Goal: Information Seeking & Learning: Learn about a topic

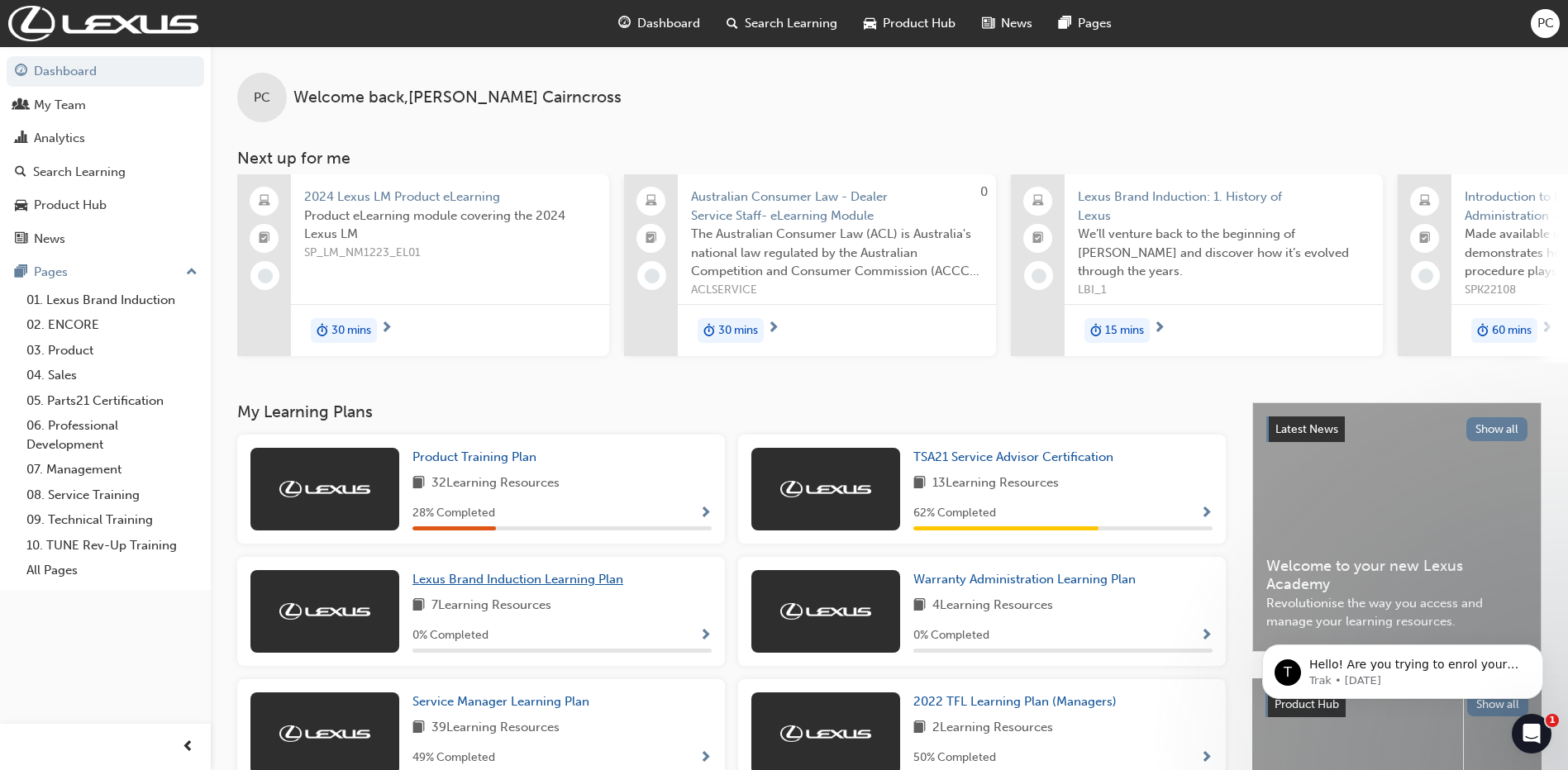
click at [576, 583] on span "Lexus Brand Induction Learning Plan" at bounding box center [518, 579] width 211 height 15
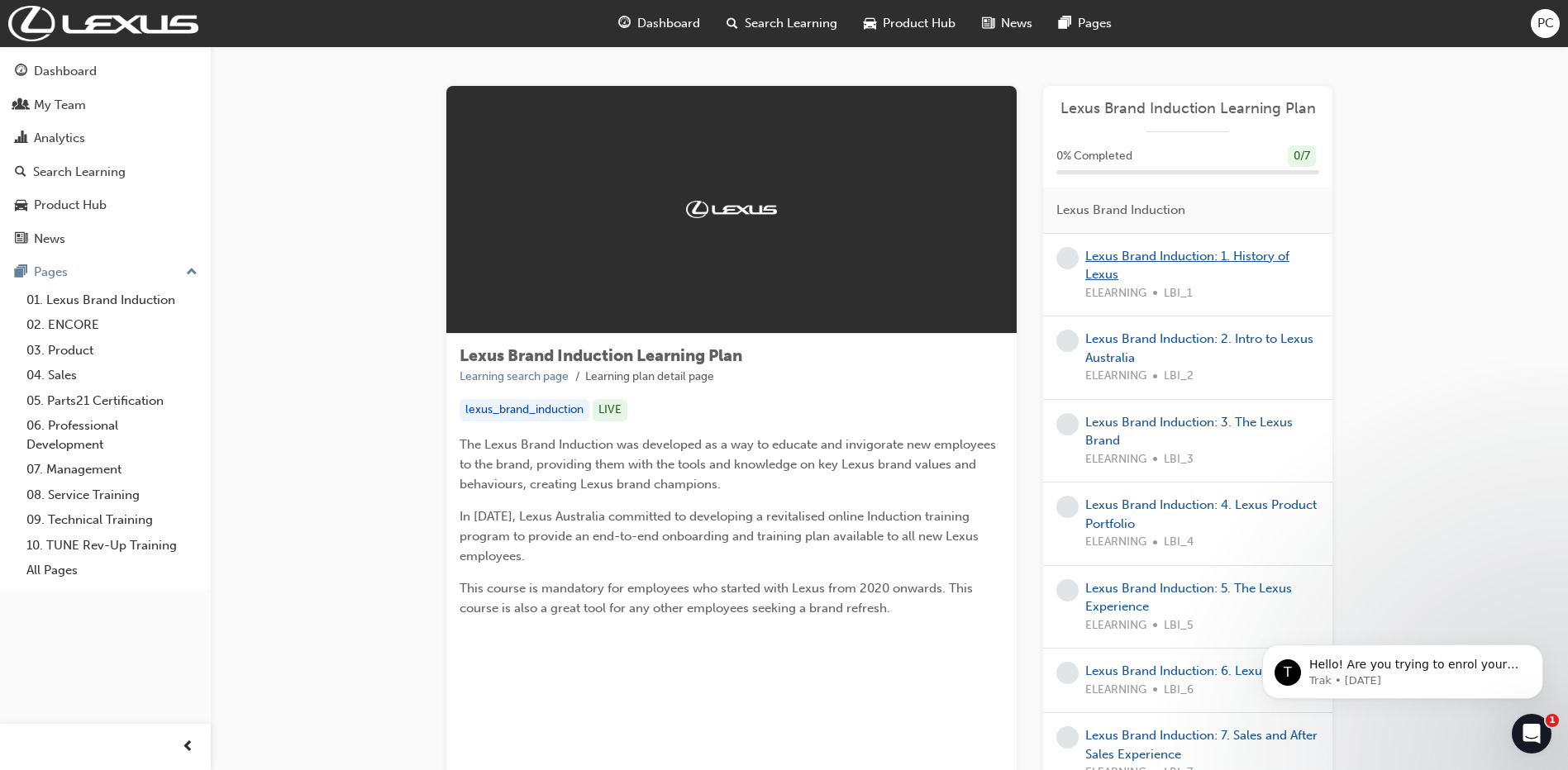
click at [1250, 255] on link "Lexus Brand Induction: 1. History of Lexus" at bounding box center [1187, 265] width 204 height 33
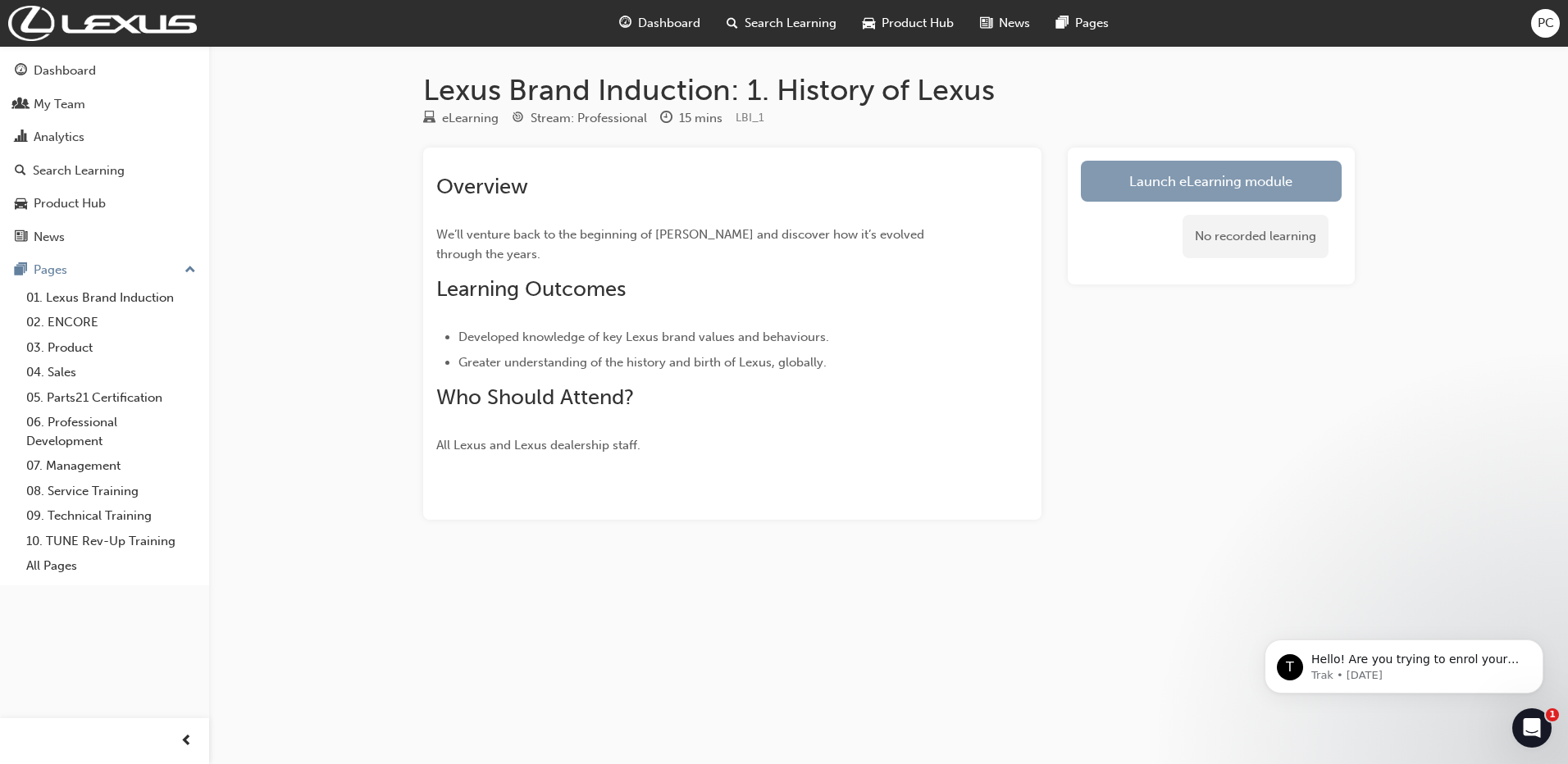
click at [1186, 178] on link "Launch eLearning module" at bounding box center [1212, 180] width 261 height 41
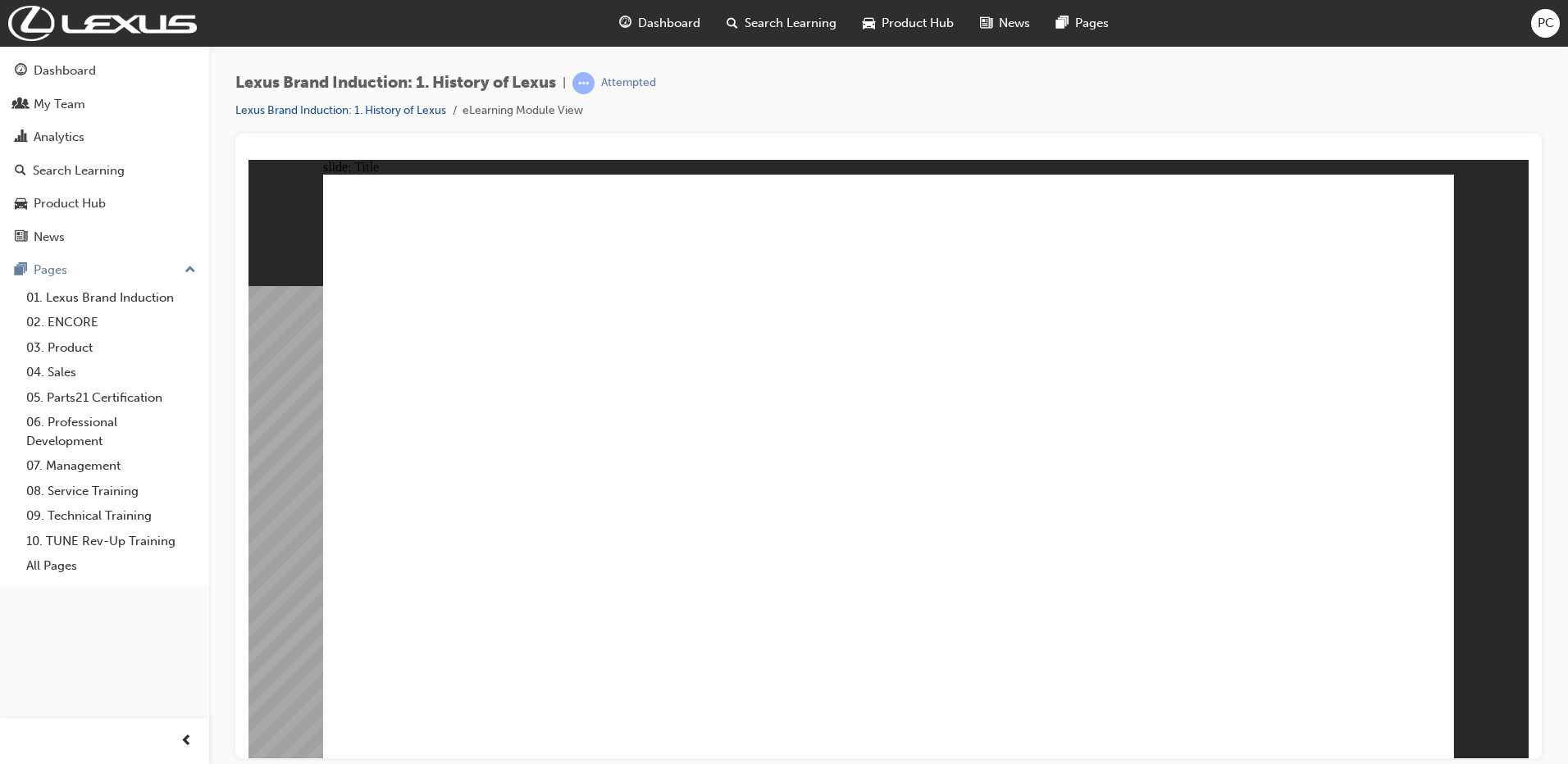
drag, startPoint x: 599, startPoint y: 389, endPoint x: 556, endPoint y: 384, distance: 43.3
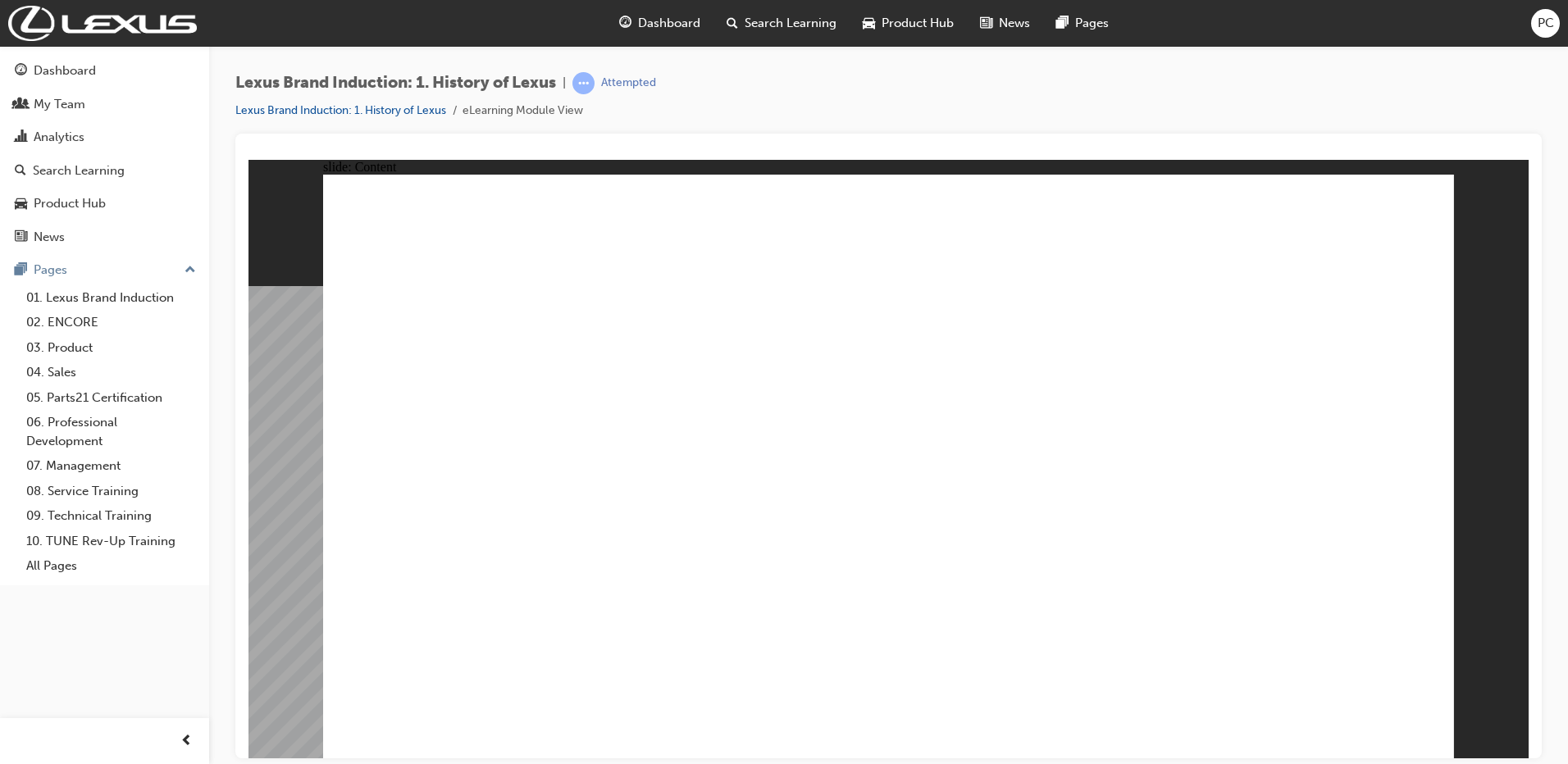
type input "1"
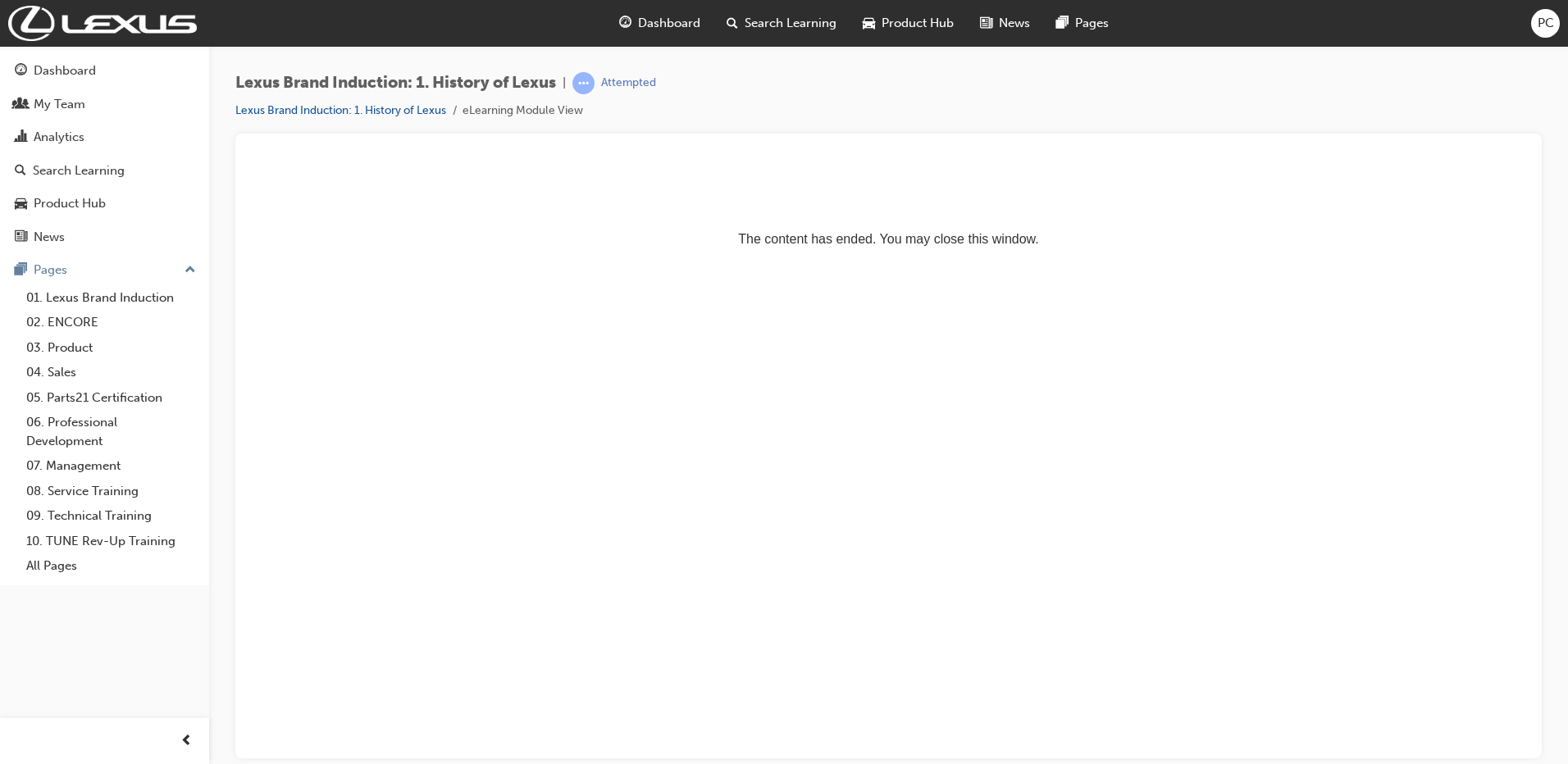
click at [622, 85] on div "Attempted" at bounding box center [629, 83] width 55 height 16
click at [376, 109] on link "Lexus Brand Induction: 1. History of Lexus" at bounding box center [341, 110] width 211 height 14
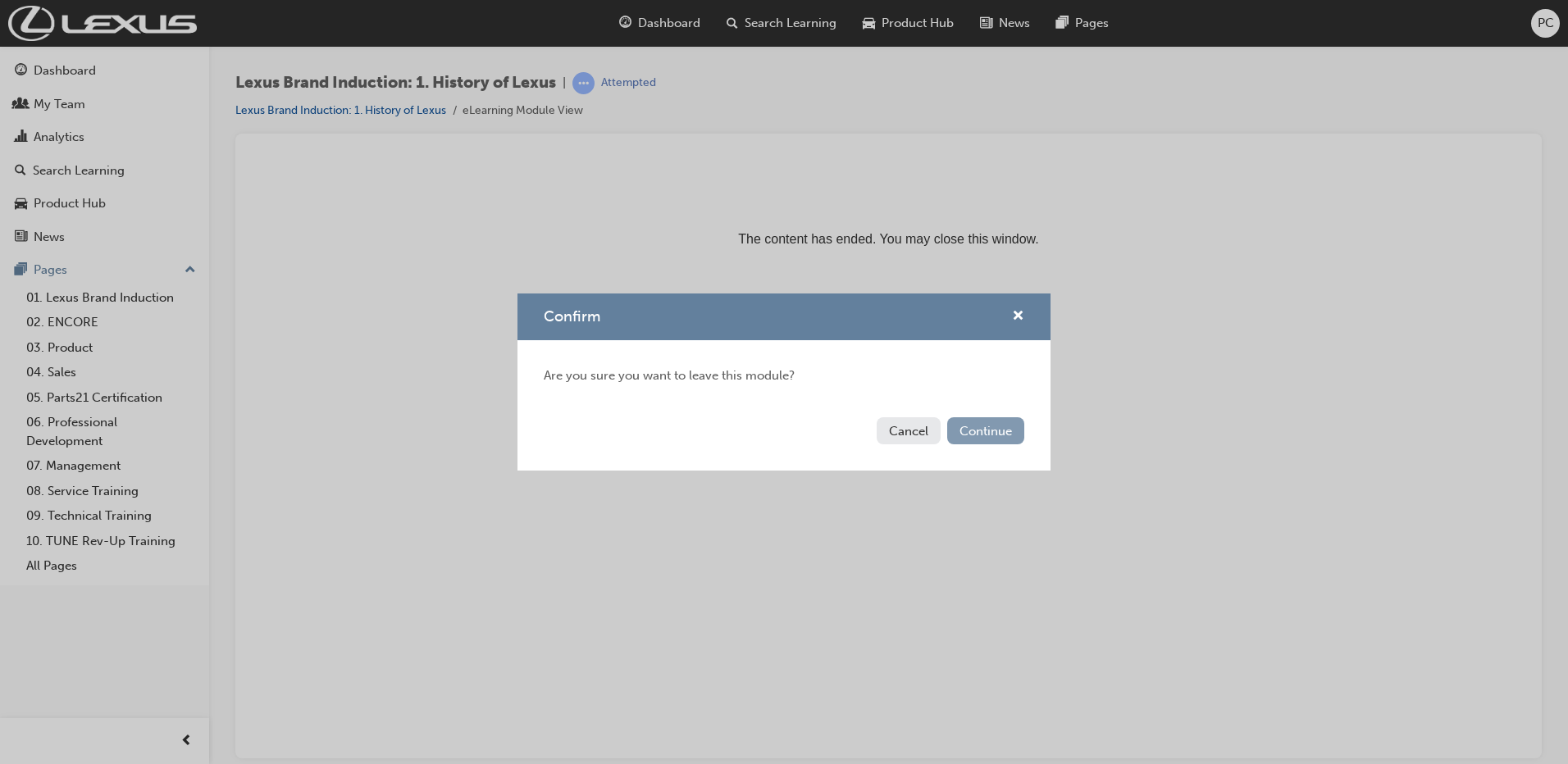
click at [975, 432] on button "Continue" at bounding box center [986, 430] width 77 height 27
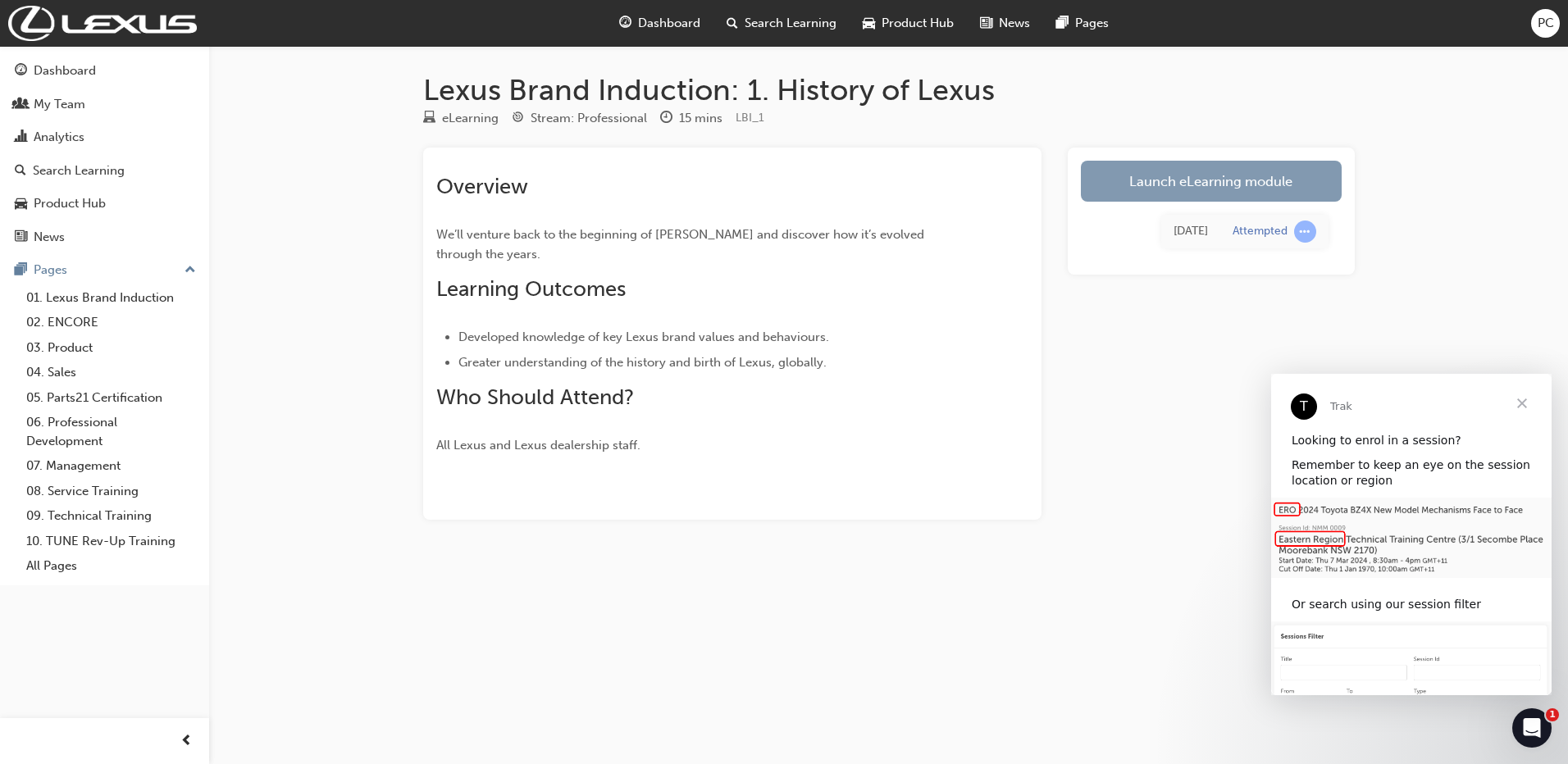
click at [1265, 172] on link "Launch eLearning module" at bounding box center [1212, 180] width 261 height 41
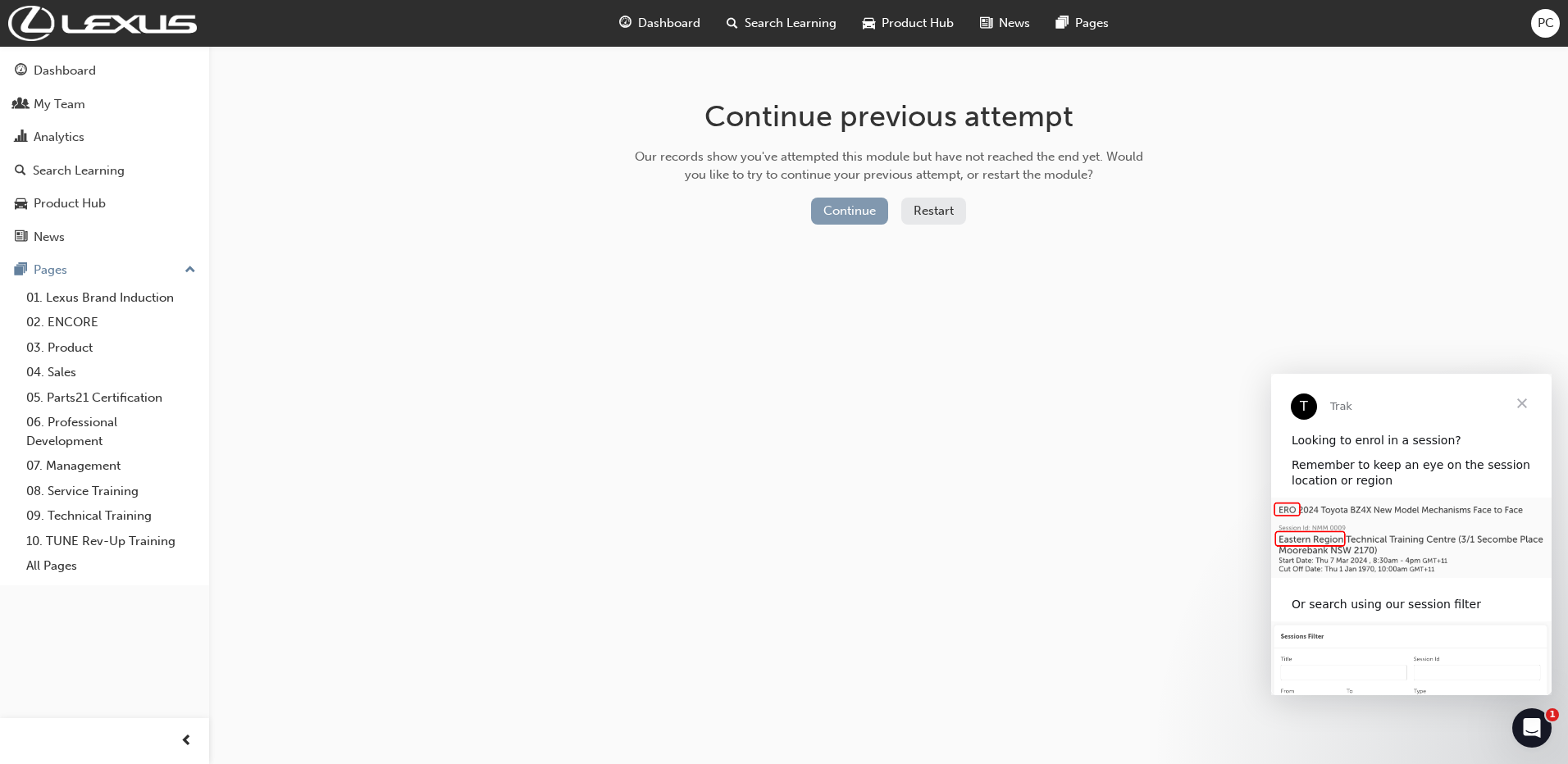
click at [849, 209] on button "Continue" at bounding box center [849, 211] width 77 height 27
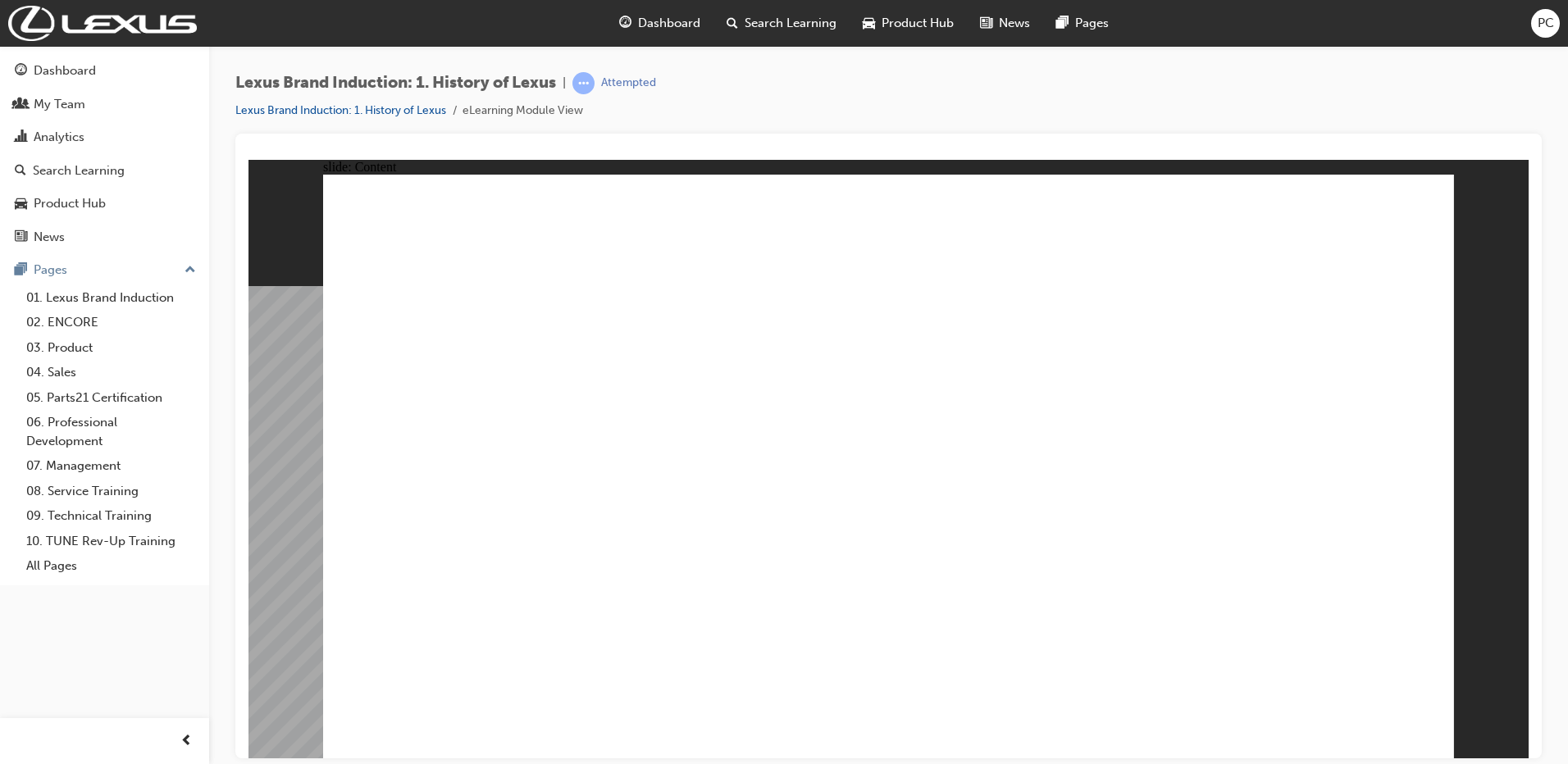
type input "0"
type input "15"
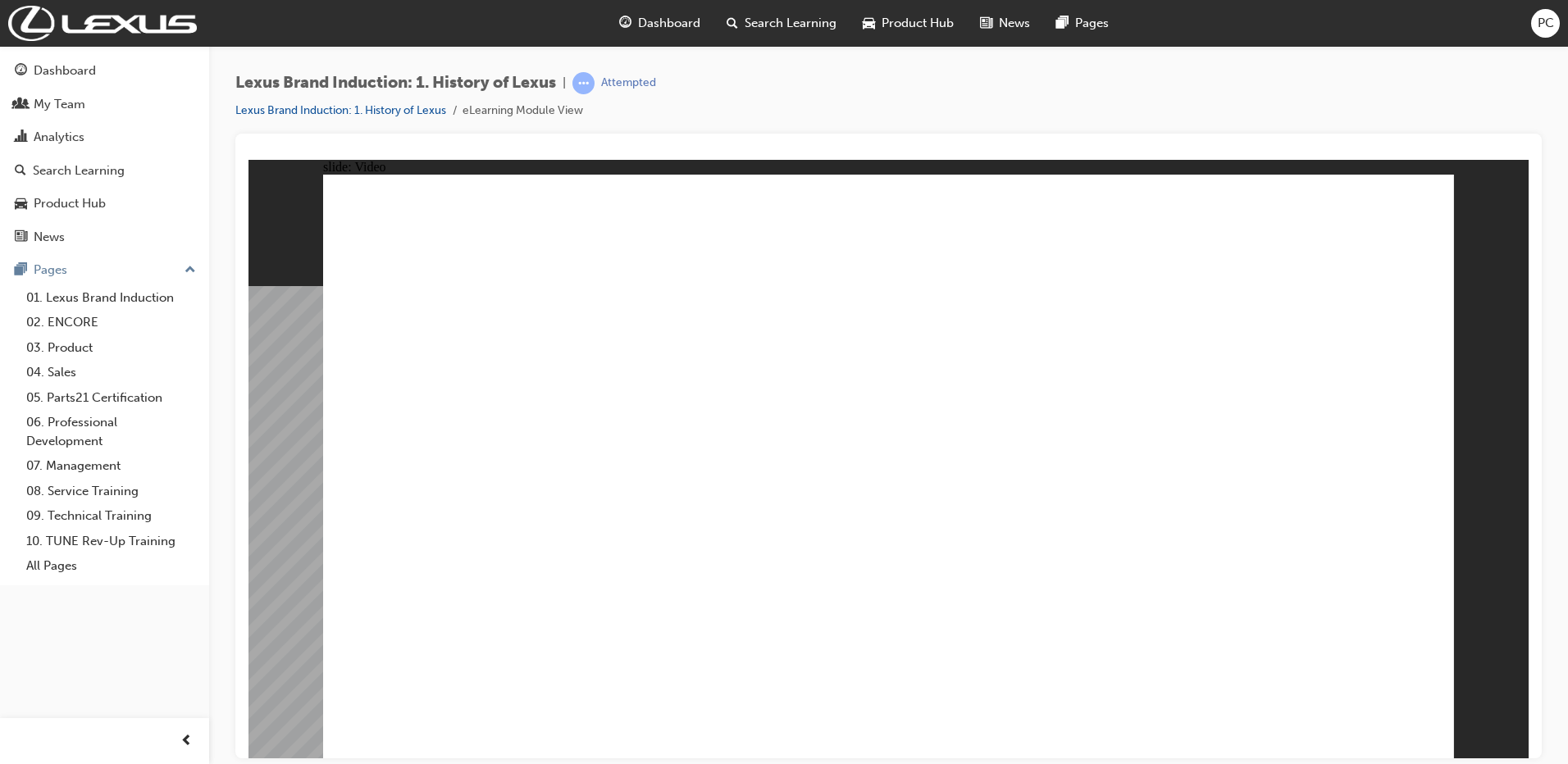
type input "1"
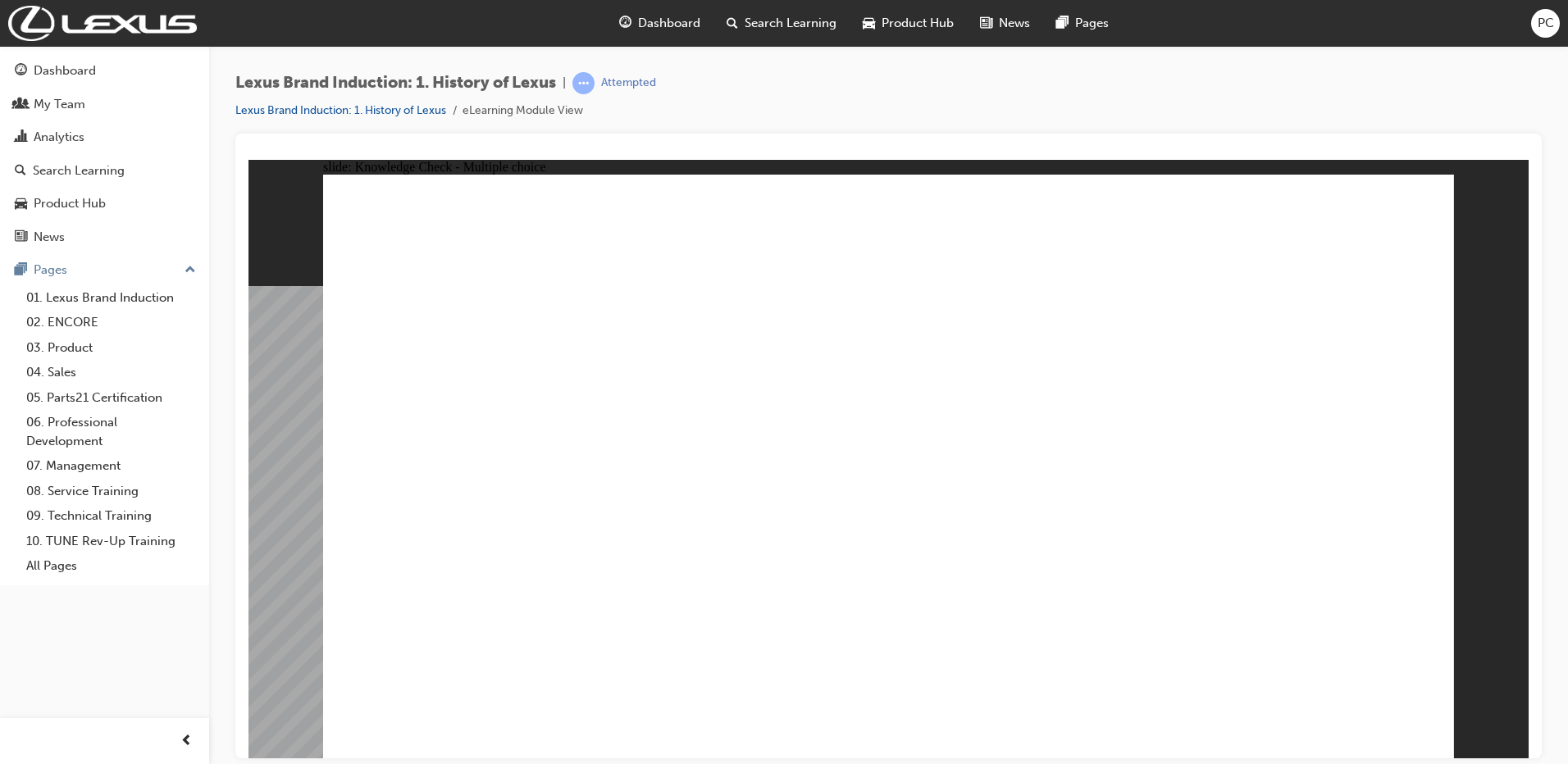
radio input "false"
radio input "true"
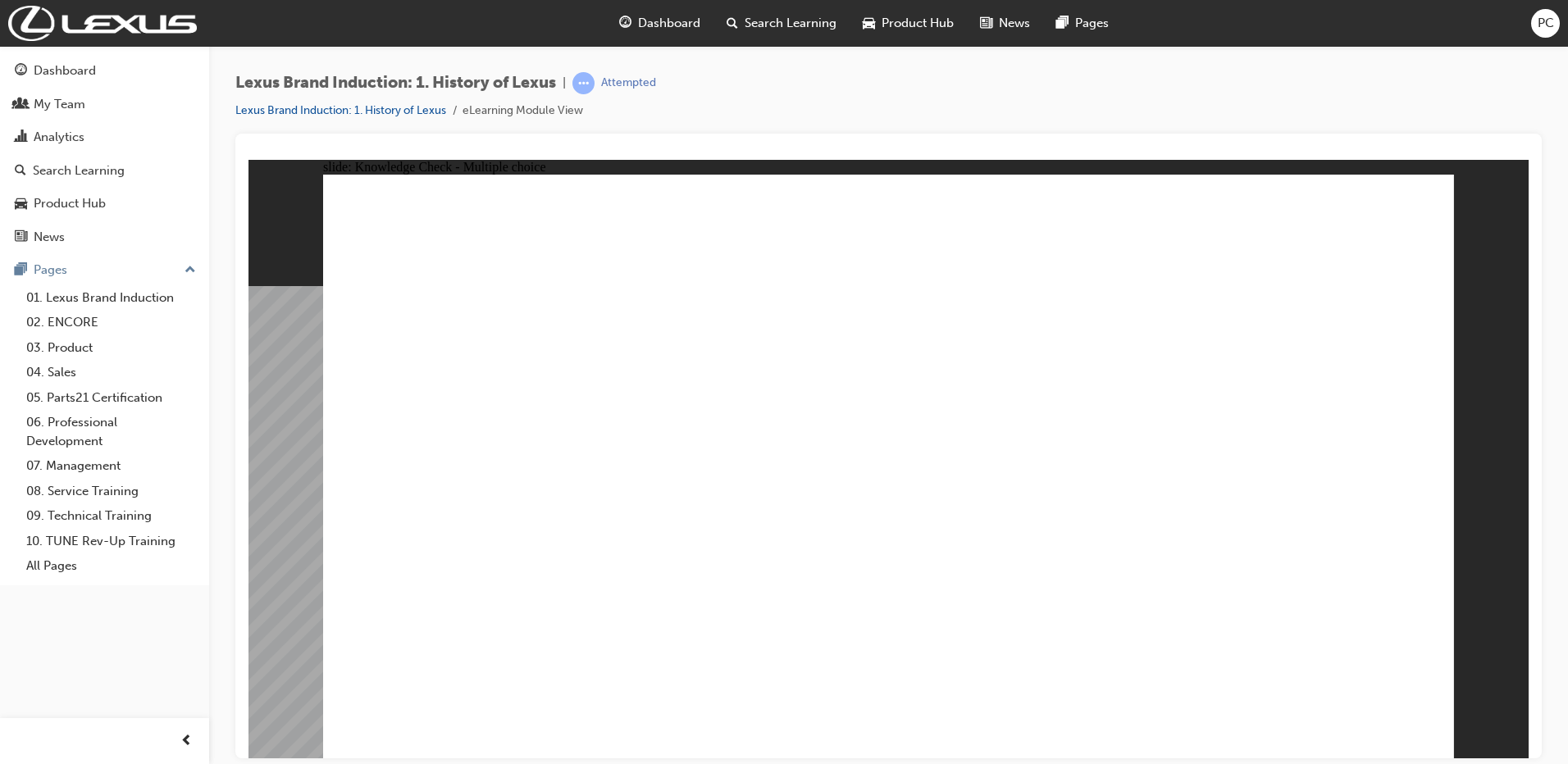
radio input "true"
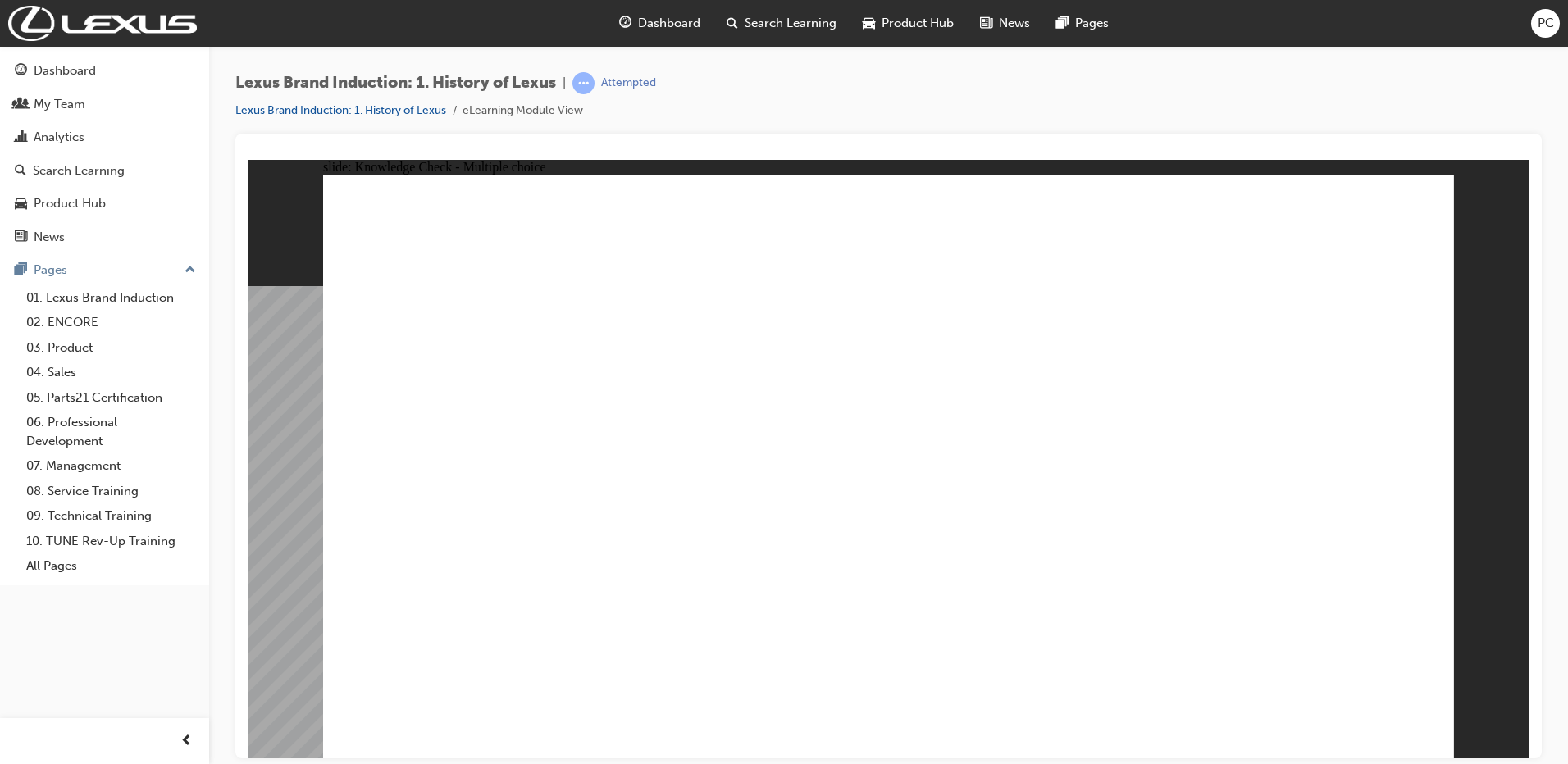
radio input "true"
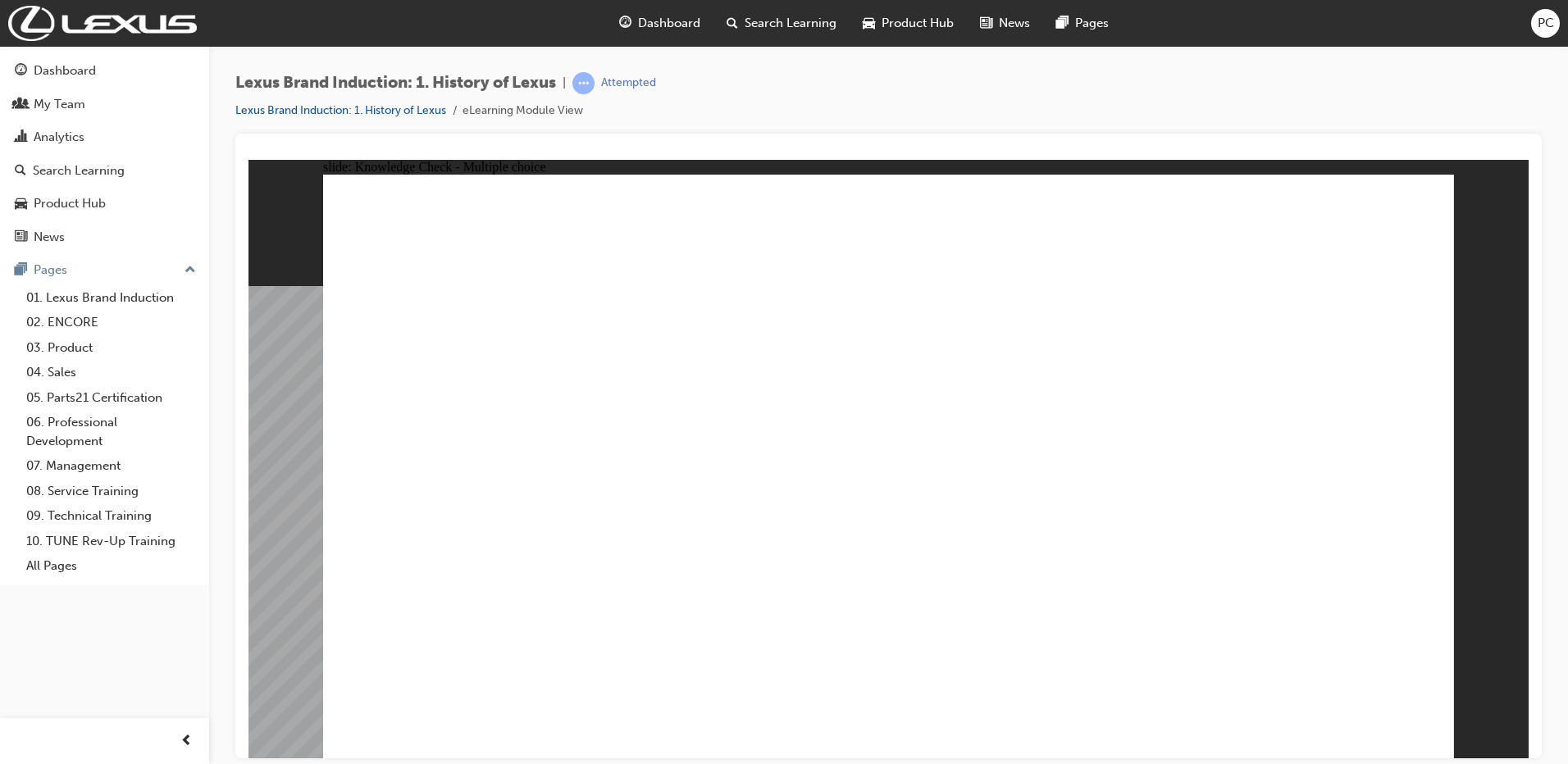
radio input "true"
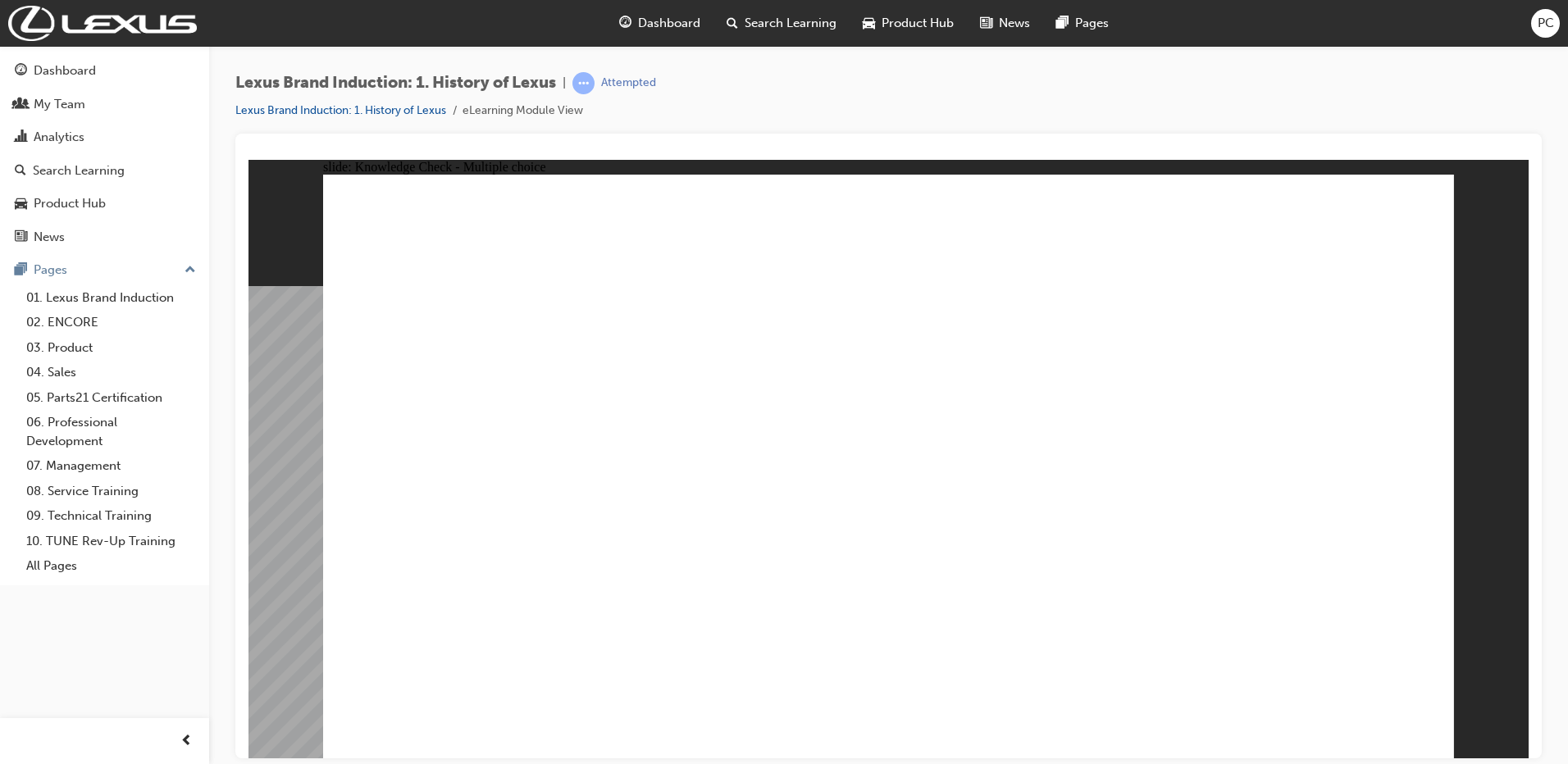
radio input "true"
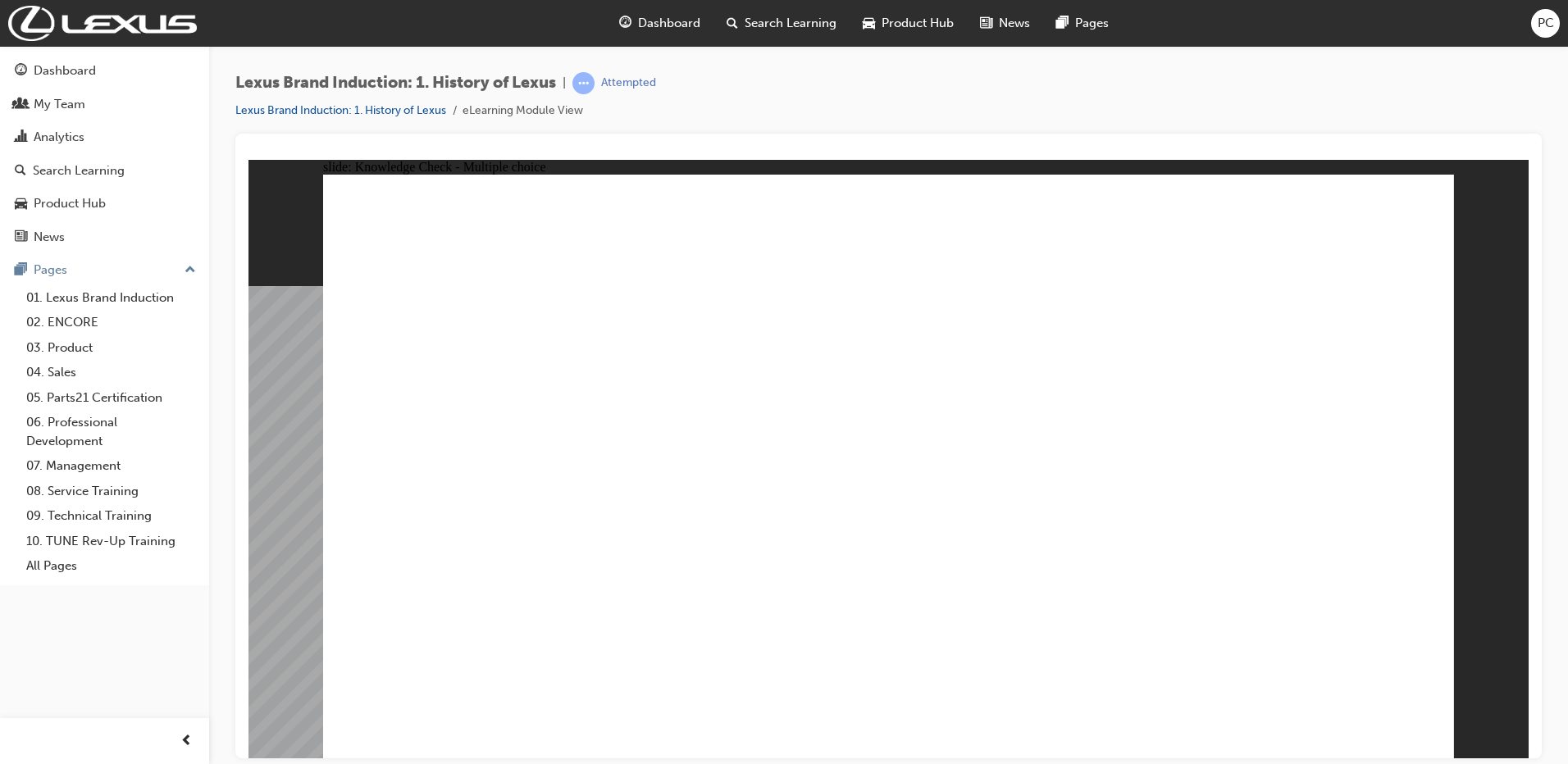
radio input "true"
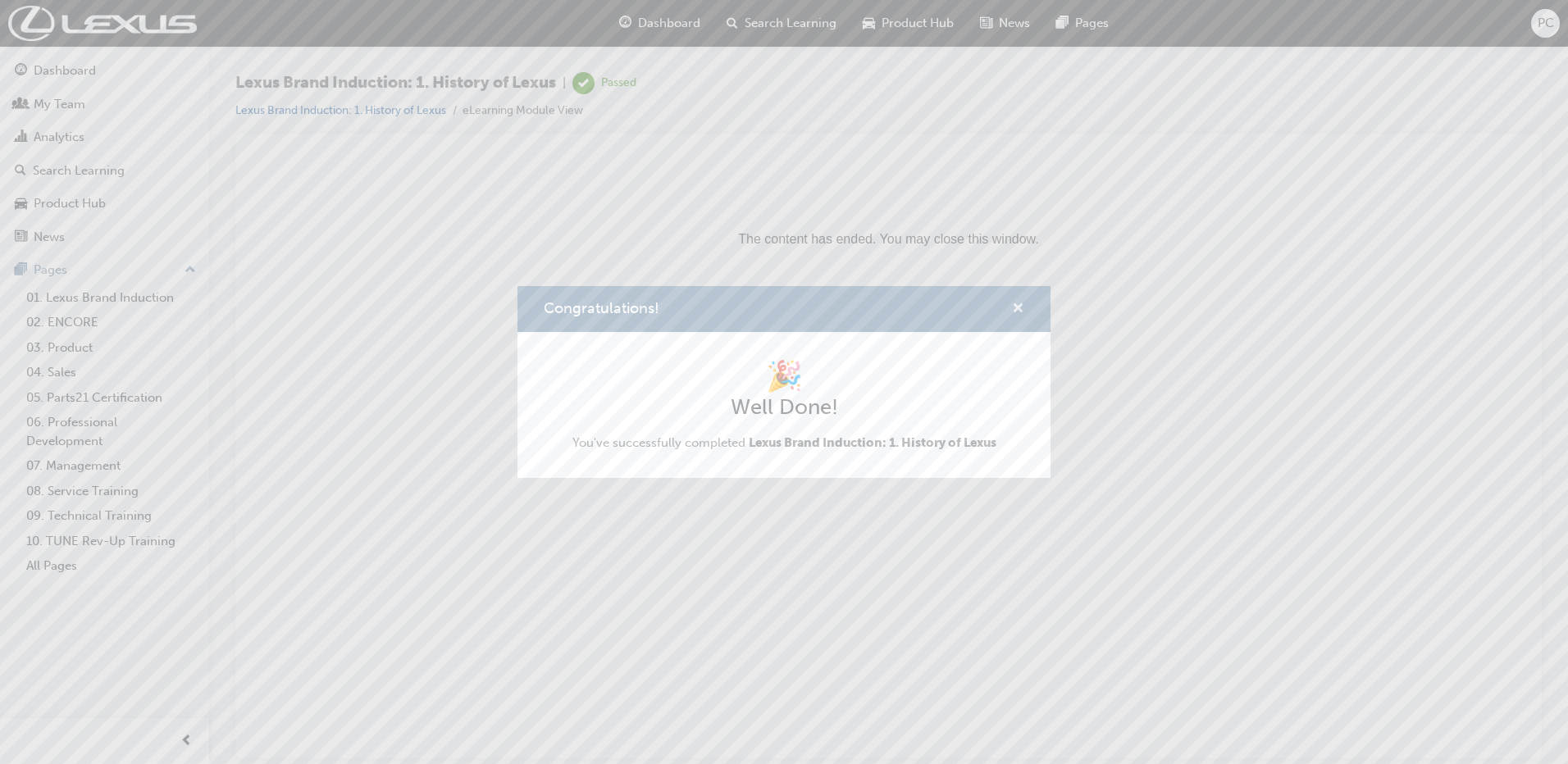
click at [1013, 306] on span "cross-icon" at bounding box center [1018, 310] width 12 height 15
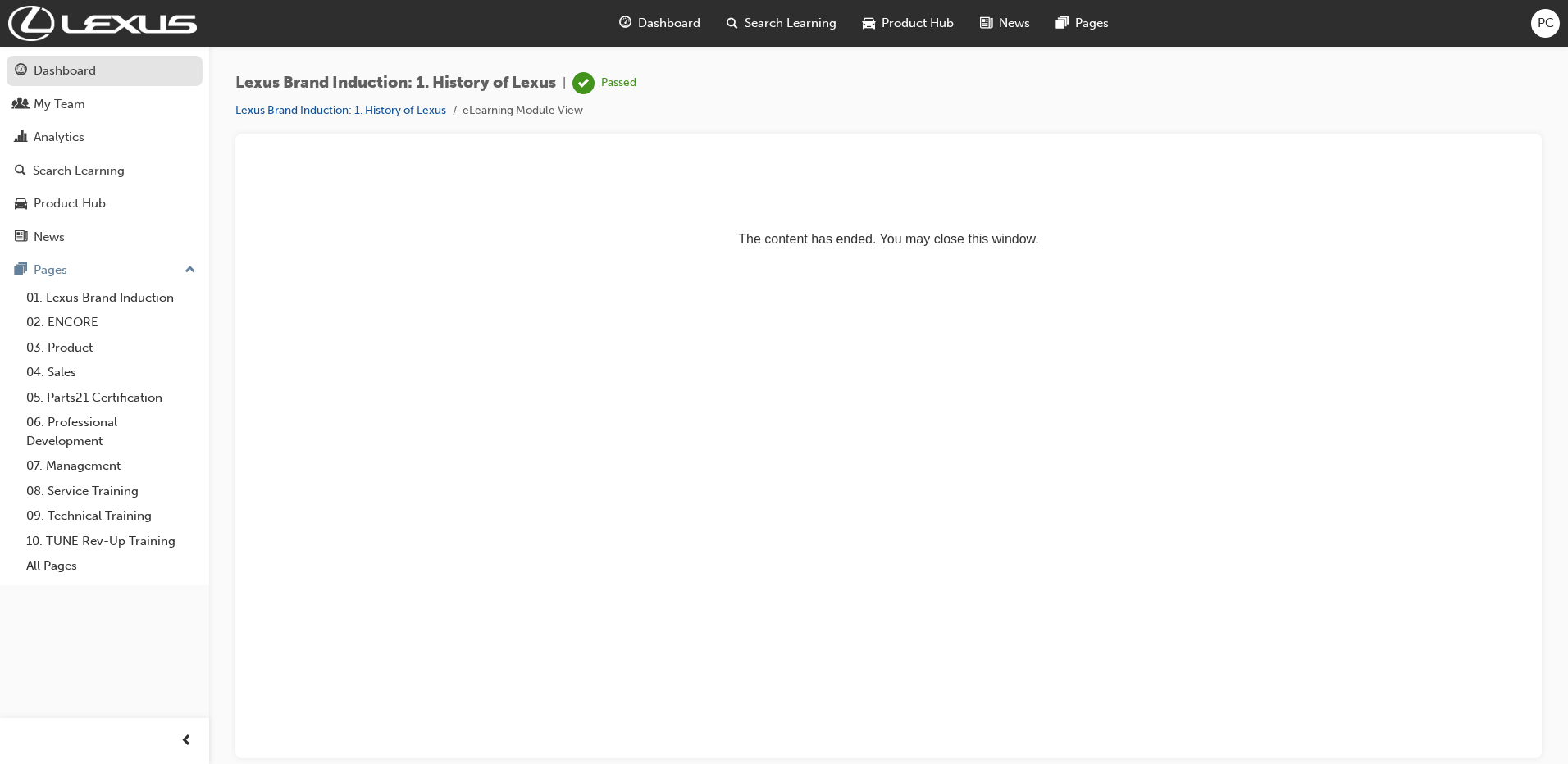
click at [47, 65] on div "Dashboard" at bounding box center [64, 71] width 62 height 19
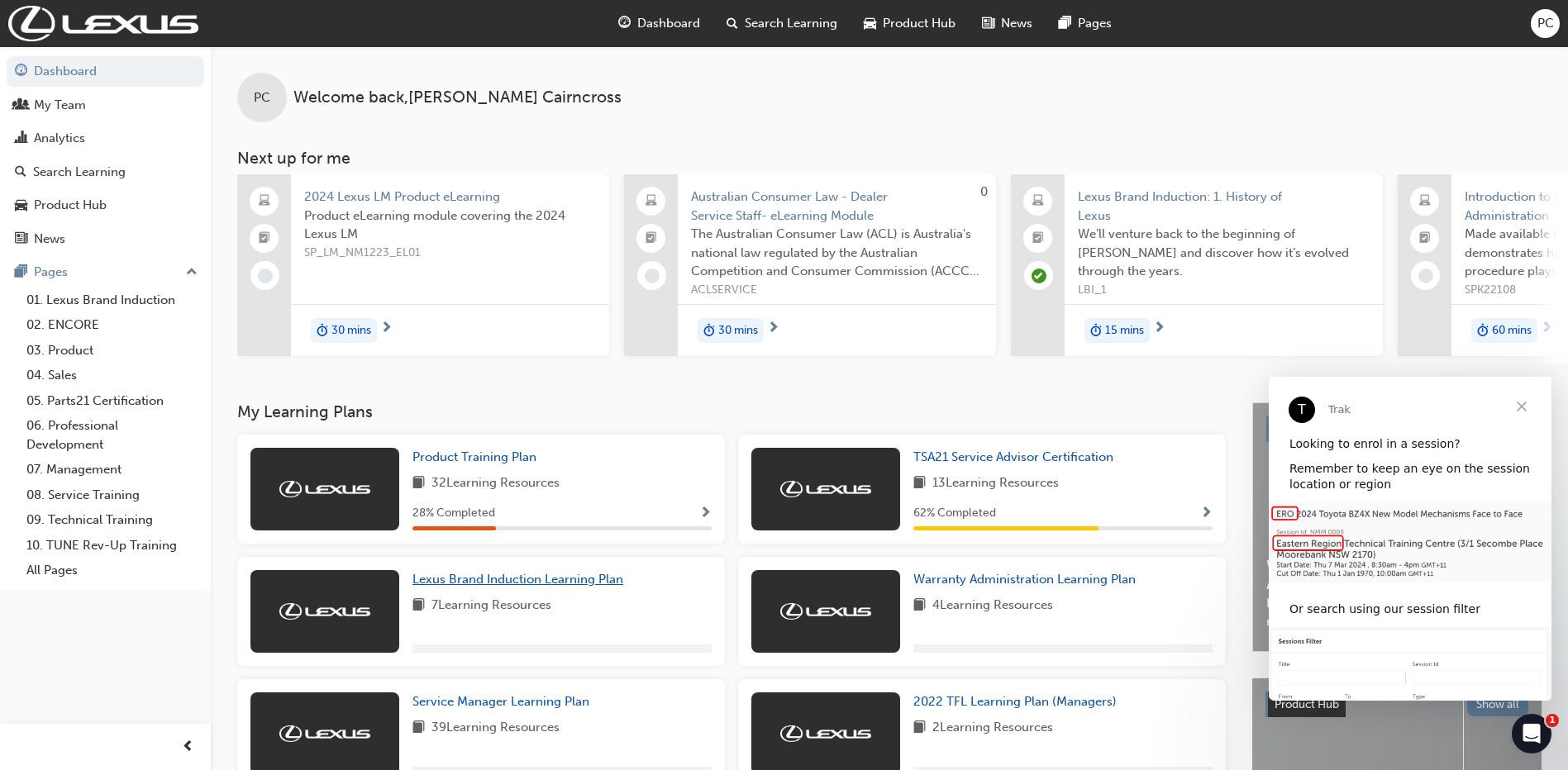
click at [485, 587] on span "Lexus Brand Induction Learning Plan" at bounding box center [518, 579] width 211 height 15
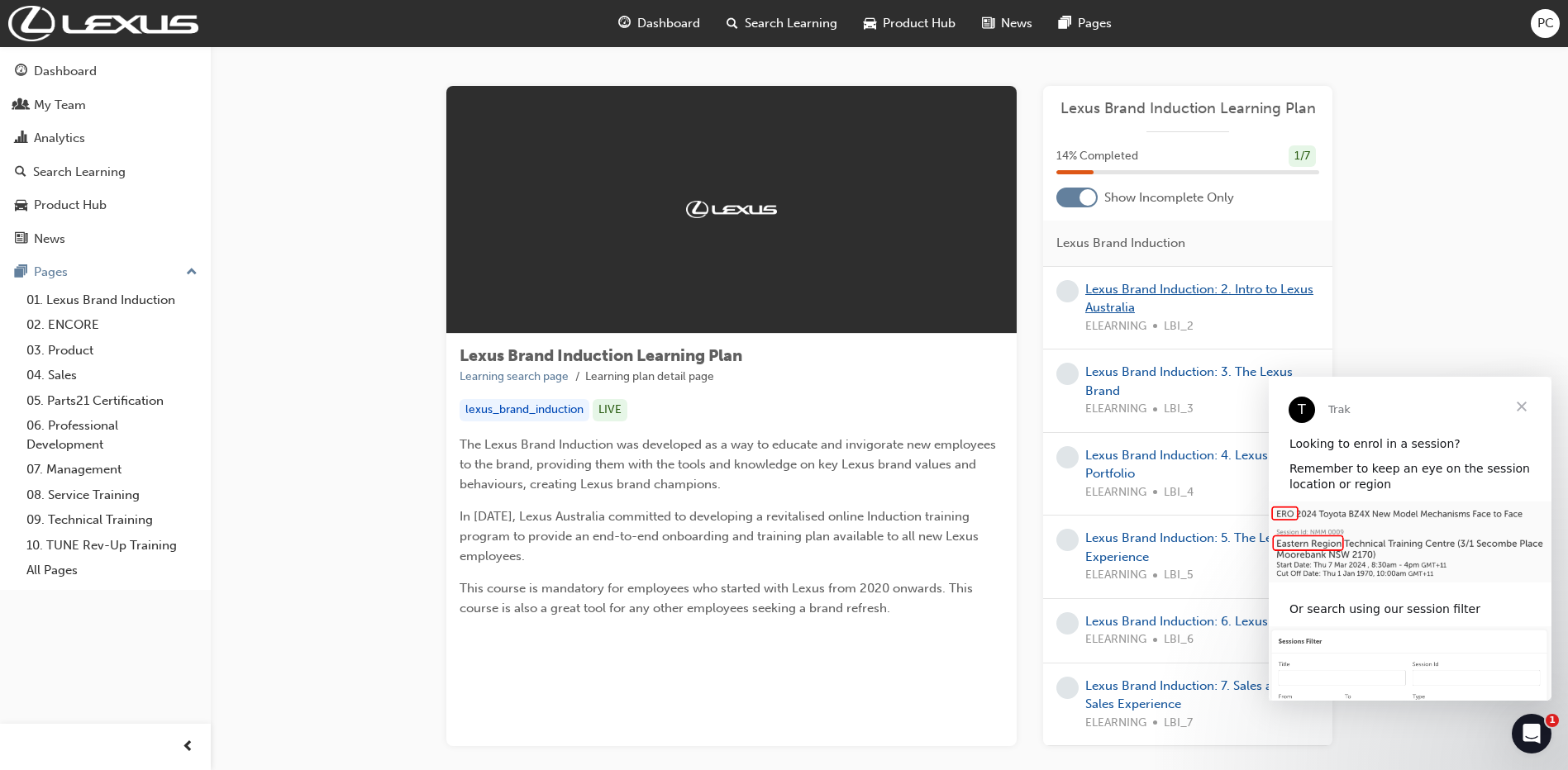
click at [1168, 290] on link "Lexus Brand Induction: 2. Intro to Lexus Australia" at bounding box center [1199, 299] width 228 height 33
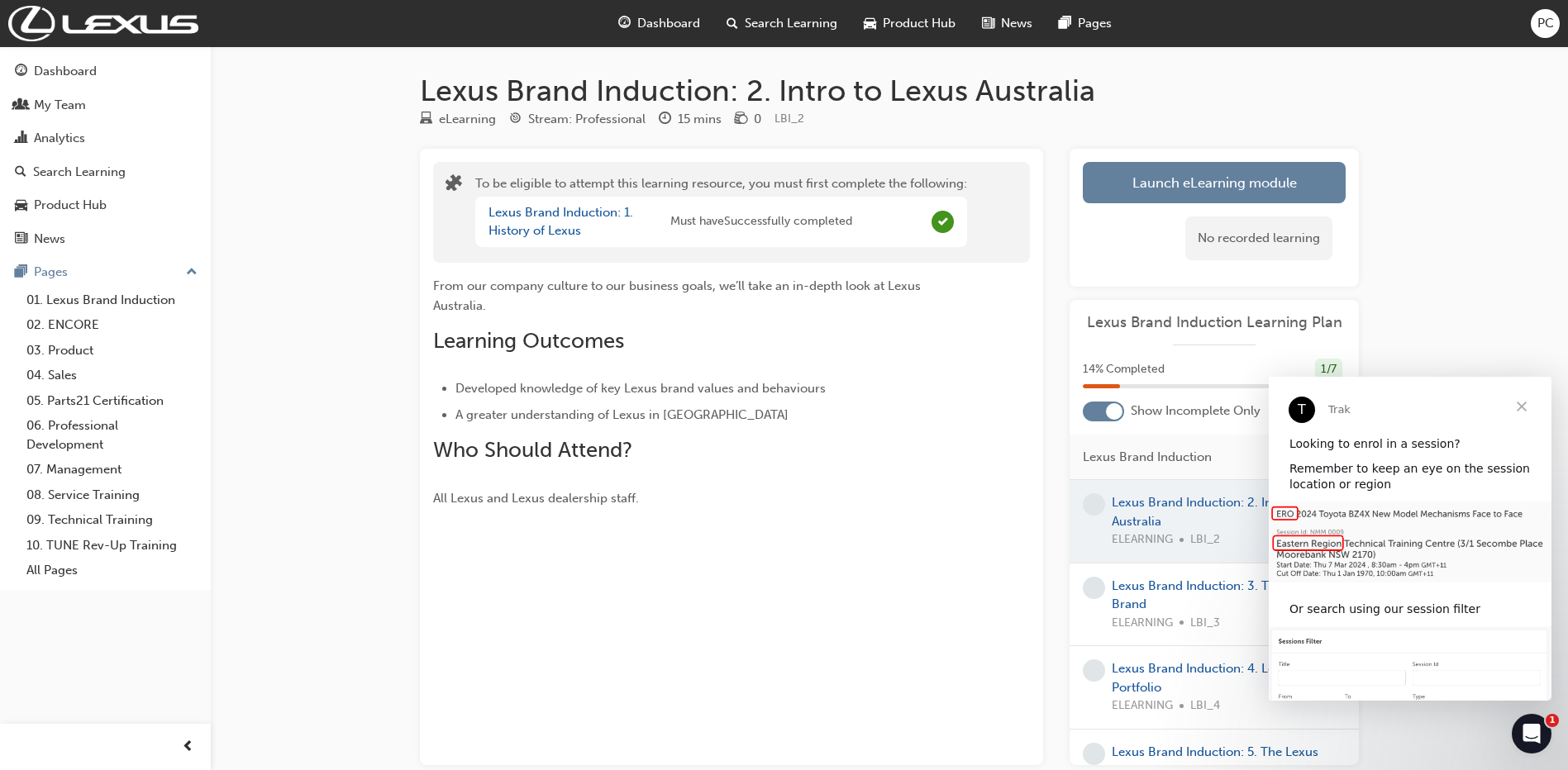
click at [1519, 408] on span "Close" at bounding box center [1521, 406] width 59 height 59
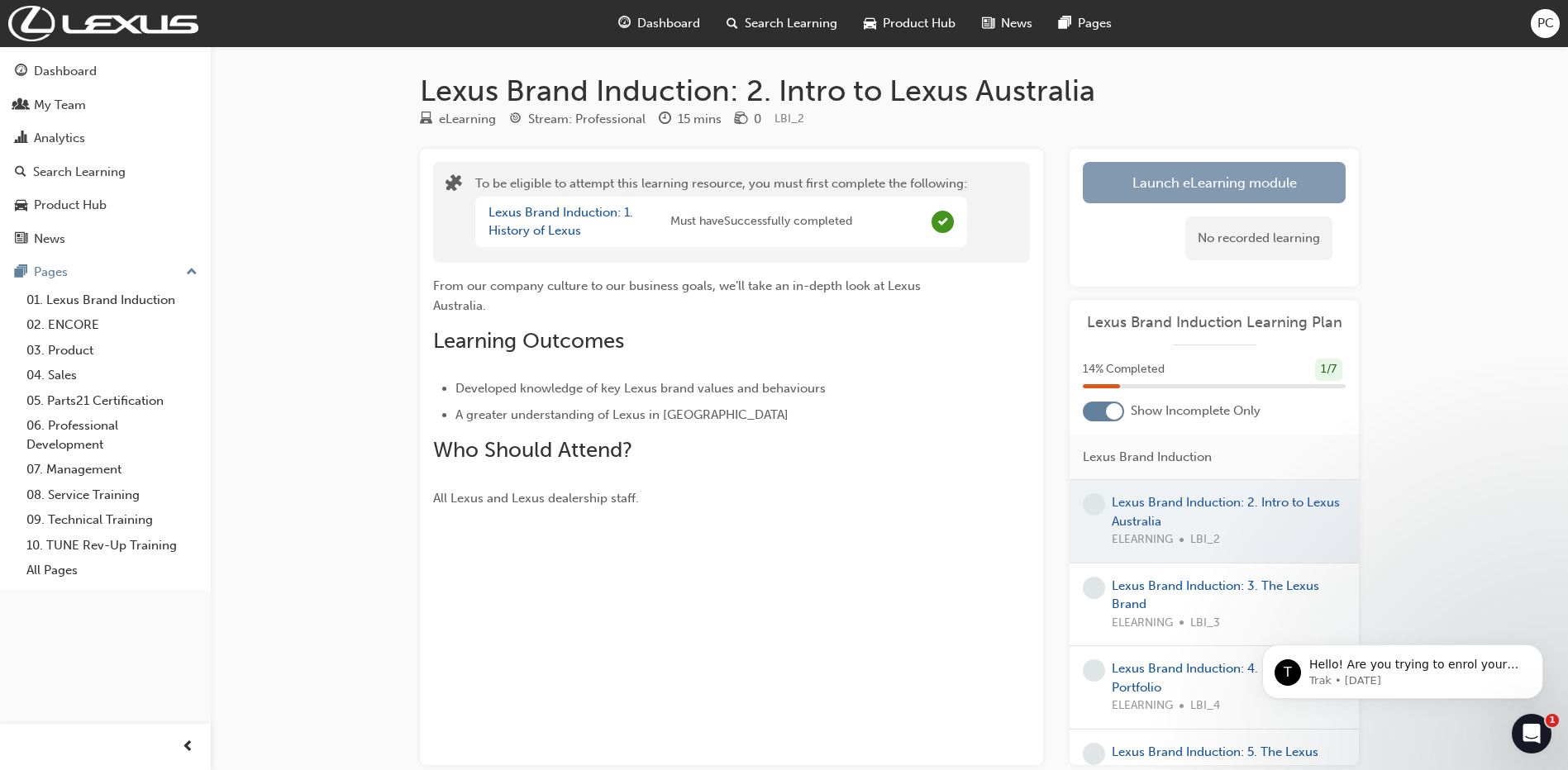
click at [1235, 187] on button "Launch eLearning module" at bounding box center [1214, 182] width 263 height 41
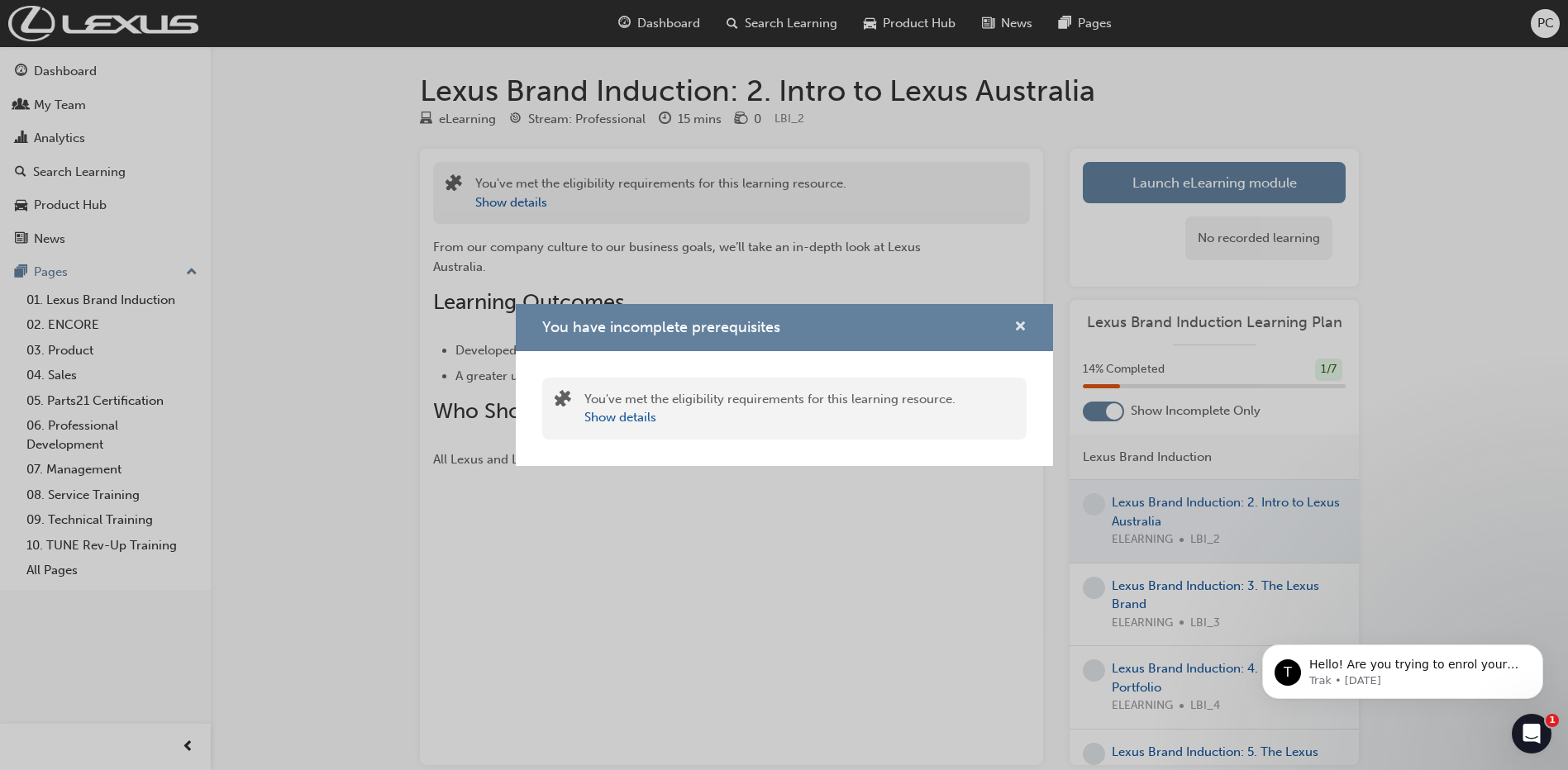
click at [1015, 327] on span "cross-icon" at bounding box center [1020, 328] width 13 height 15
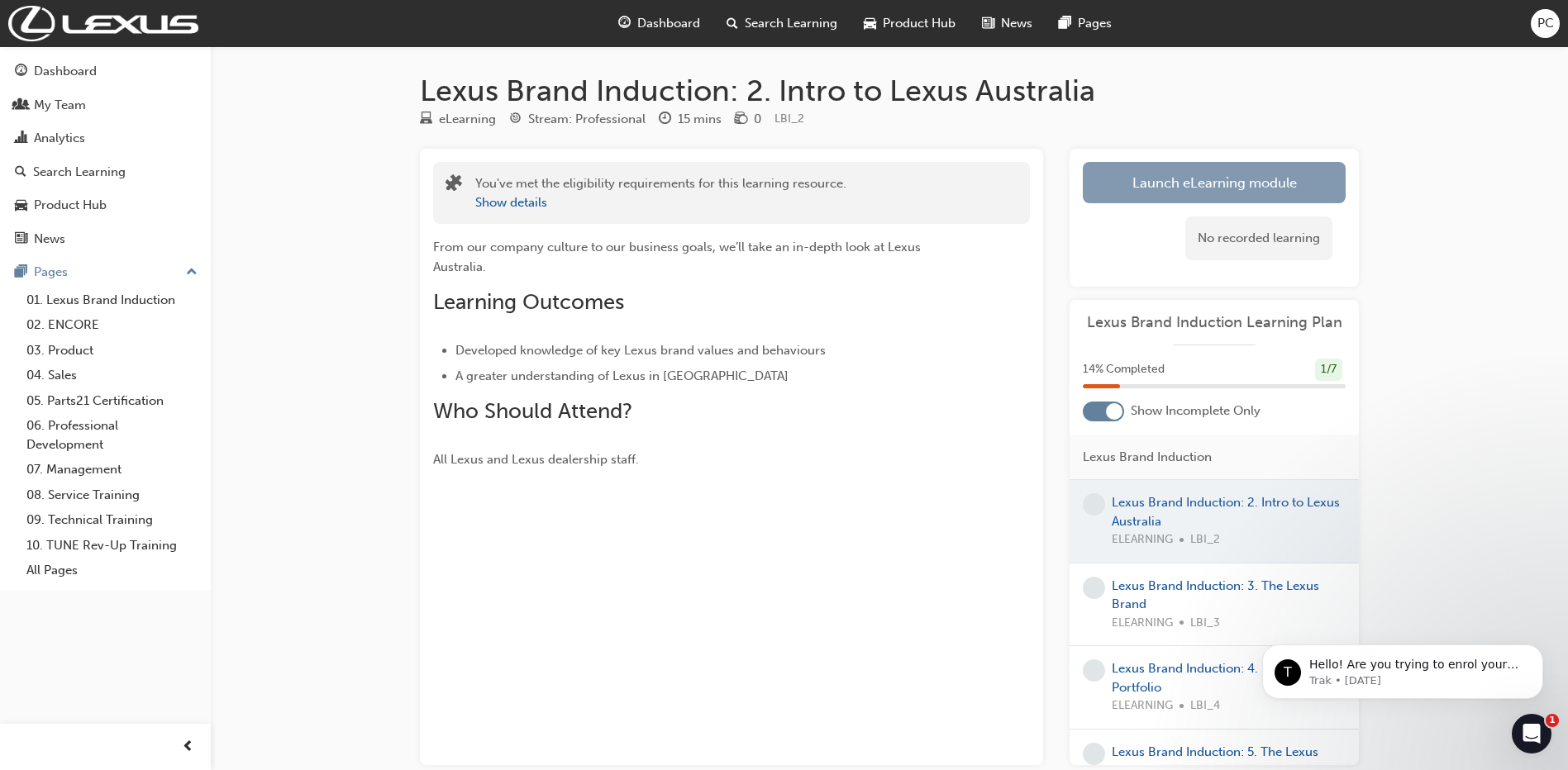
click at [1267, 180] on button "Launch eLearning module" at bounding box center [1214, 182] width 263 height 41
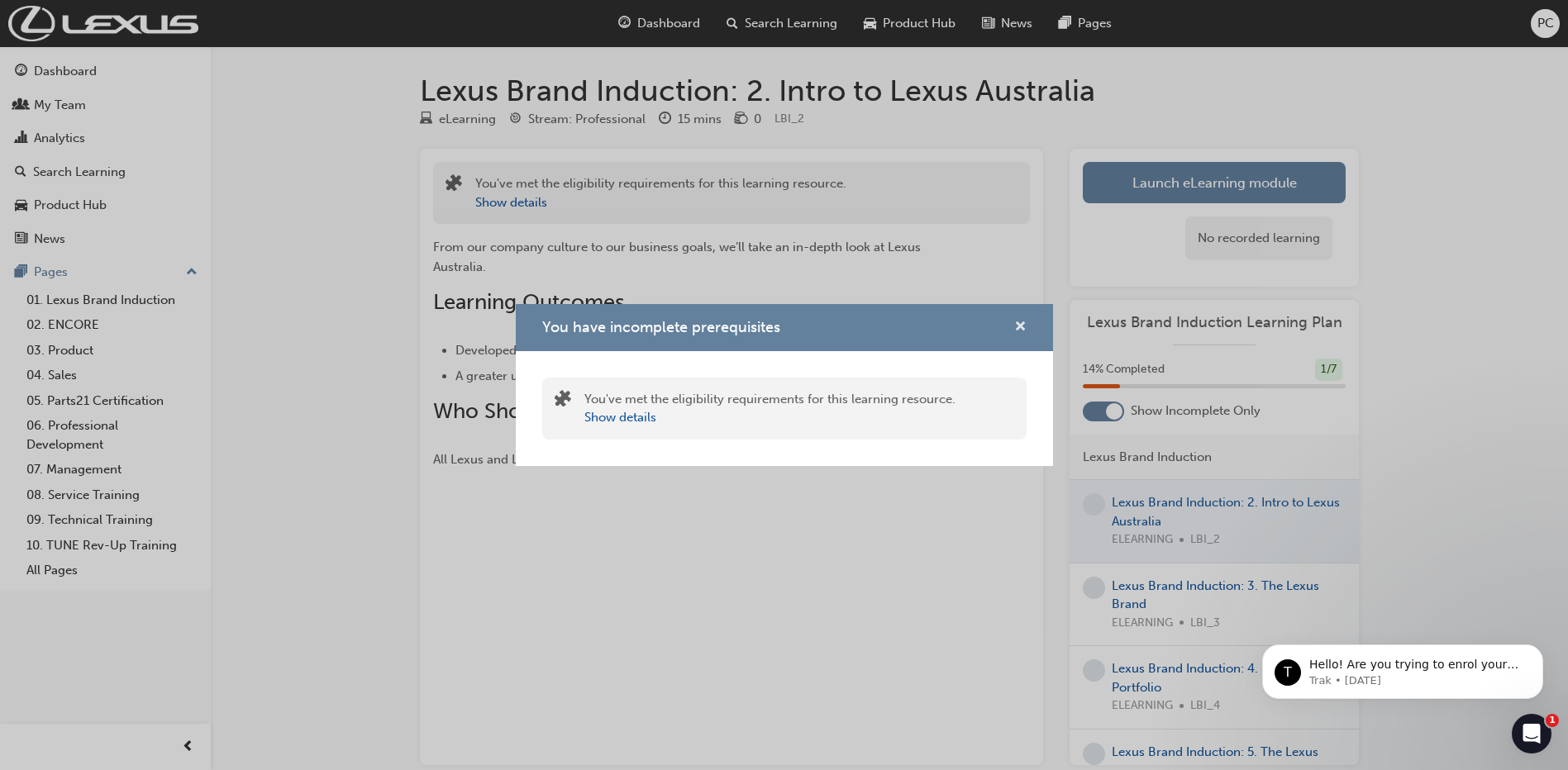
click at [1020, 329] on span "cross-icon" at bounding box center [1020, 328] width 13 height 15
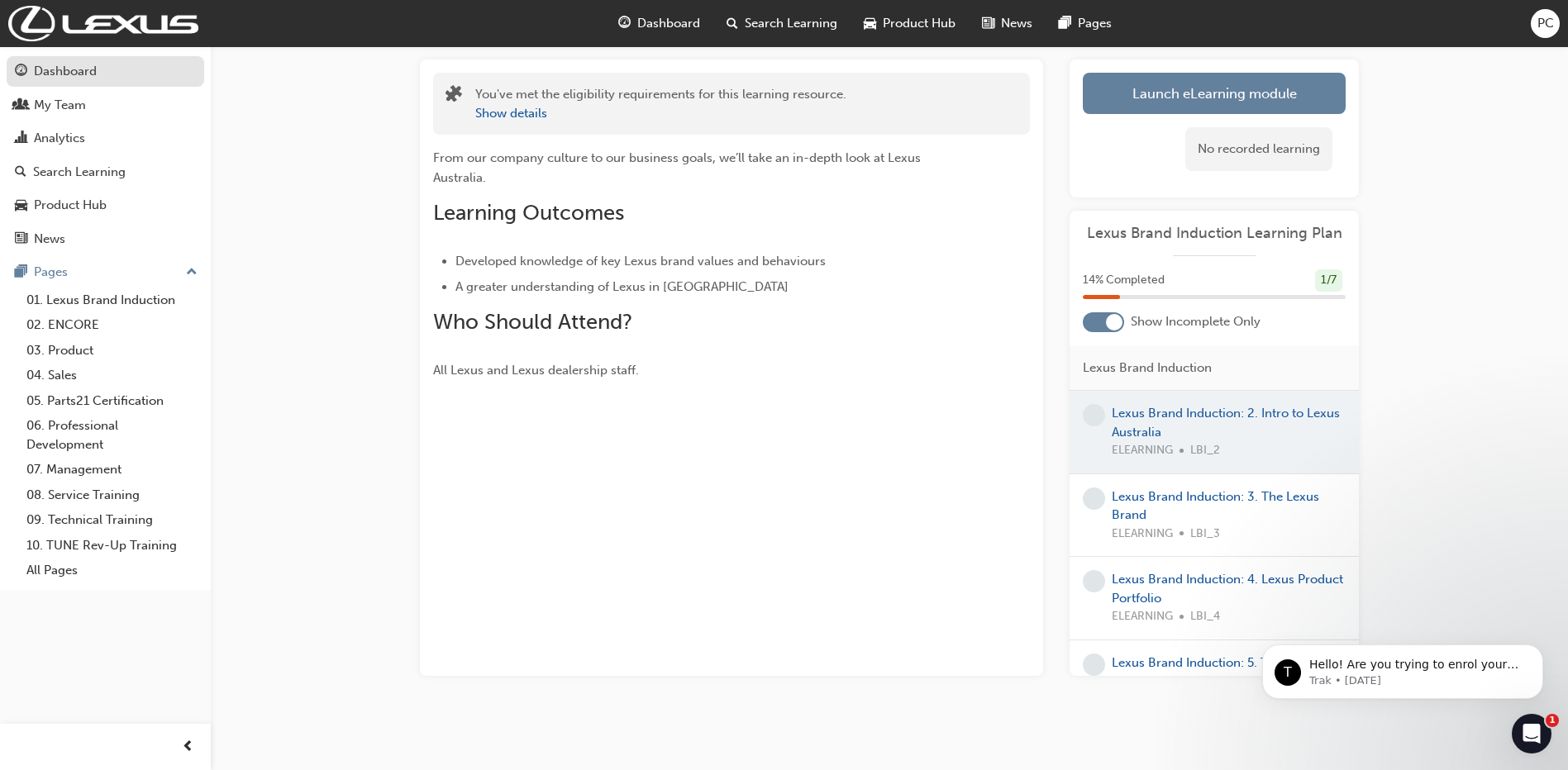
click at [65, 68] on div "Dashboard" at bounding box center [64, 71] width 63 height 19
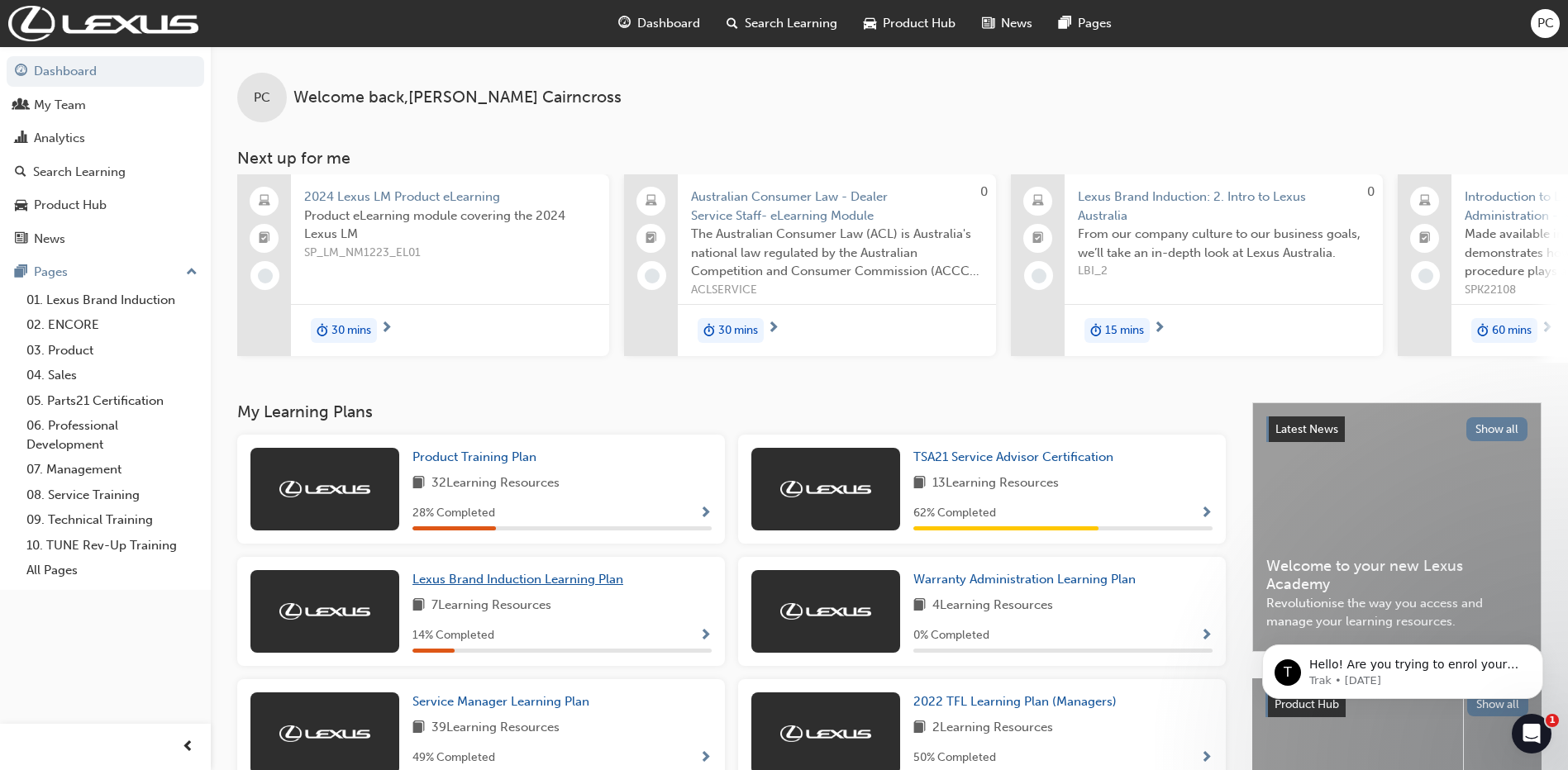
click at [550, 584] on span "Lexus Brand Induction Learning Plan" at bounding box center [518, 579] width 211 height 15
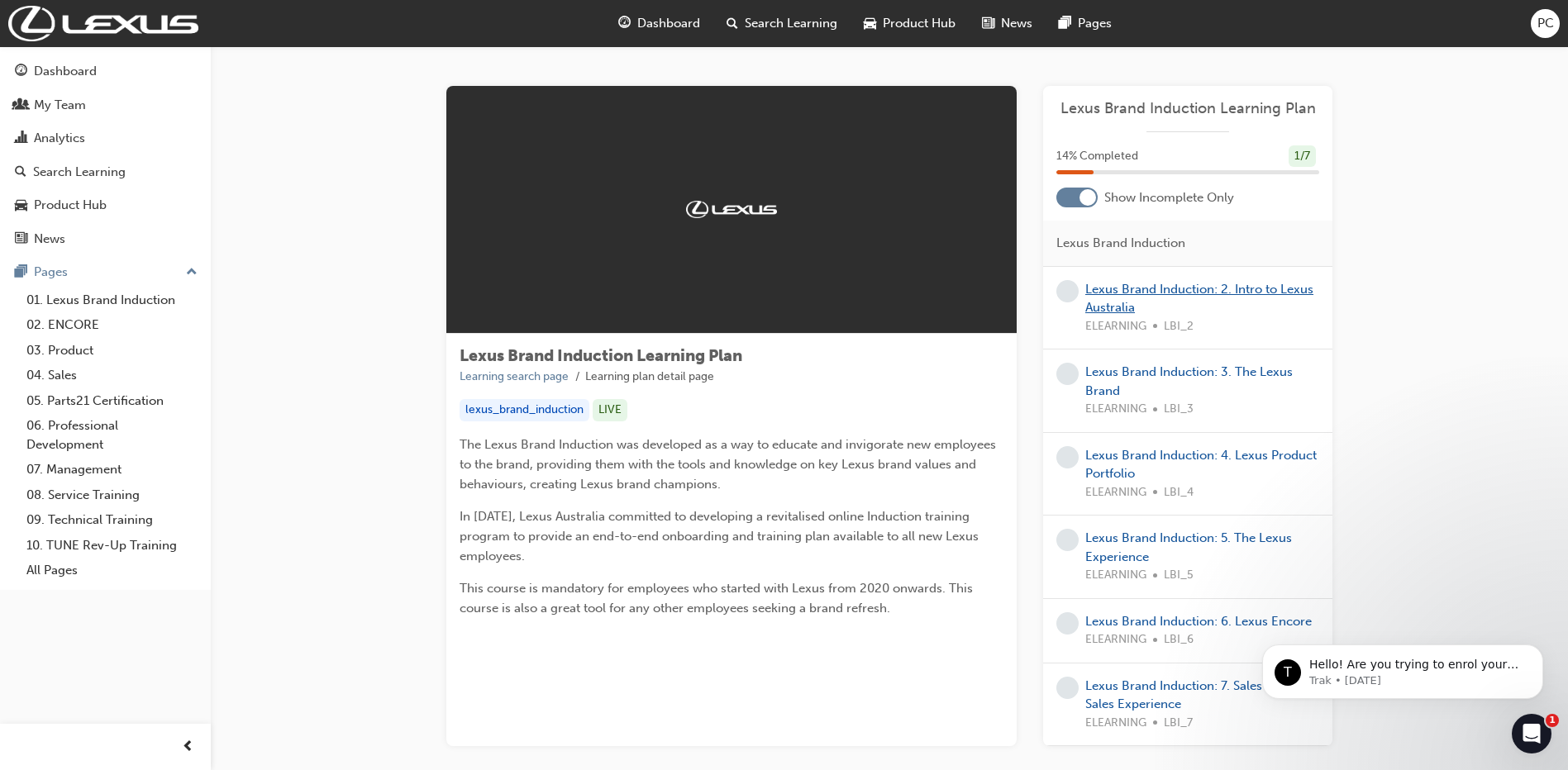
click at [1140, 294] on link "Lexus Brand Induction: 2. Intro to Lexus Australia" at bounding box center [1199, 299] width 228 height 33
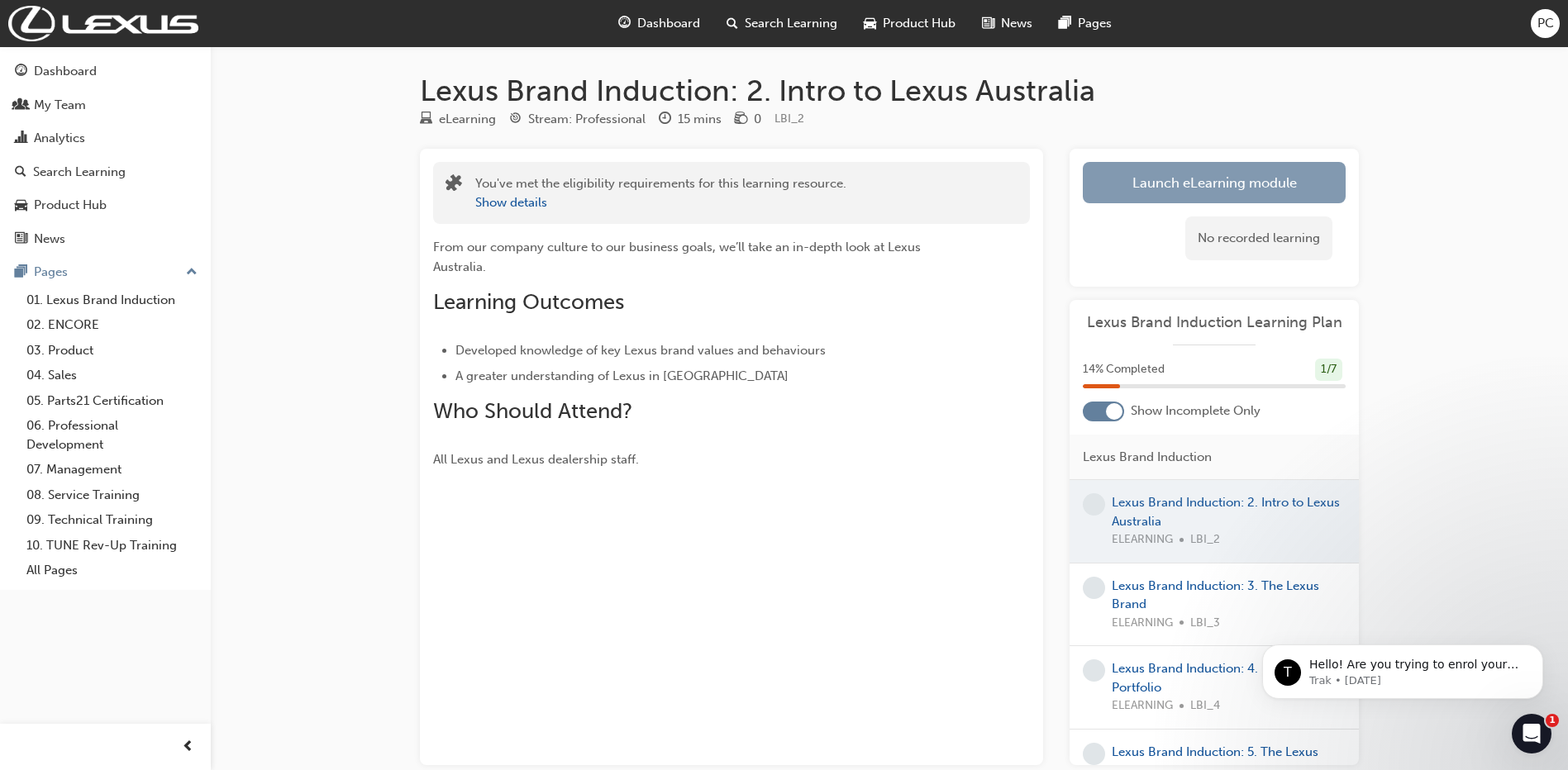
click at [1180, 170] on link "Launch eLearning module" at bounding box center [1214, 182] width 263 height 41
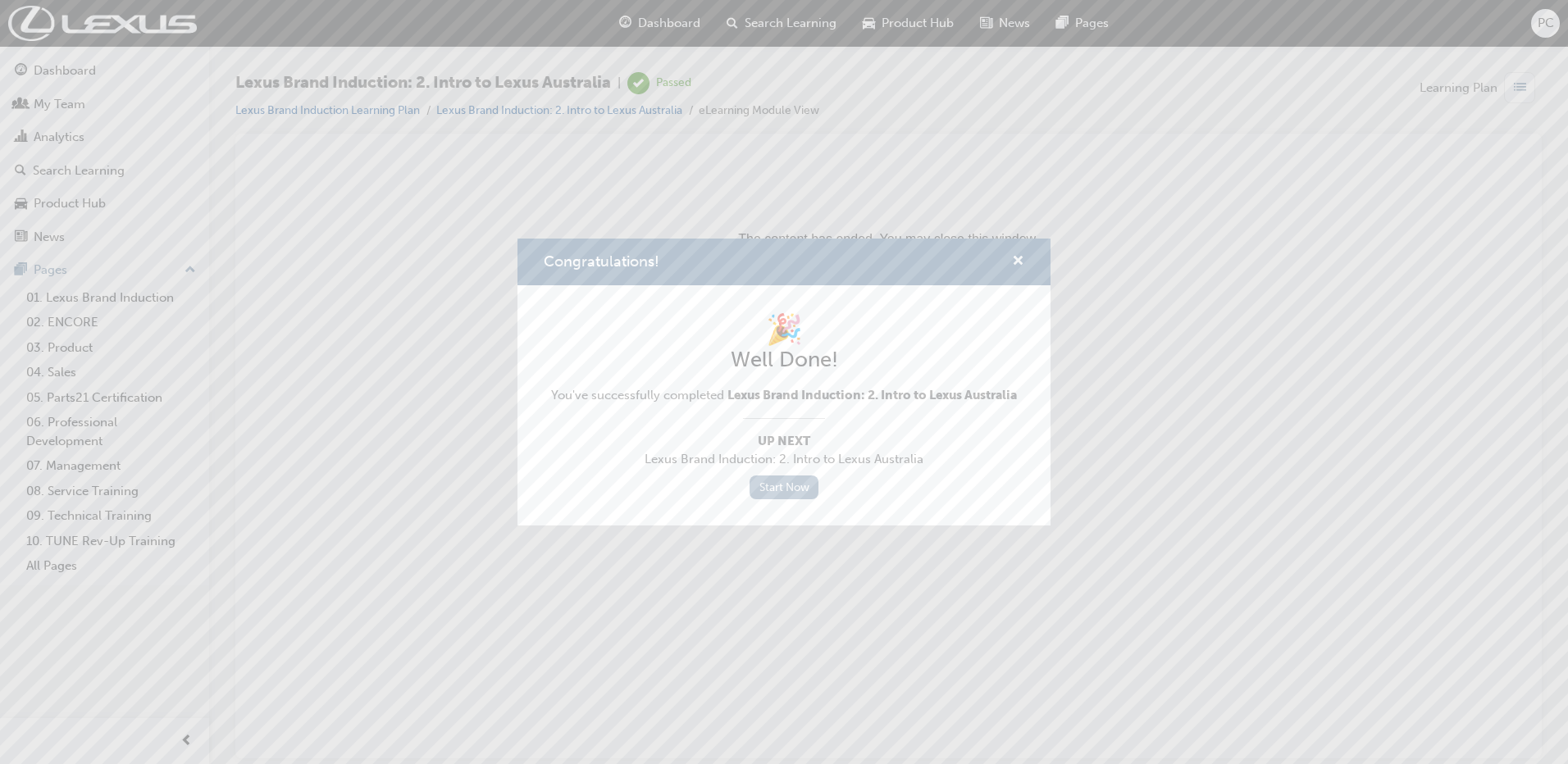
click at [784, 491] on link "Start Now" at bounding box center [784, 487] width 69 height 24
click at [1020, 255] on span "cross-icon" at bounding box center [1018, 262] width 12 height 15
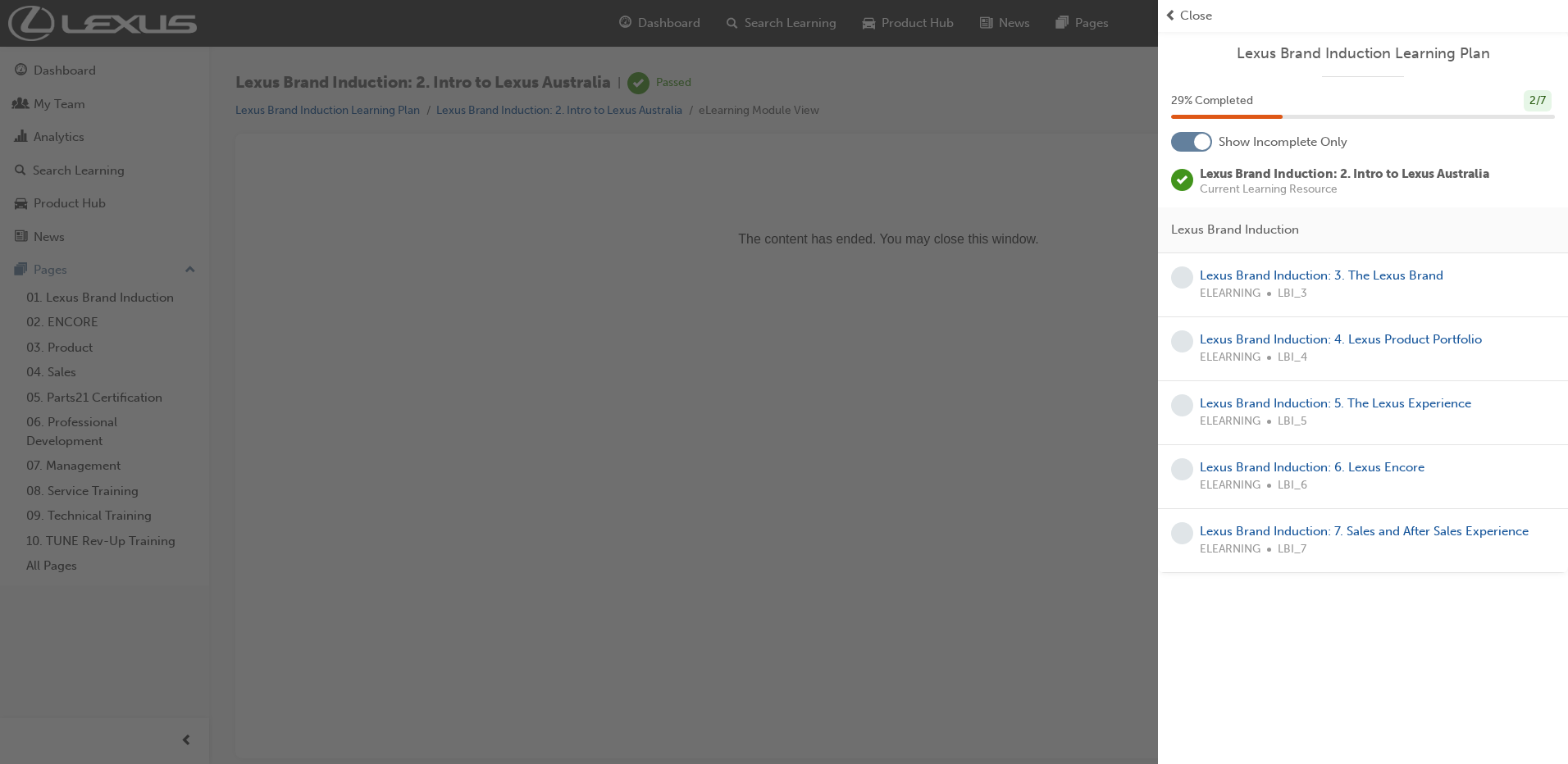
click at [1355, 267] on div "Lexus Brand Induction: 3. The Lexus Brand ELEARNING LBI_3" at bounding box center [1321, 285] width 243 height 37
click at [1365, 275] on link "Lexus Brand Induction: 3. The Lexus Brand" at bounding box center [1321, 276] width 243 height 15
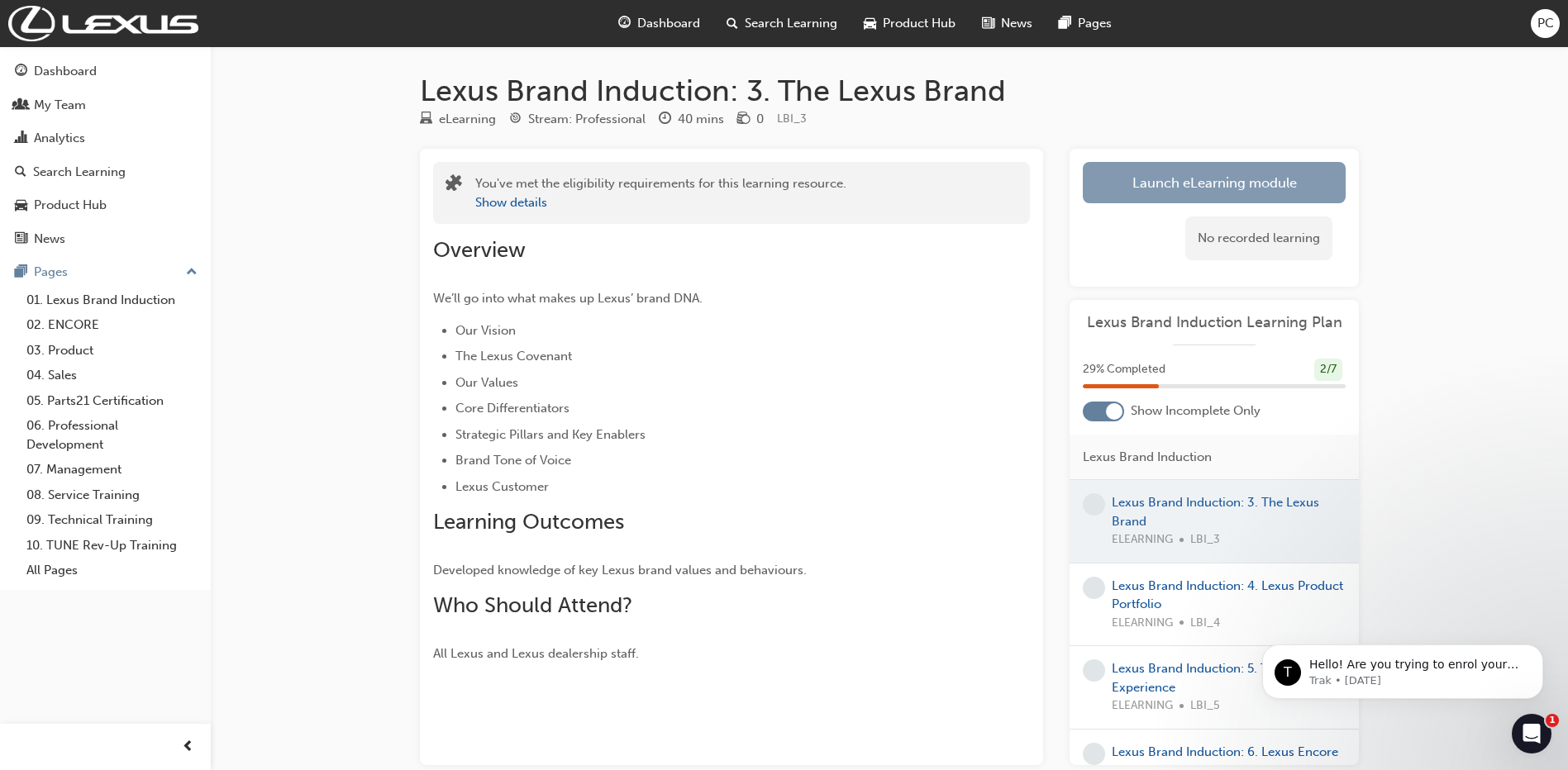
click at [1213, 179] on link "Launch eLearning module" at bounding box center [1214, 182] width 263 height 41
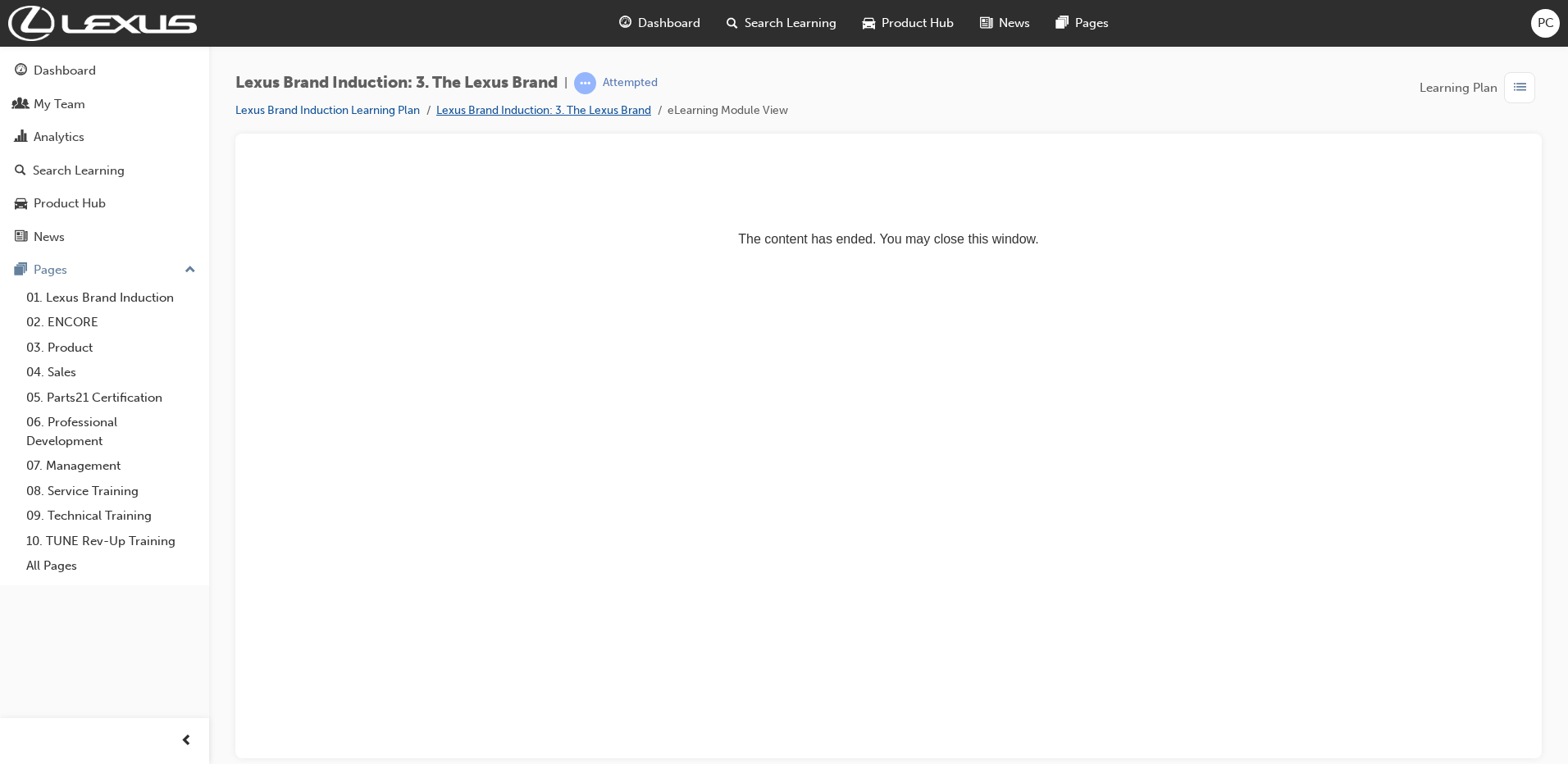
click at [622, 110] on link "Lexus Brand Induction: 3. The Lexus Brand" at bounding box center [543, 110] width 215 height 14
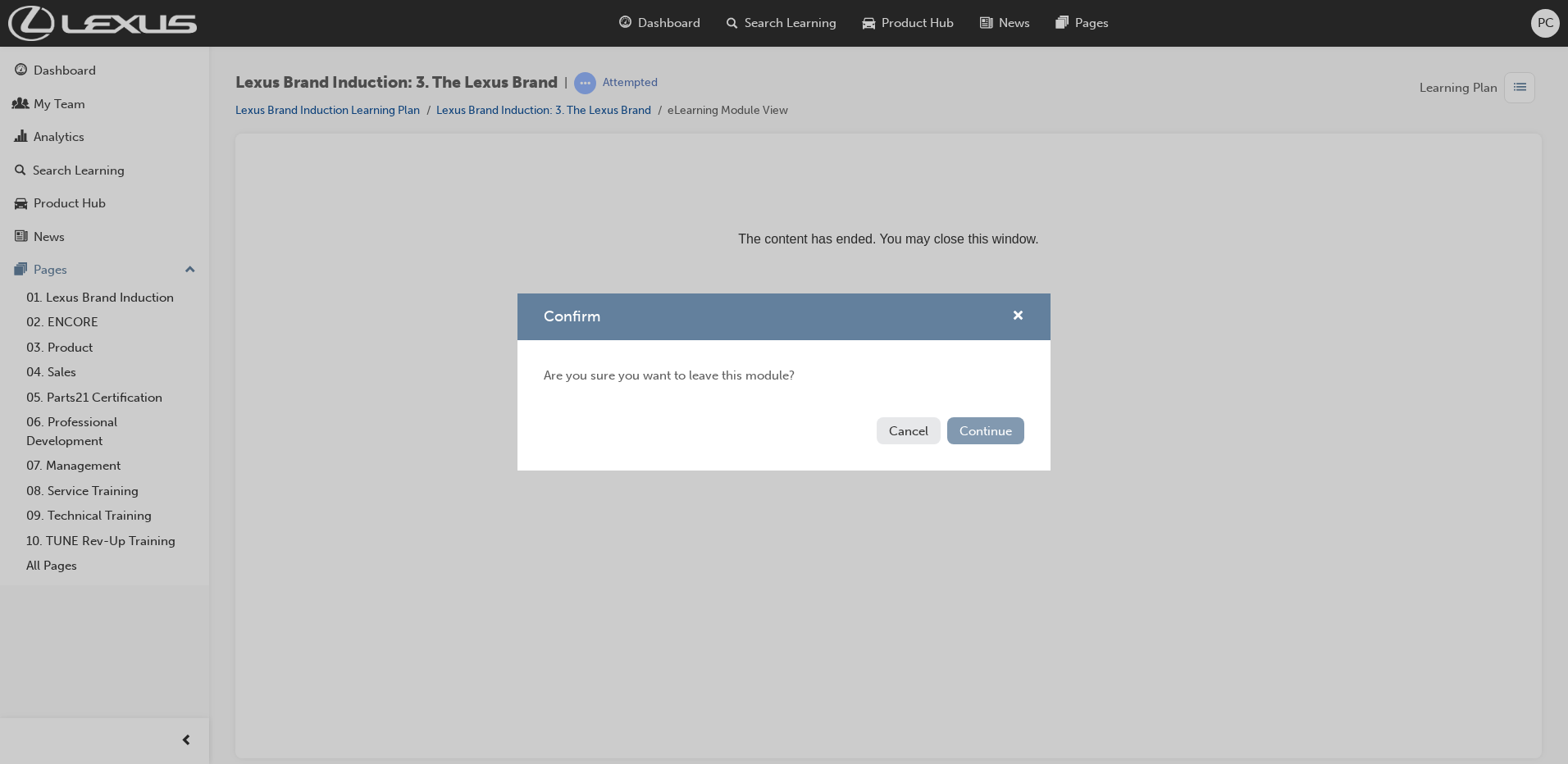
click at [988, 430] on button "Continue" at bounding box center [986, 430] width 77 height 27
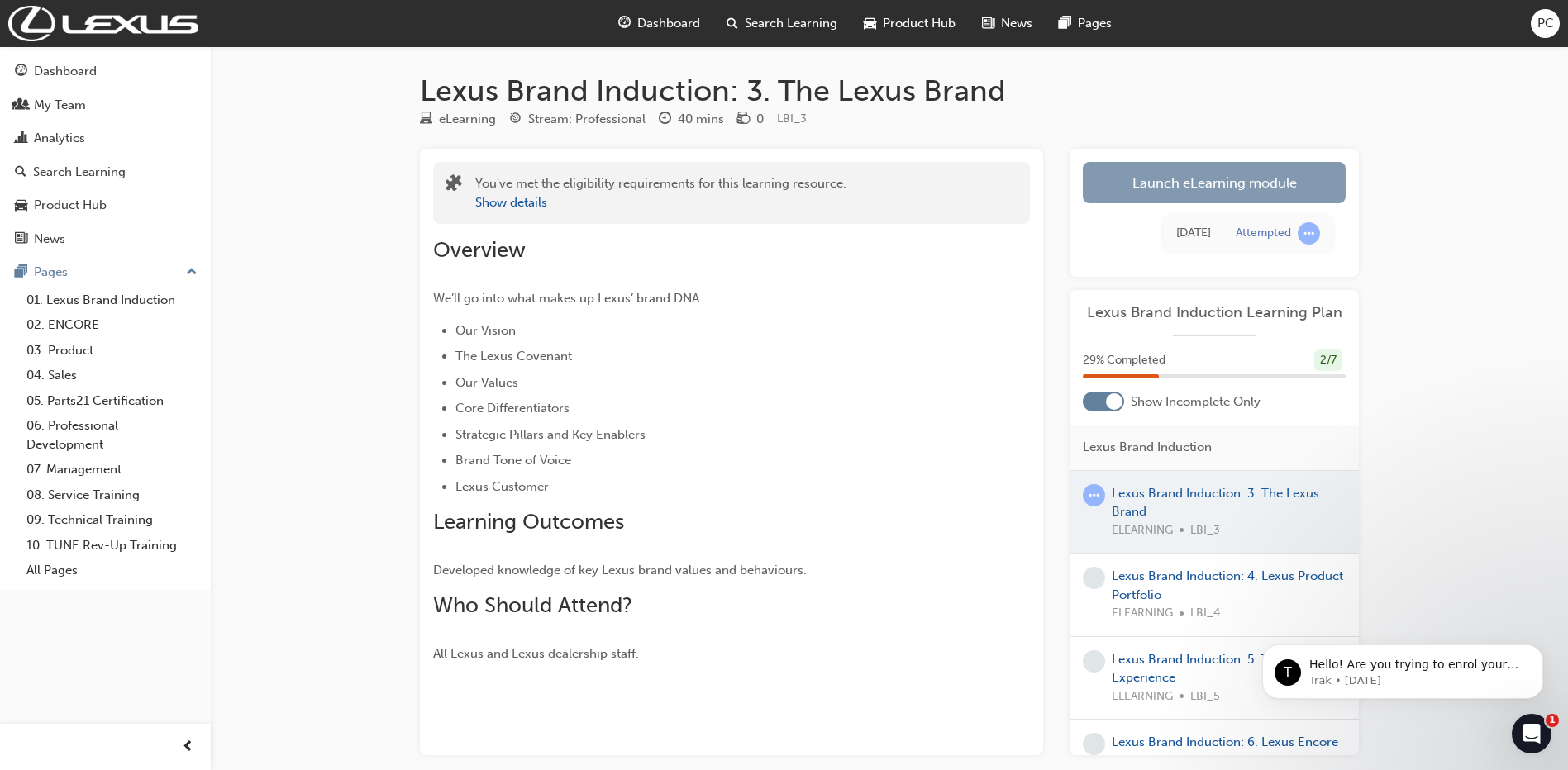
click at [1236, 182] on link "Launch eLearning module" at bounding box center [1214, 182] width 263 height 41
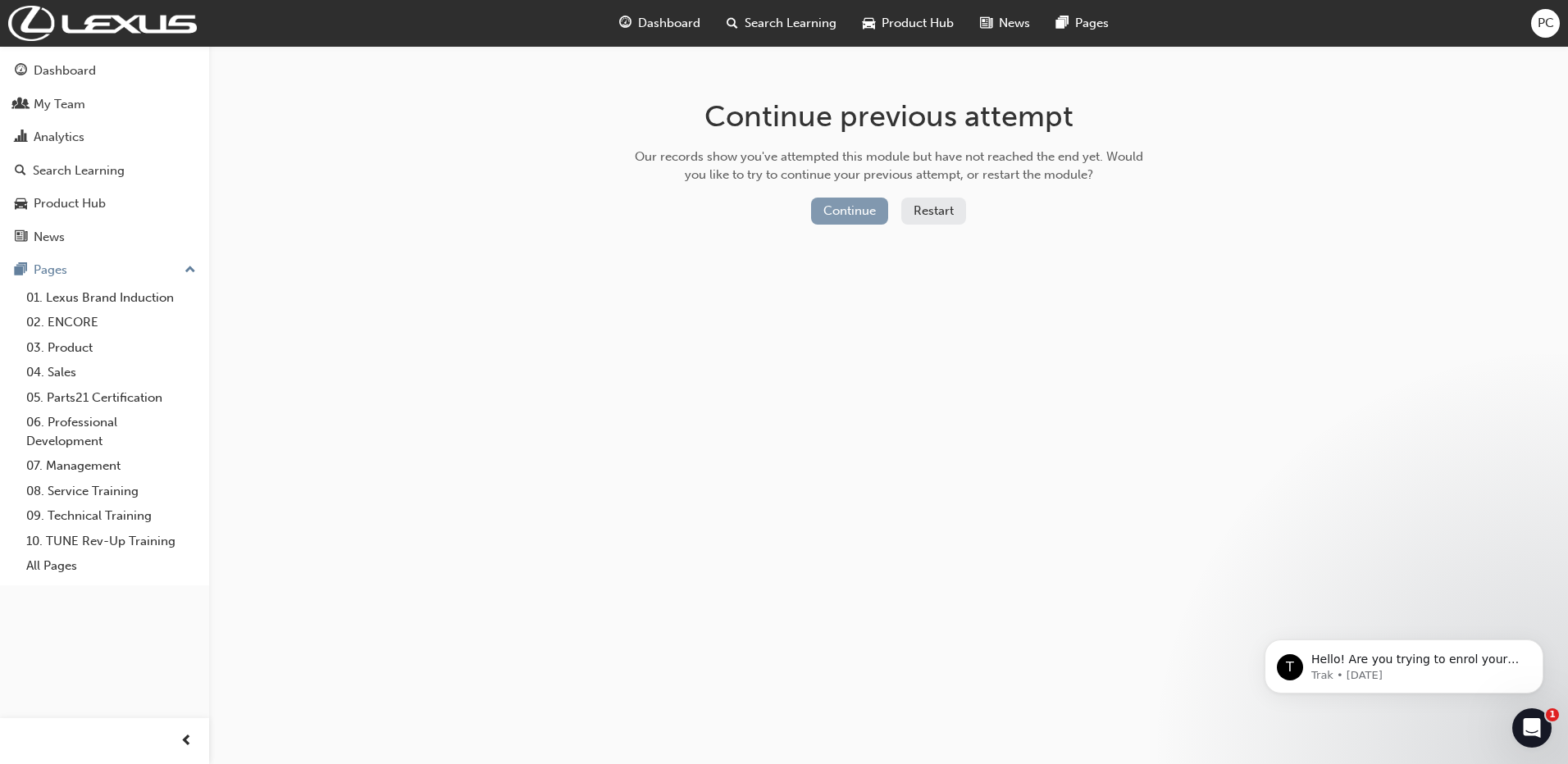
click at [867, 212] on button "Continue" at bounding box center [849, 211] width 77 height 27
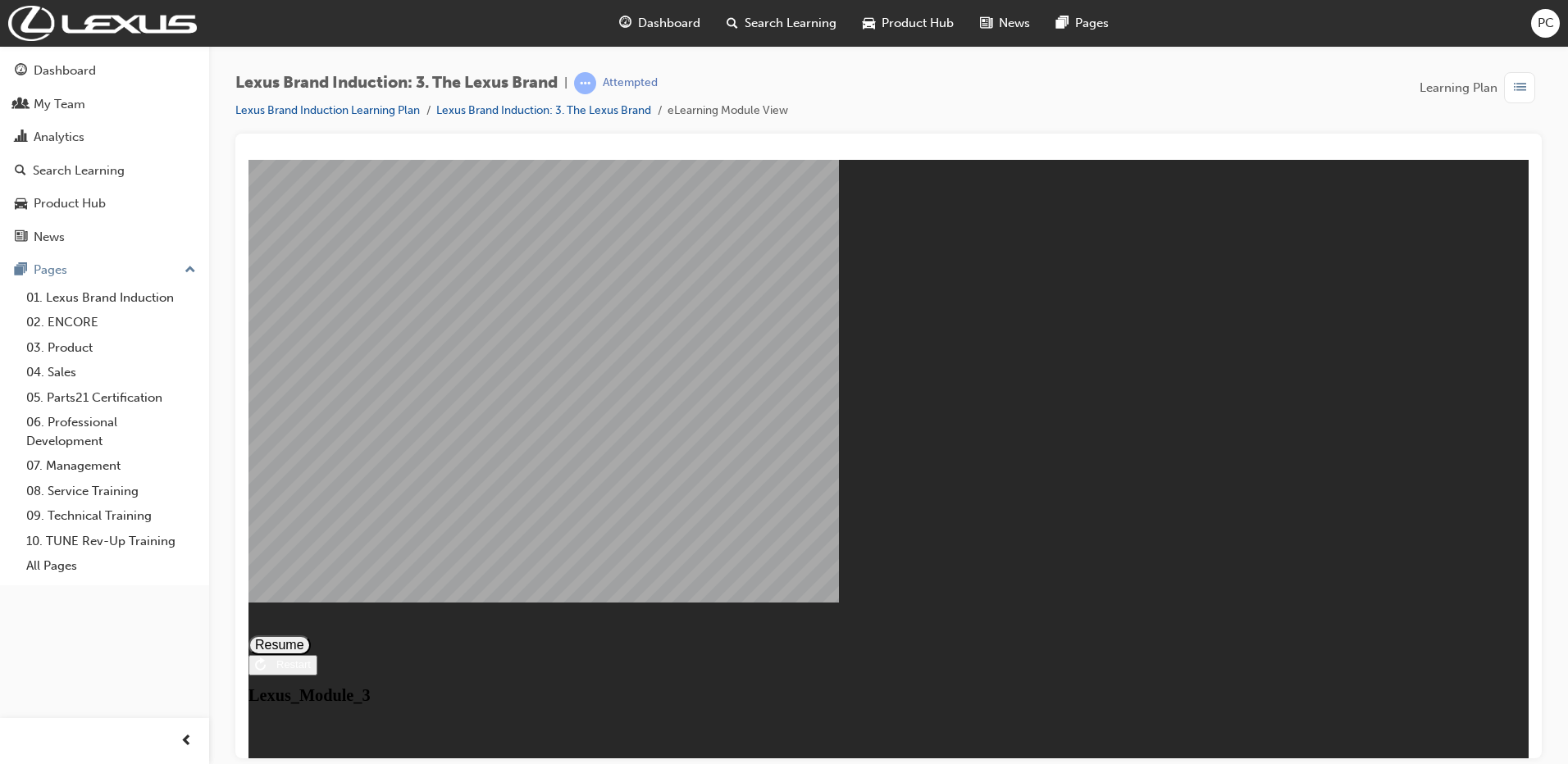
click at [311, 634] on button "Resume" at bounding box center [279, 644] width 62 height 20
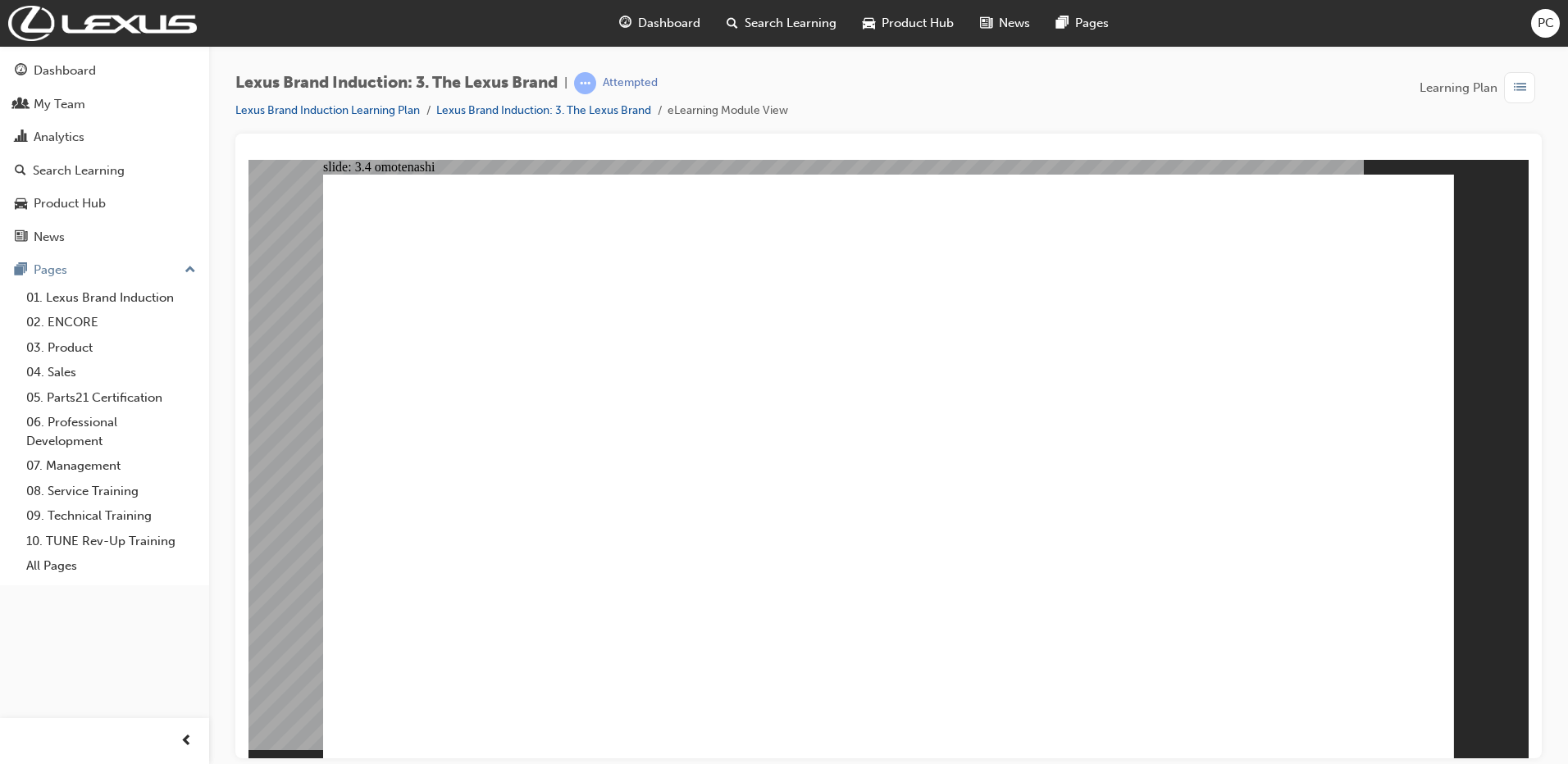
drag, startPoint x: 897, startPoint y: 496, endPoint x: 910, endPoint y: 482, distance: 19.1
drag, startPoint x: 639, startPoint y: 437, endPoint x: 676, endPoint y: 473, distance: 51.6
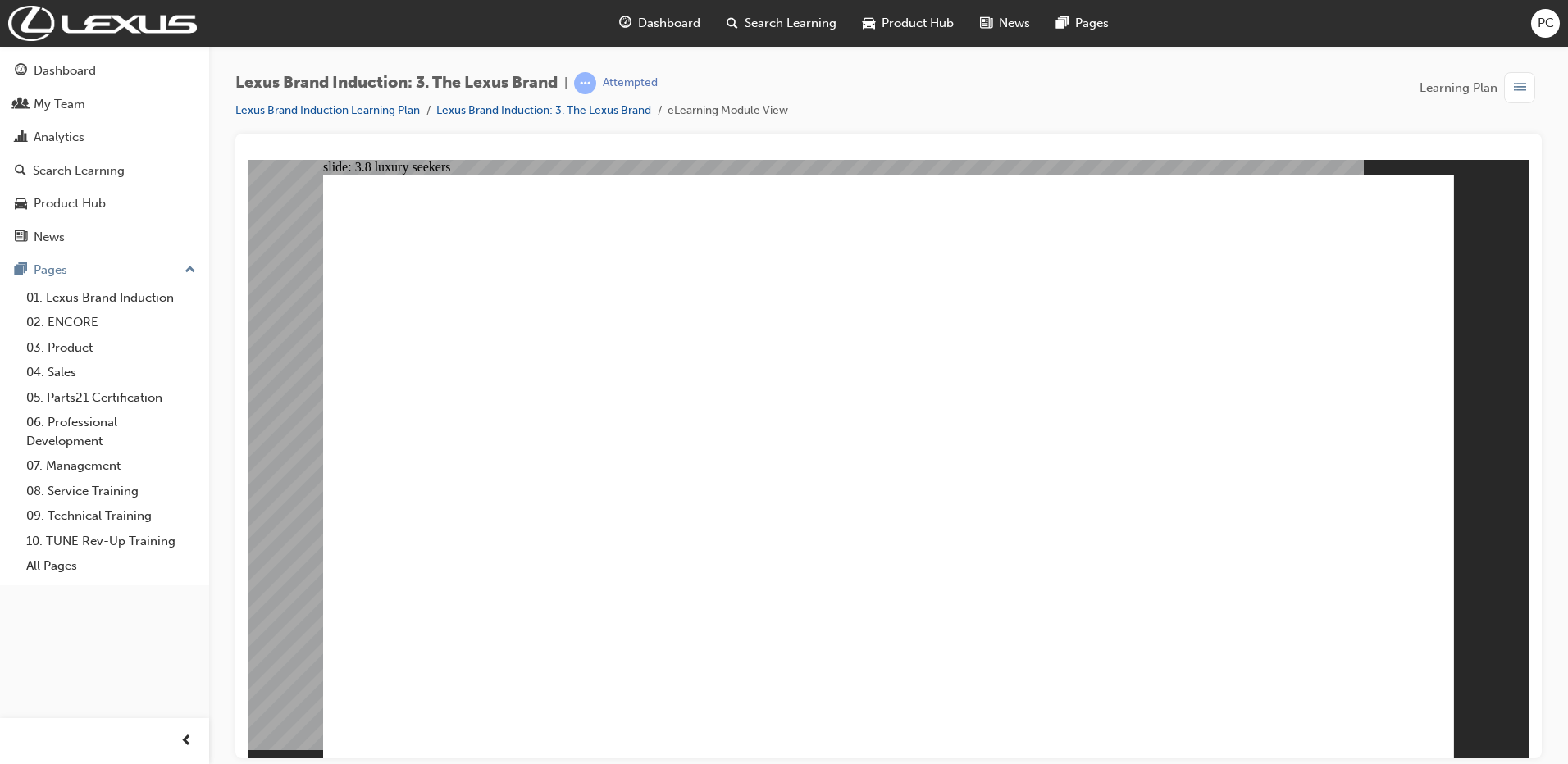
checkbox input "true"
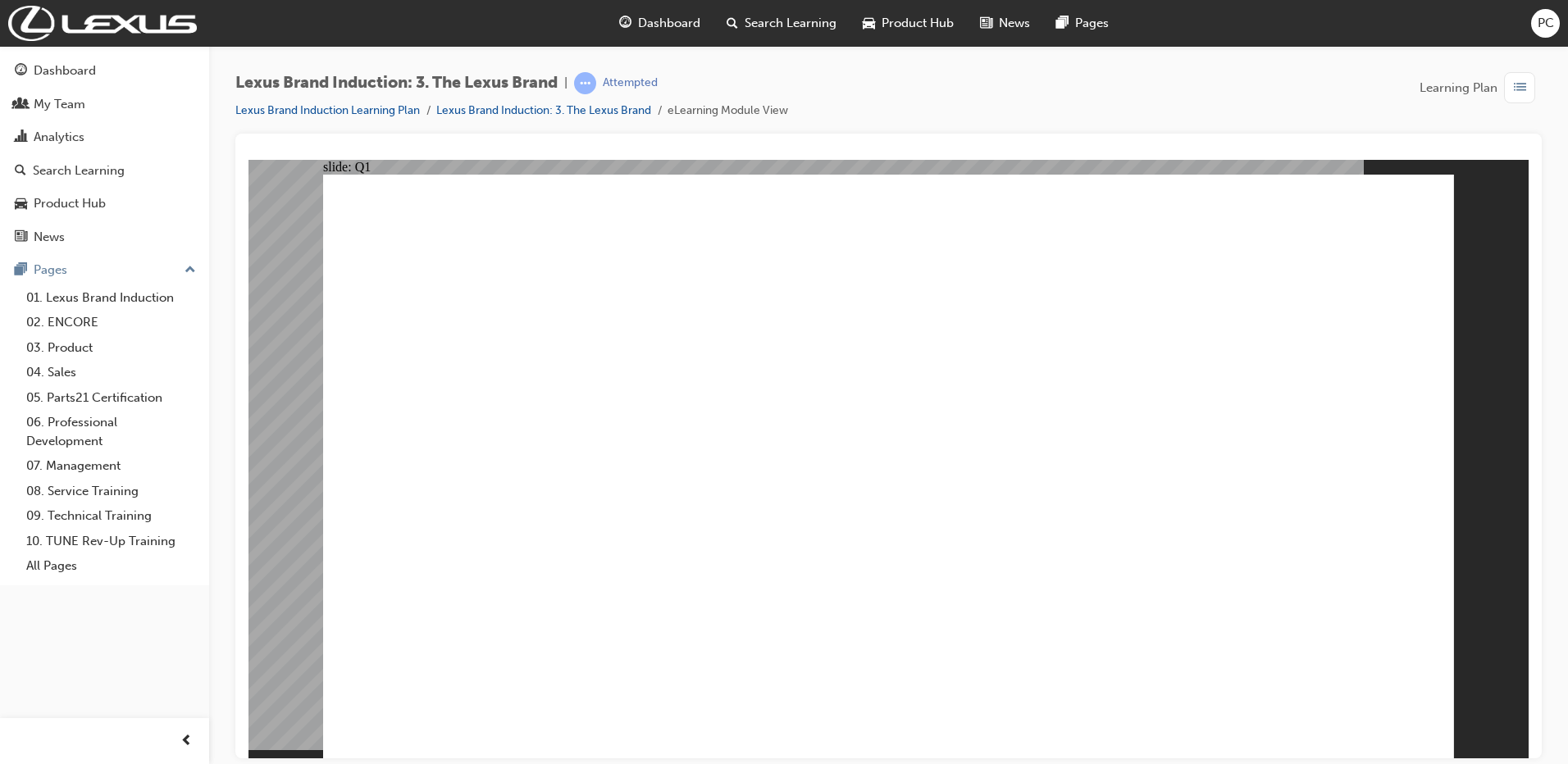
checkbox input "true"
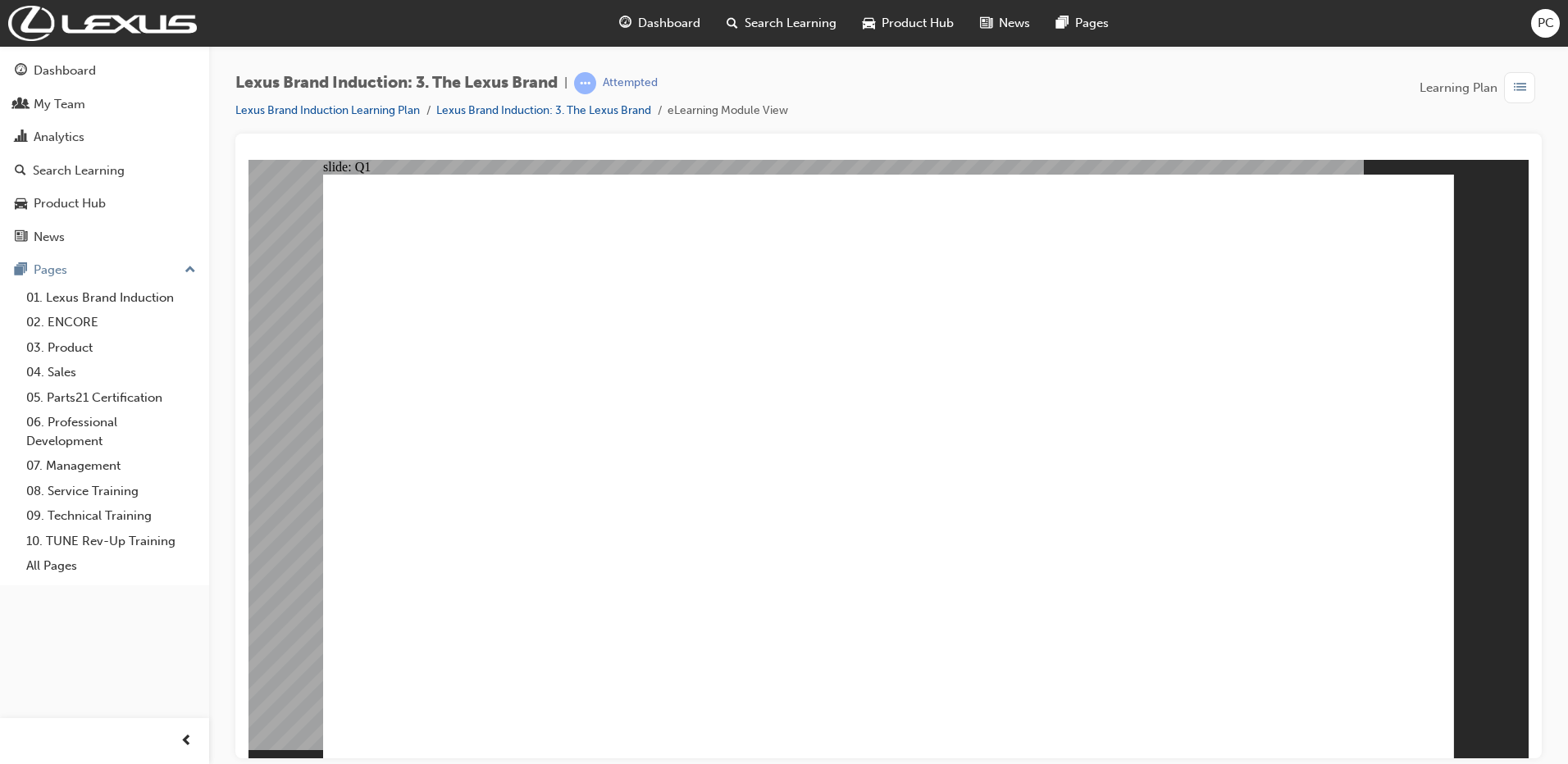
checkbox input "true"
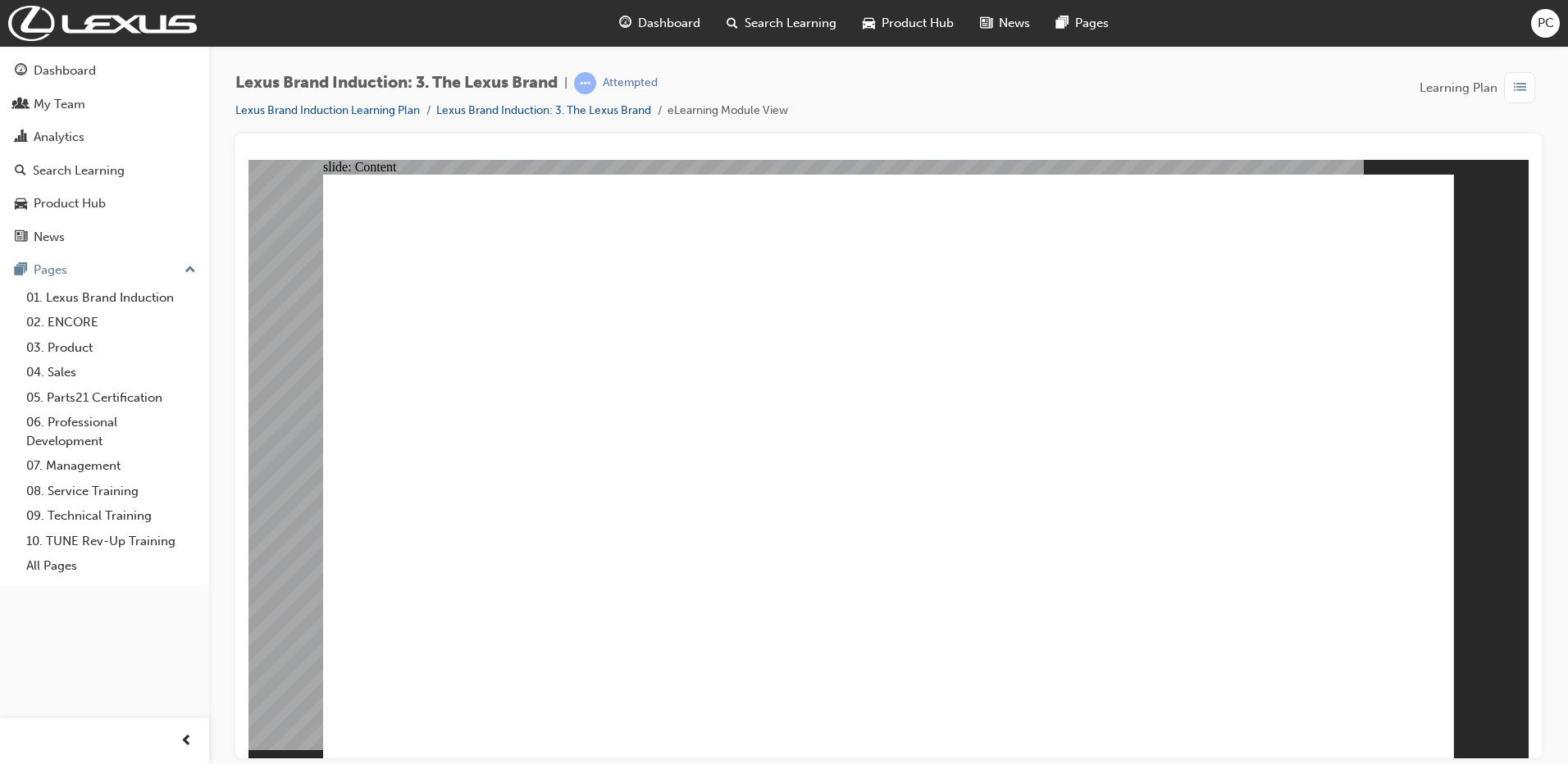
click at [368, 193] on div "Lexus_LMS-BACK-BUTTON-DARK.gif BACK BACK Lexus_LMS-LOGO-DARK.png Lexus_LMS-CLOS…" at bounding box center [888, 473] width 1131 height 599
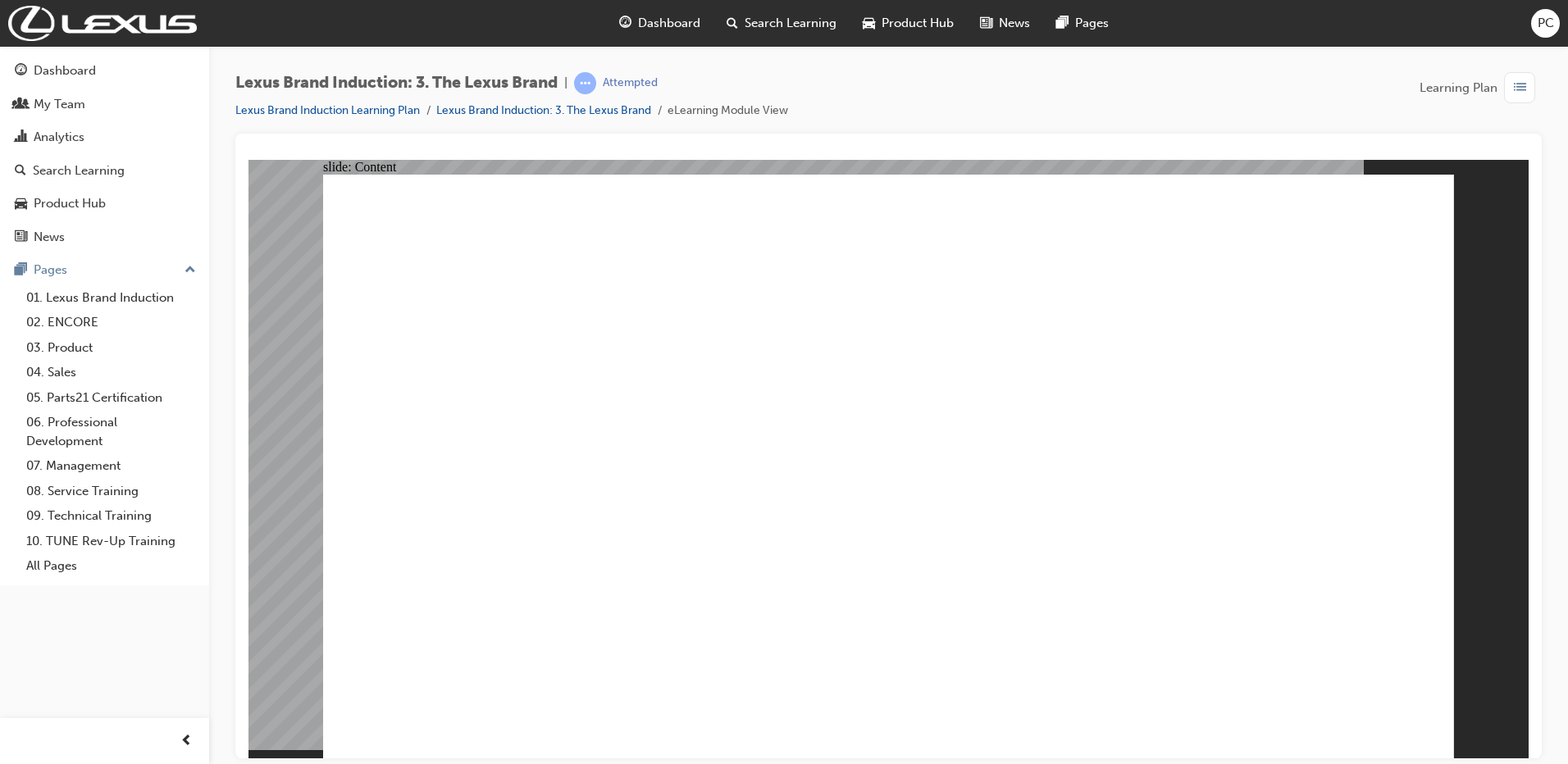
drag, startPoint x: 1044, startPoint y: 616, endPoint x: 1063, endPoint y: 590, distance: 32.2
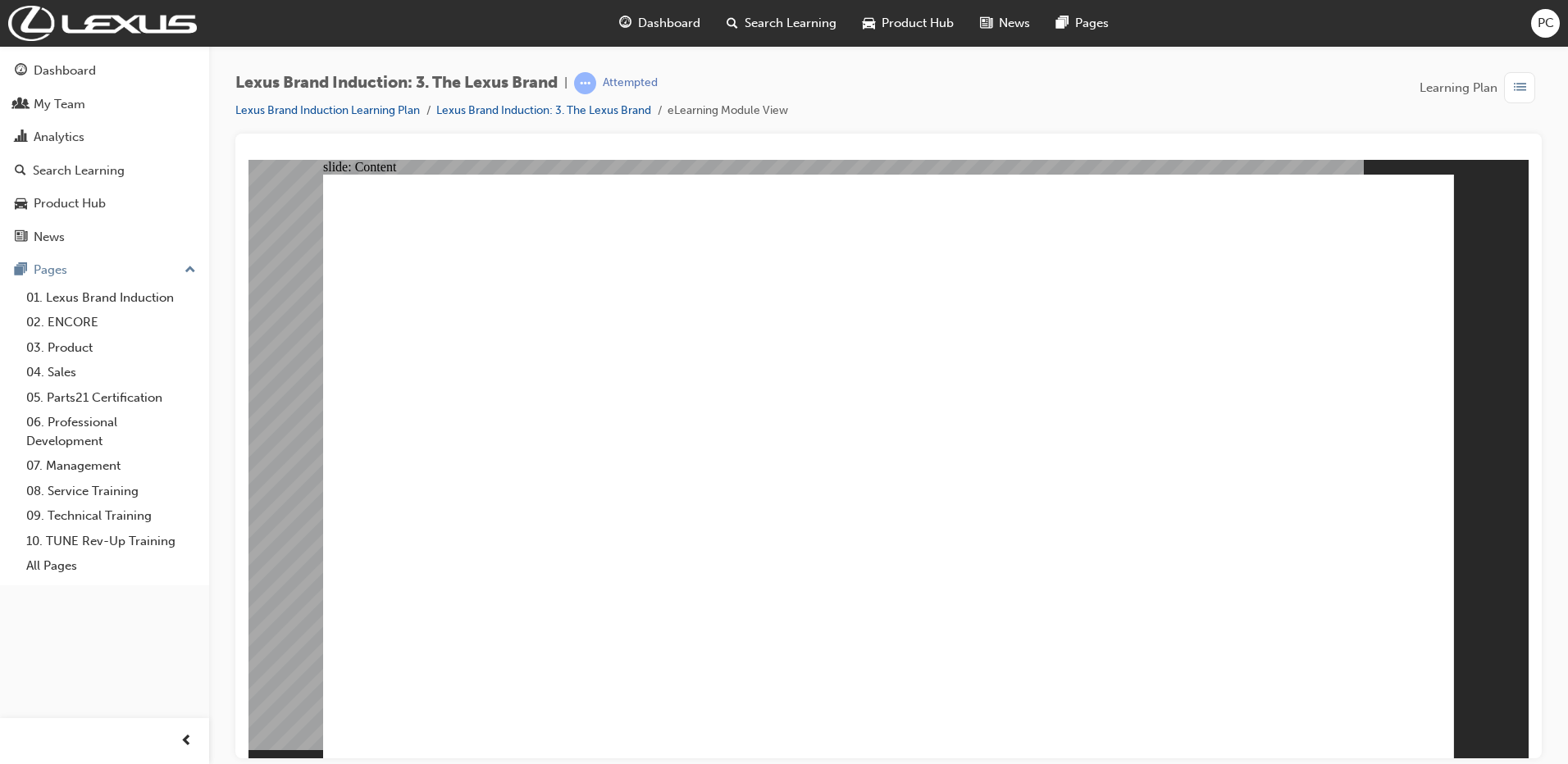
drag, startPoint x: 1054, startPoint y: 628, endPoint x: 1166, endPoint y: 585, distance: 120.0
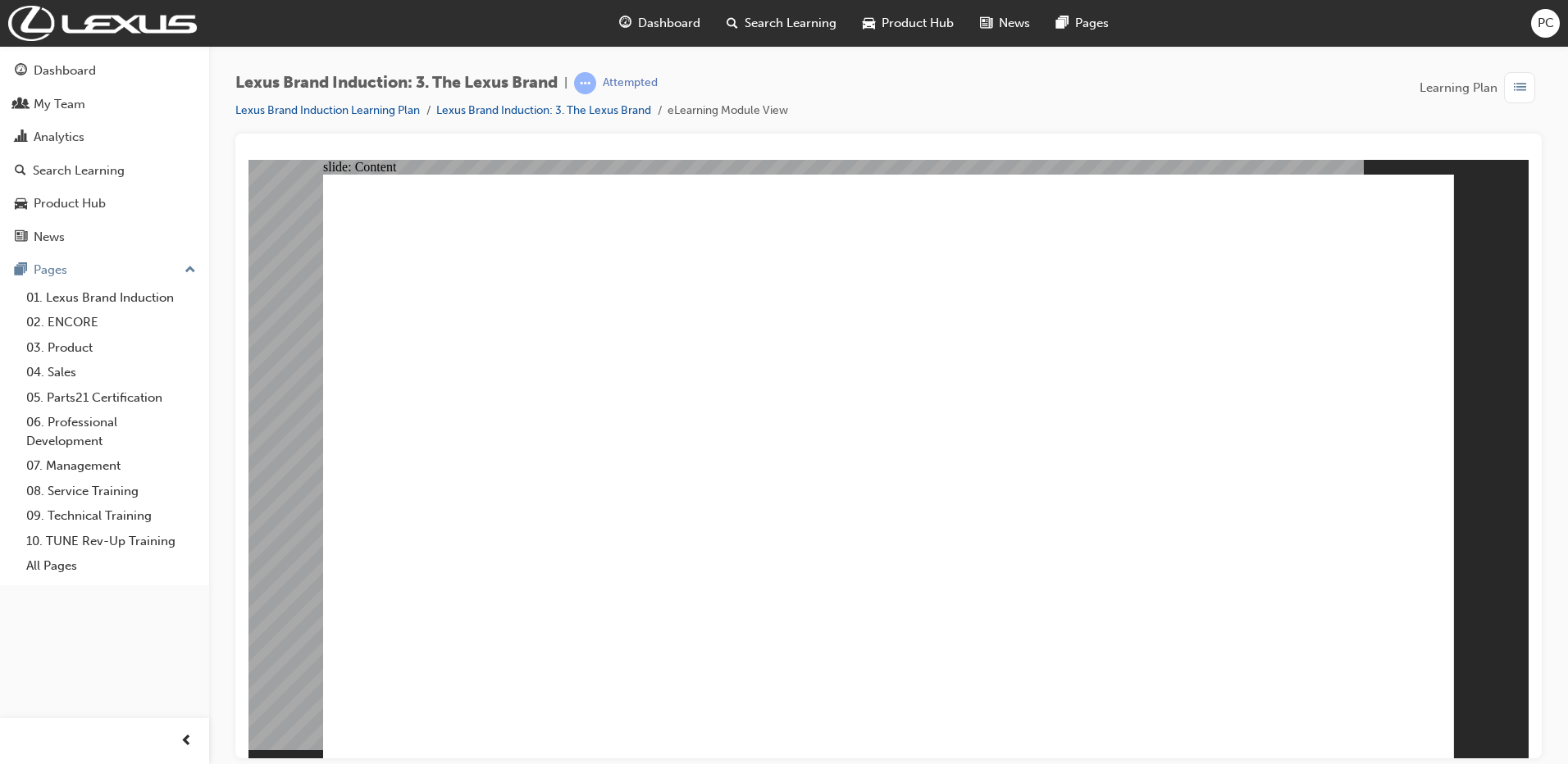
drag, startPoint x: 745, startPoint y: 444, endPoint x: 734, endPoint y: 459, distance: 18.6
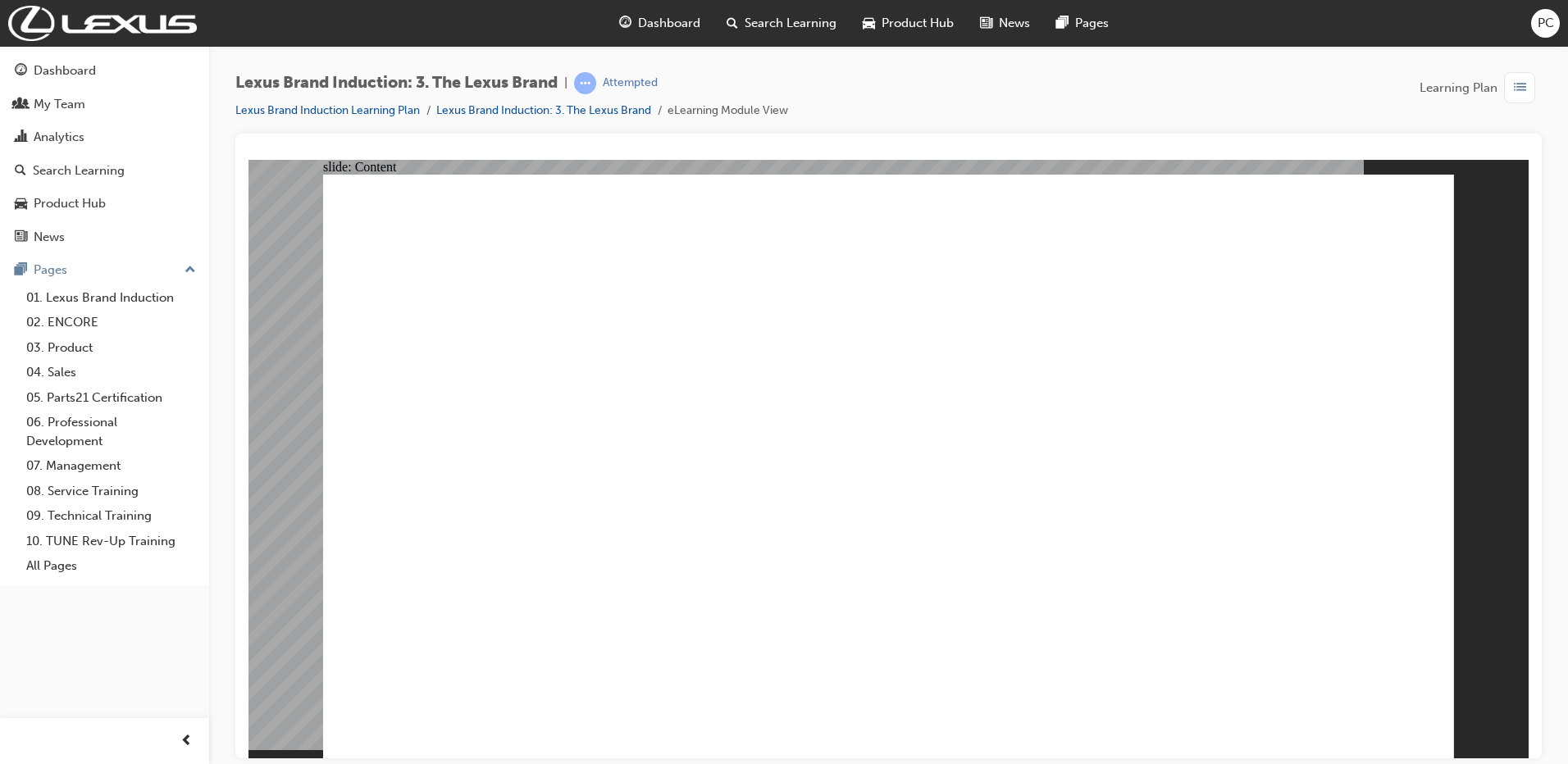
drag, startPoint x: 1049, startPoint y: 399, endPoint x: 1144, endPoint y: 453, distance: 109.3
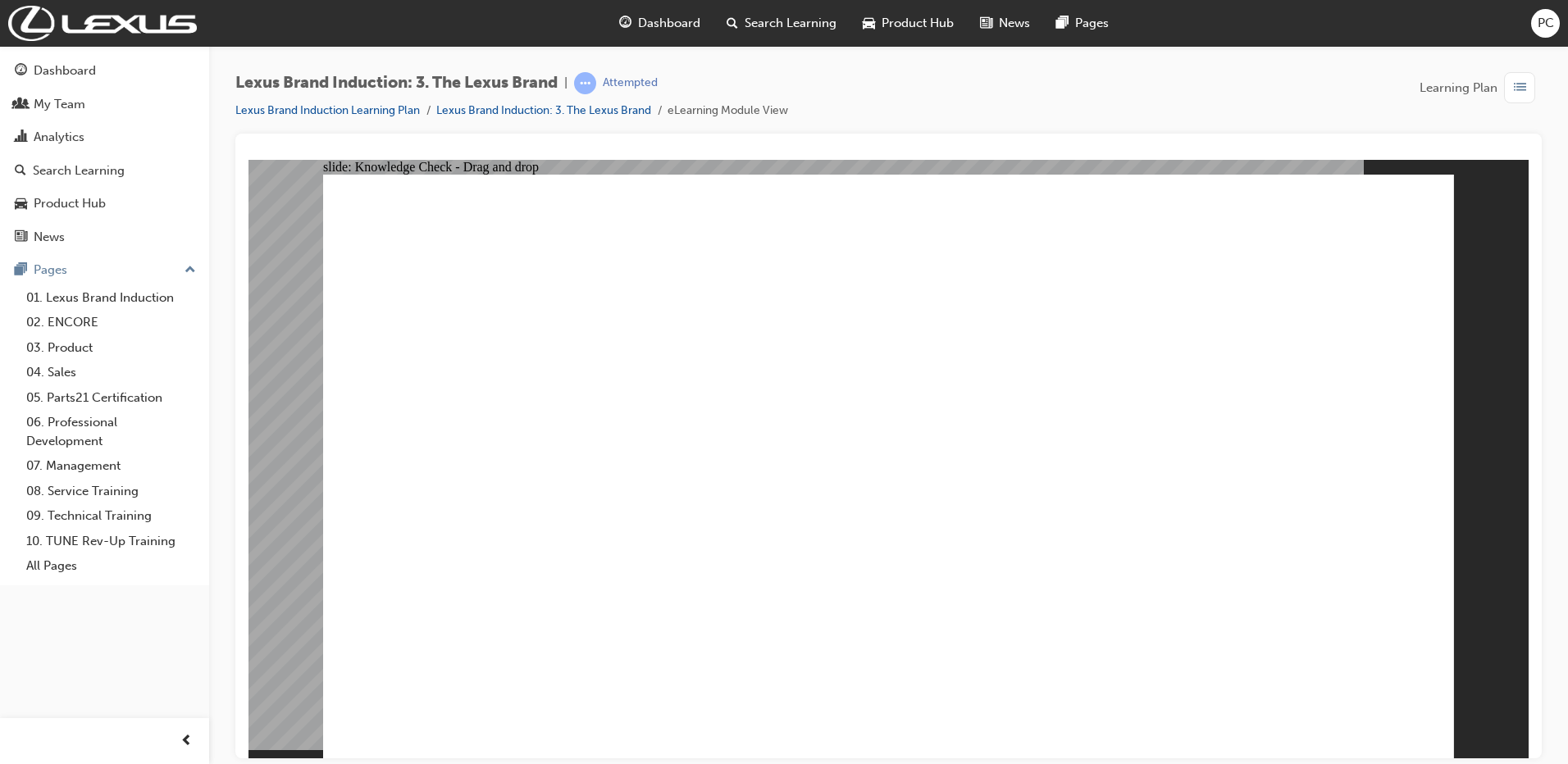
drag, startPoint x: 835, startPoint y: 415, endPoint x: 813, endPoint y: 416, distance: 22.0
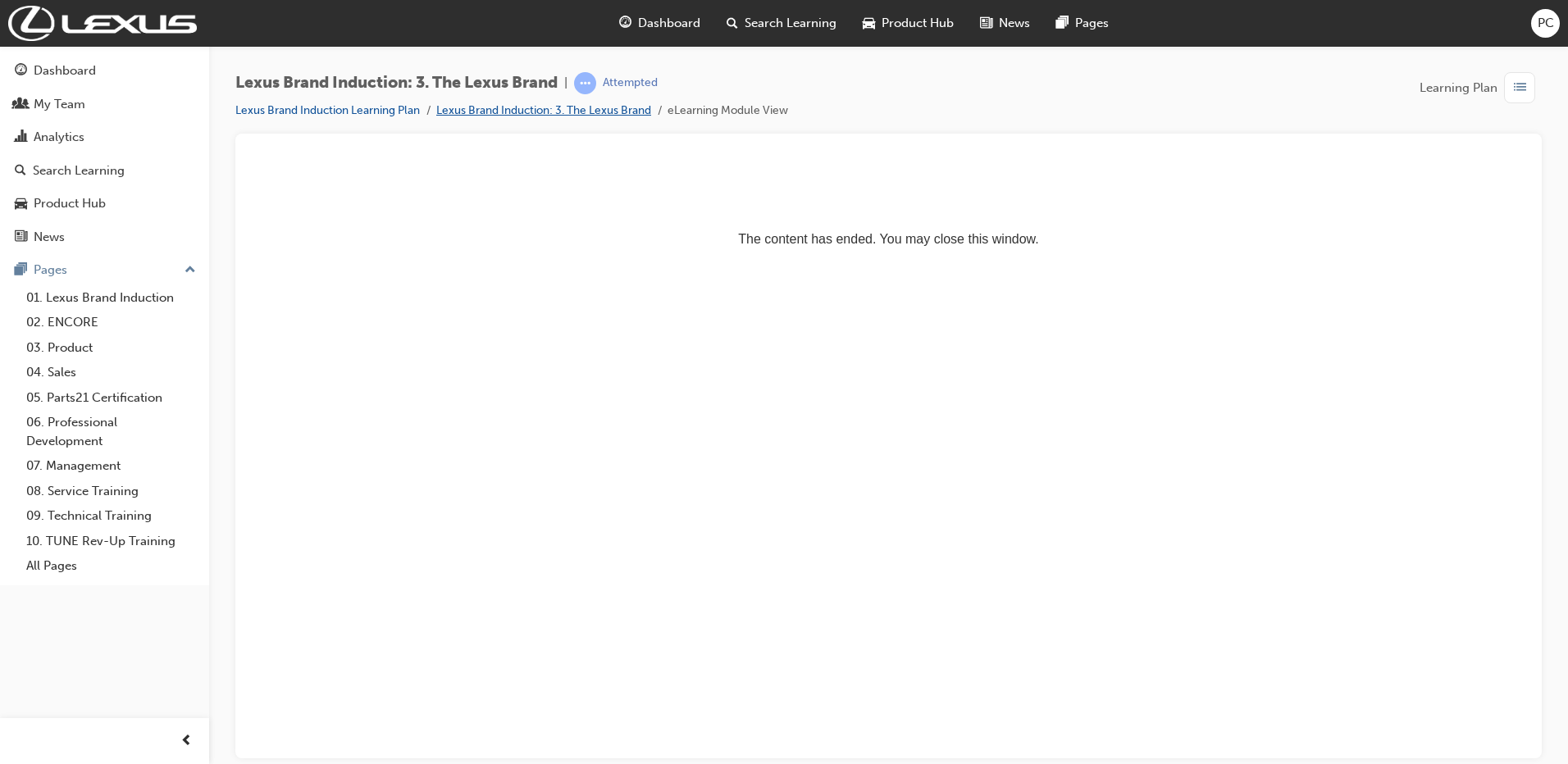
click at [620, 110] on link "Lexus Brand Induction: 3. The Lexus Brand" at bounding box center [543, 110] width 215 height 14
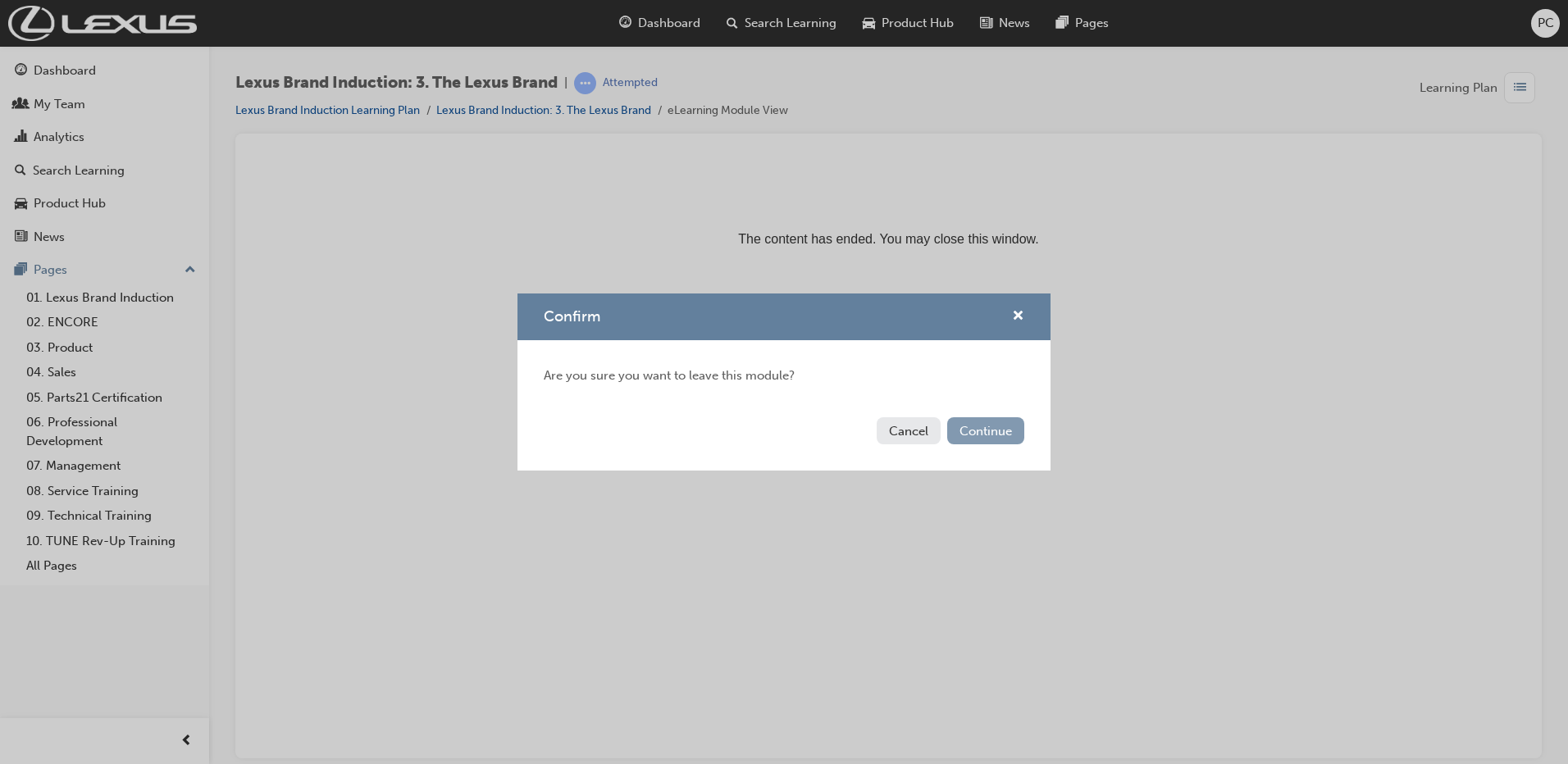
click at [1007, 438] on button "Continue" at bounding box center [986, 430] width 77 height 27
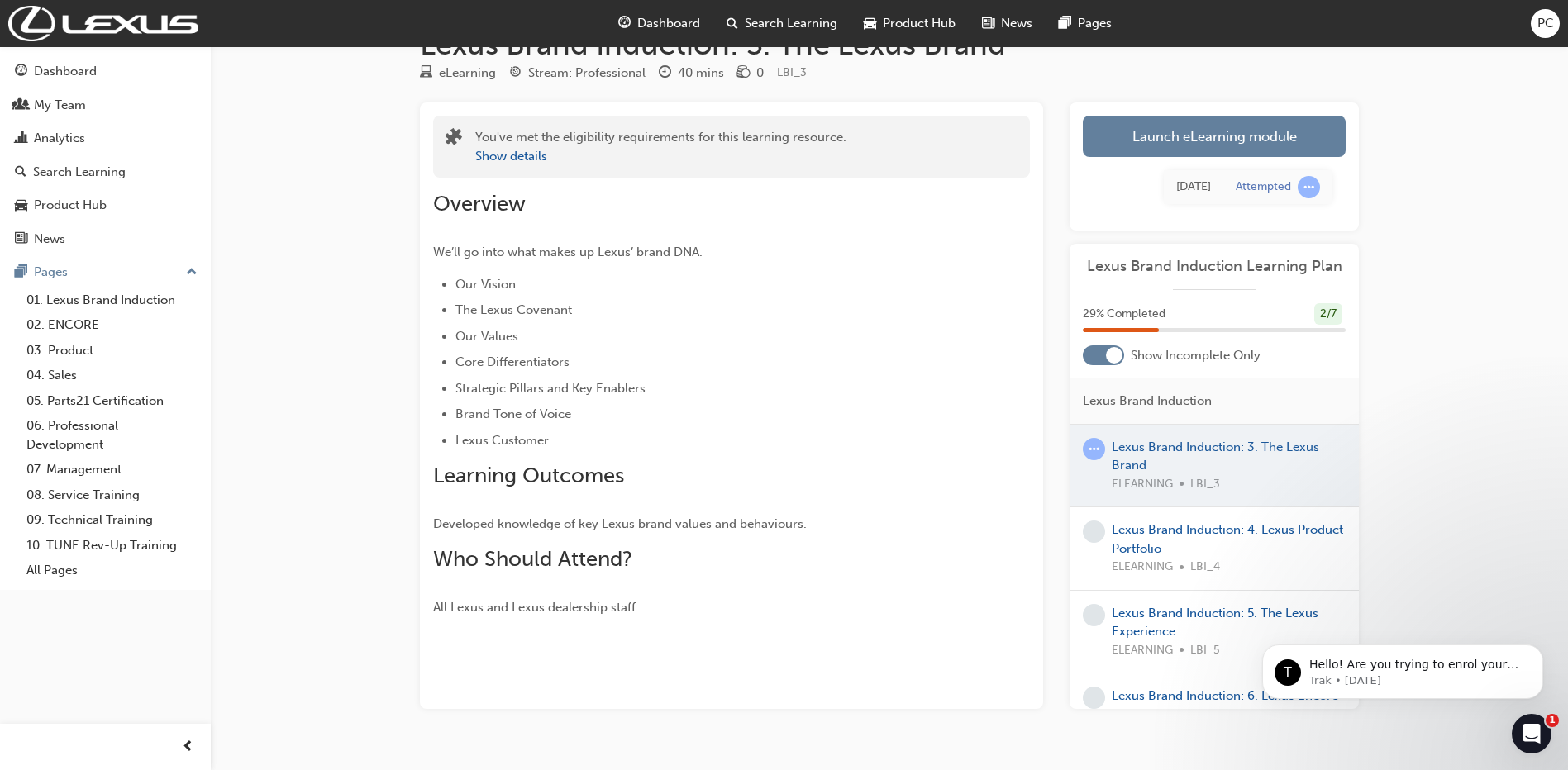
scroll to position [80, 0]
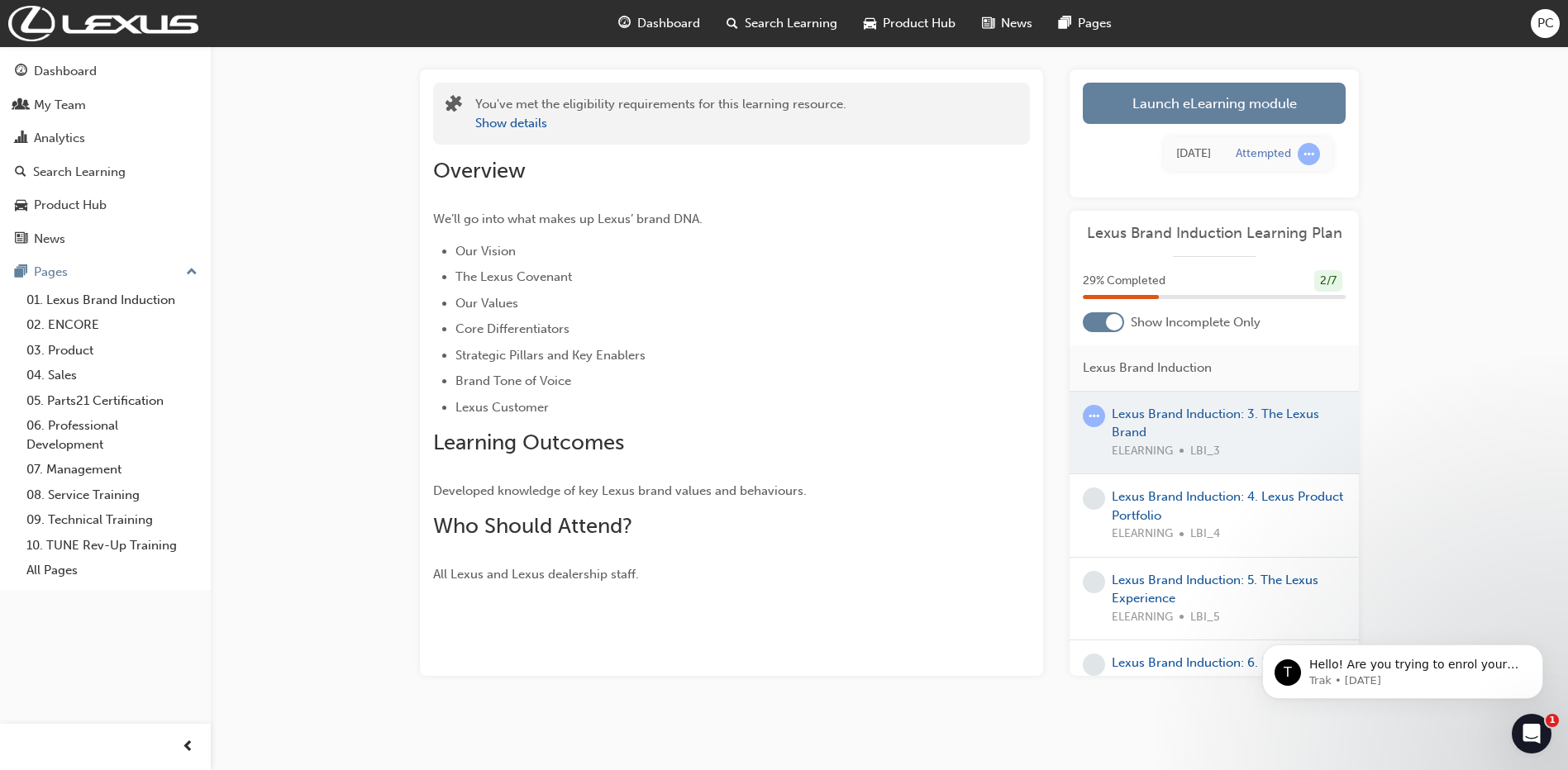
click at [1201, 90] on link "Launch eLearning module" at bounding box center [1214, 103] width 263 height 41
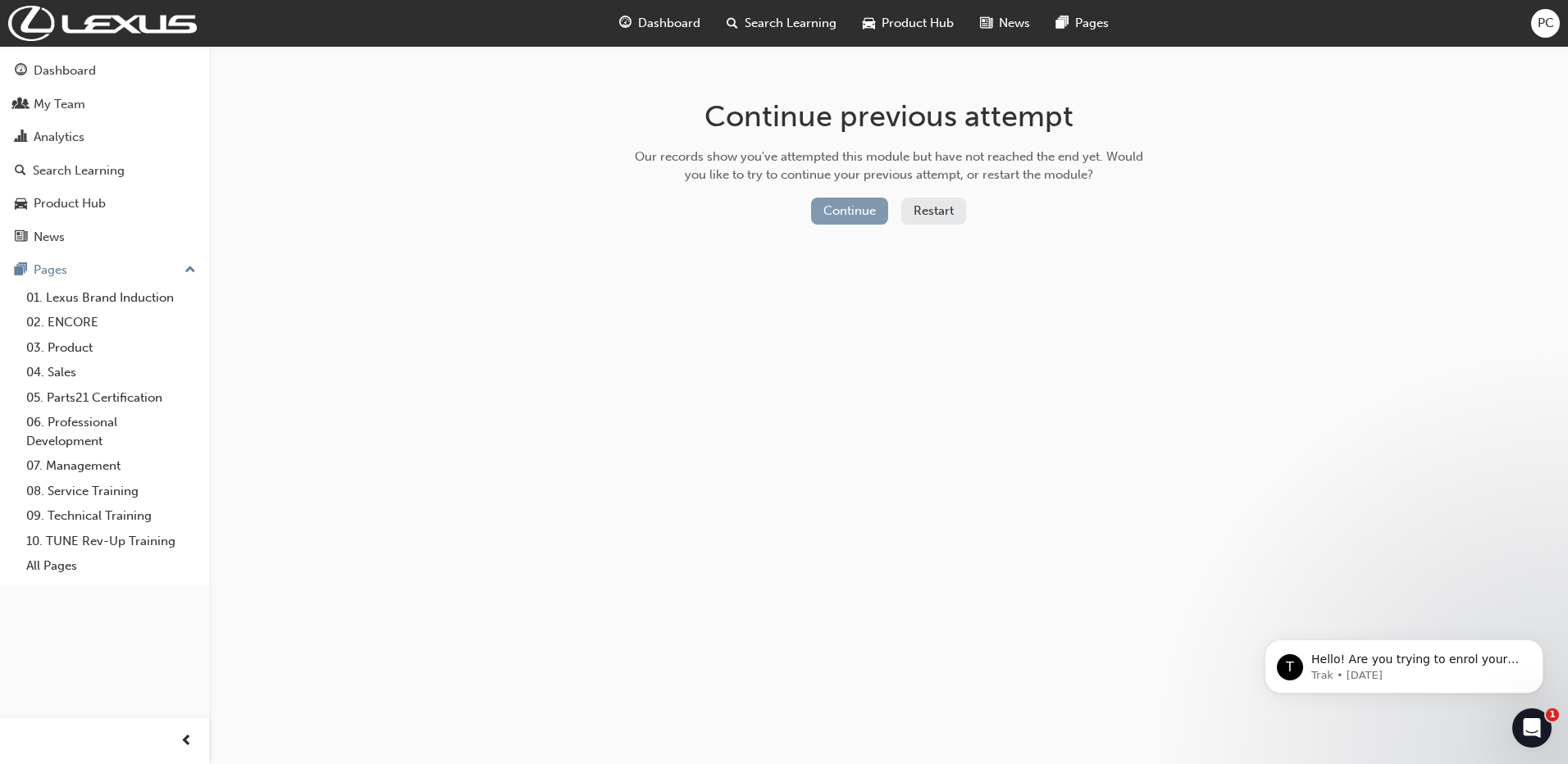
click at [853, 210] on button "Continue" at bounding box center [849, 211] width 77 height 27
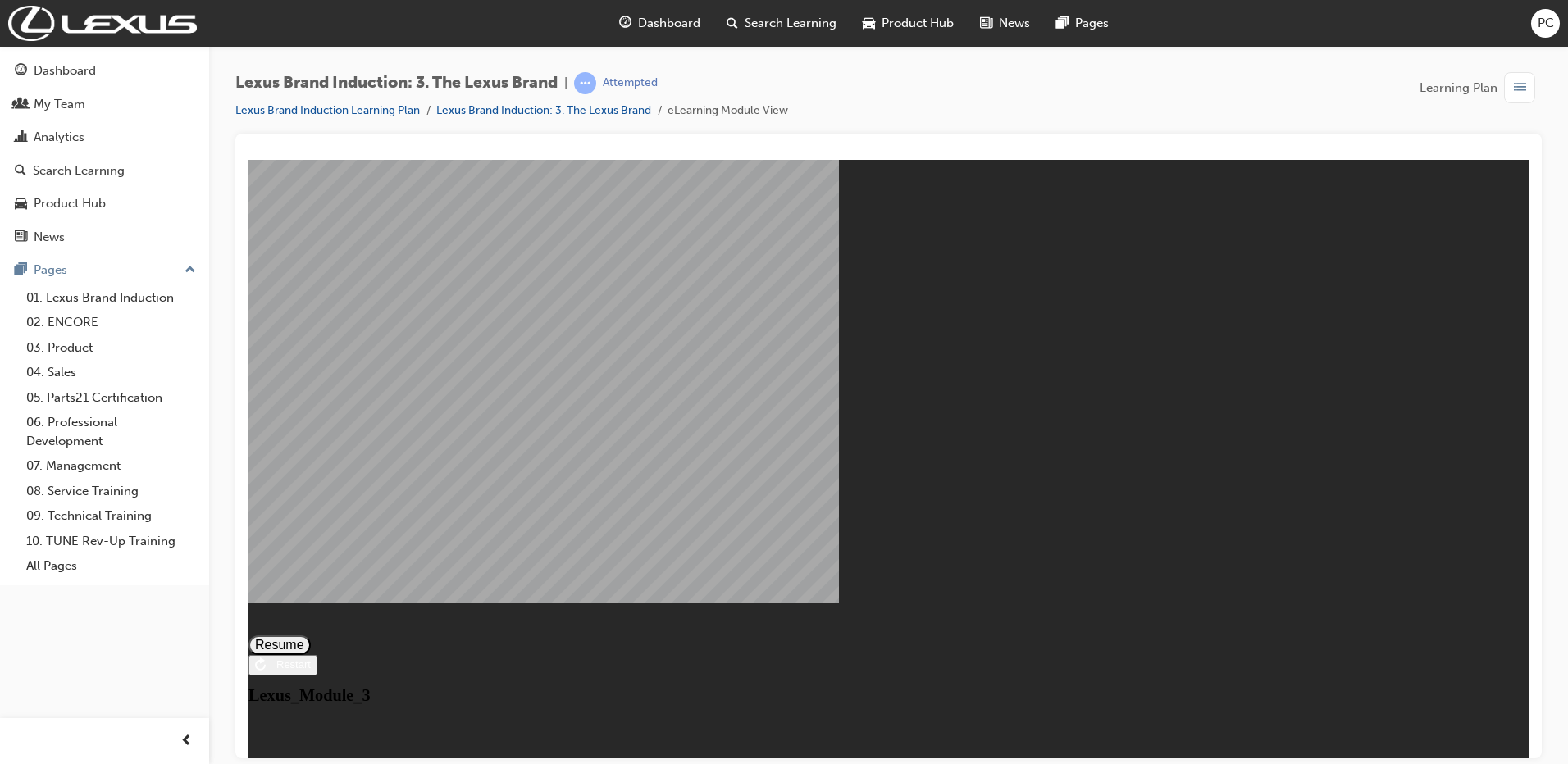
click at [311, 634] on button "Resume" at bounding box center [279, 644] width 62 height 20
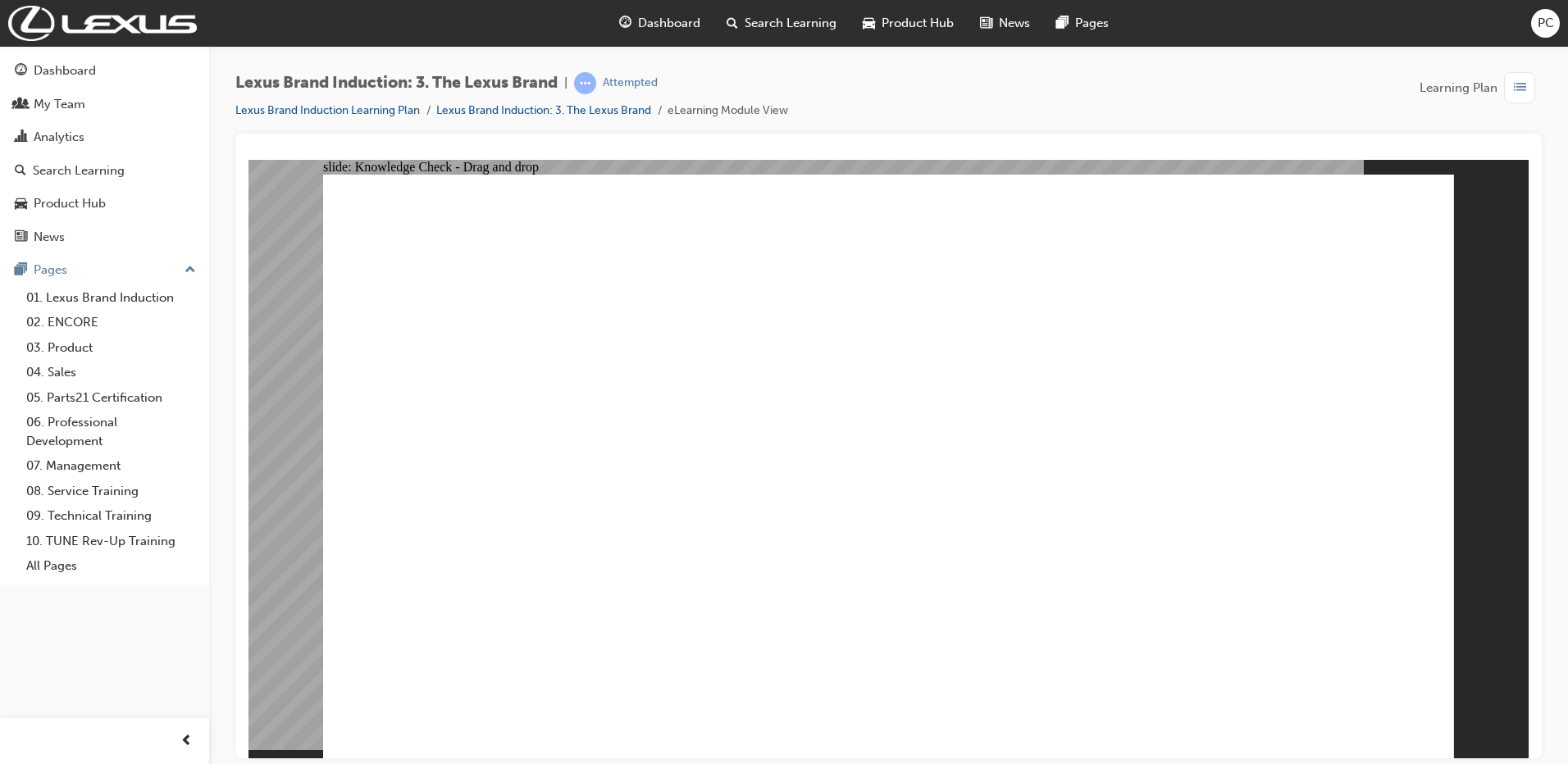
drag, startPoint x: 800, startPoint y: 400, endPoint x: 823, endPoint y: 541, distance: 142.9
drag, startPoint x: 953, startPoint y: 429, endPoint x: 967, endPoint y: 542, distance: 113.9
drag, startPoint x: 1085, startPoint y: 436, endPoint x: 1113, endPoint y: 557, distance: 124.2
drag, startPoint x: 1249, startPoint y: 391, endPoint x: 1208, endPoint y: 560, distance: 173.9
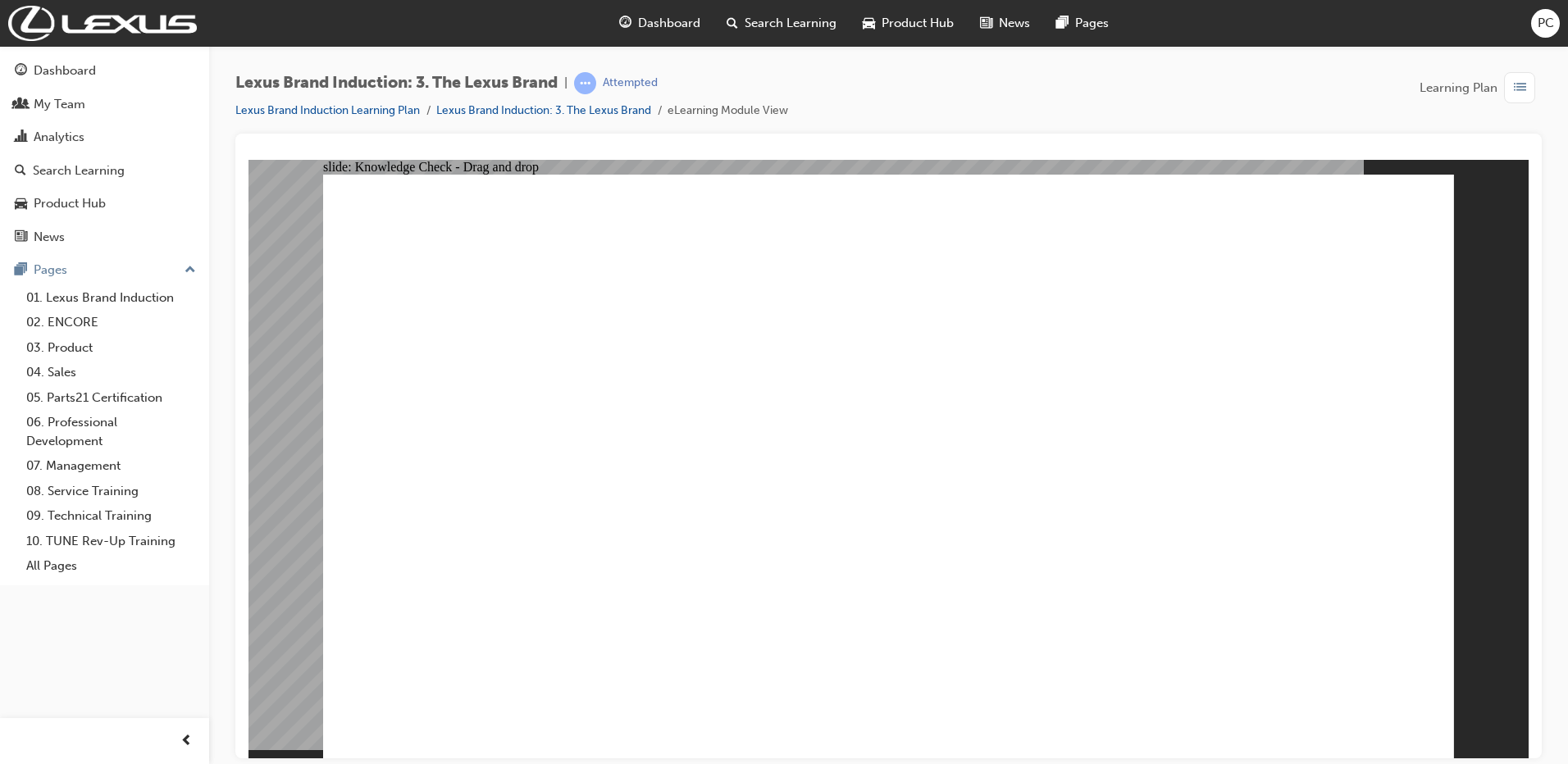
radio input "true"
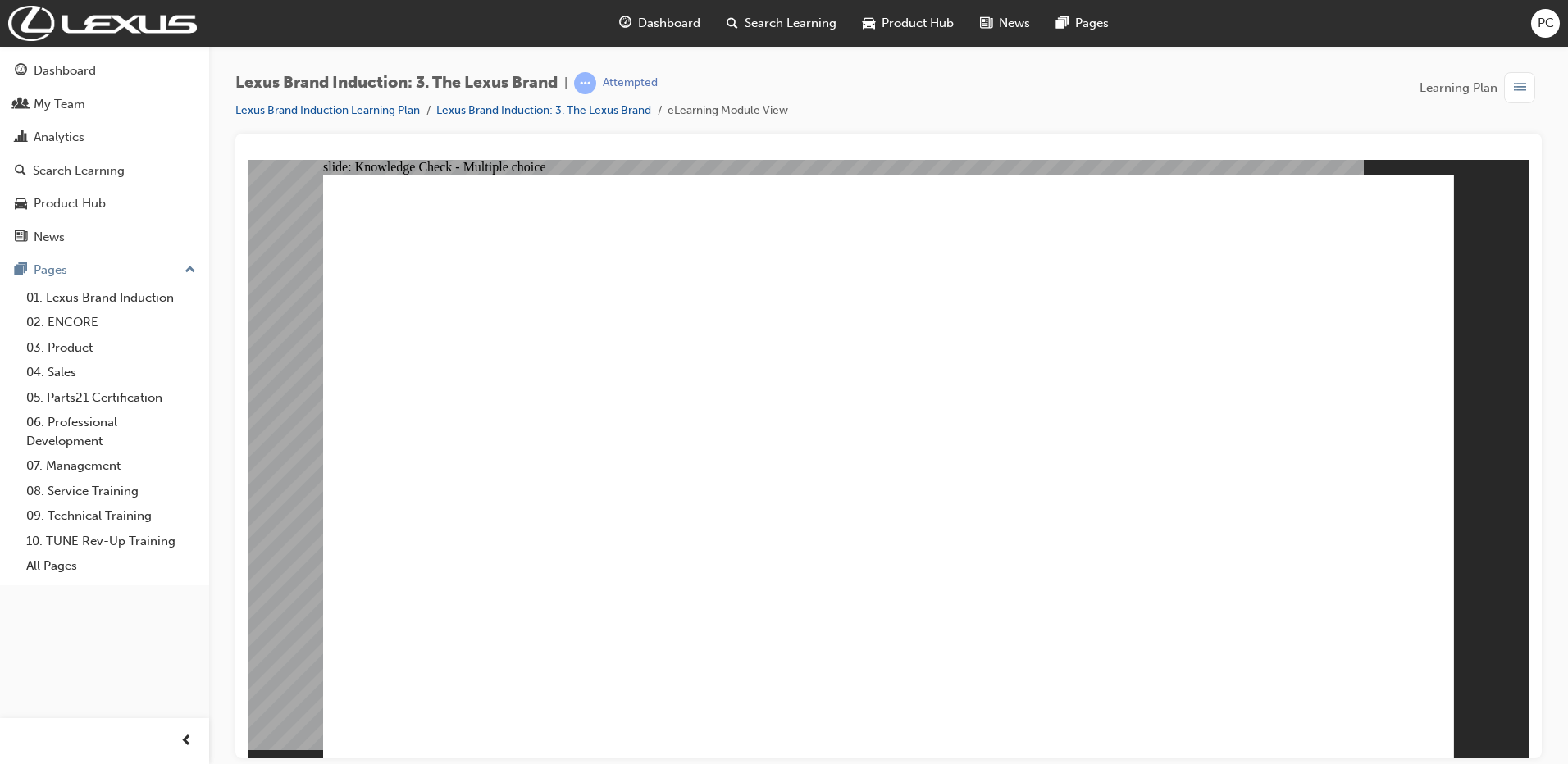
drag, startPoint x: 859, startPoint y: 398, endPoint x: 863, endPoint y: 573, distance: 175.0
drag, startPoint x: 1156, startPoint y: 389, endPoint x: 1159, endPoint y: 556, distance: 167.0
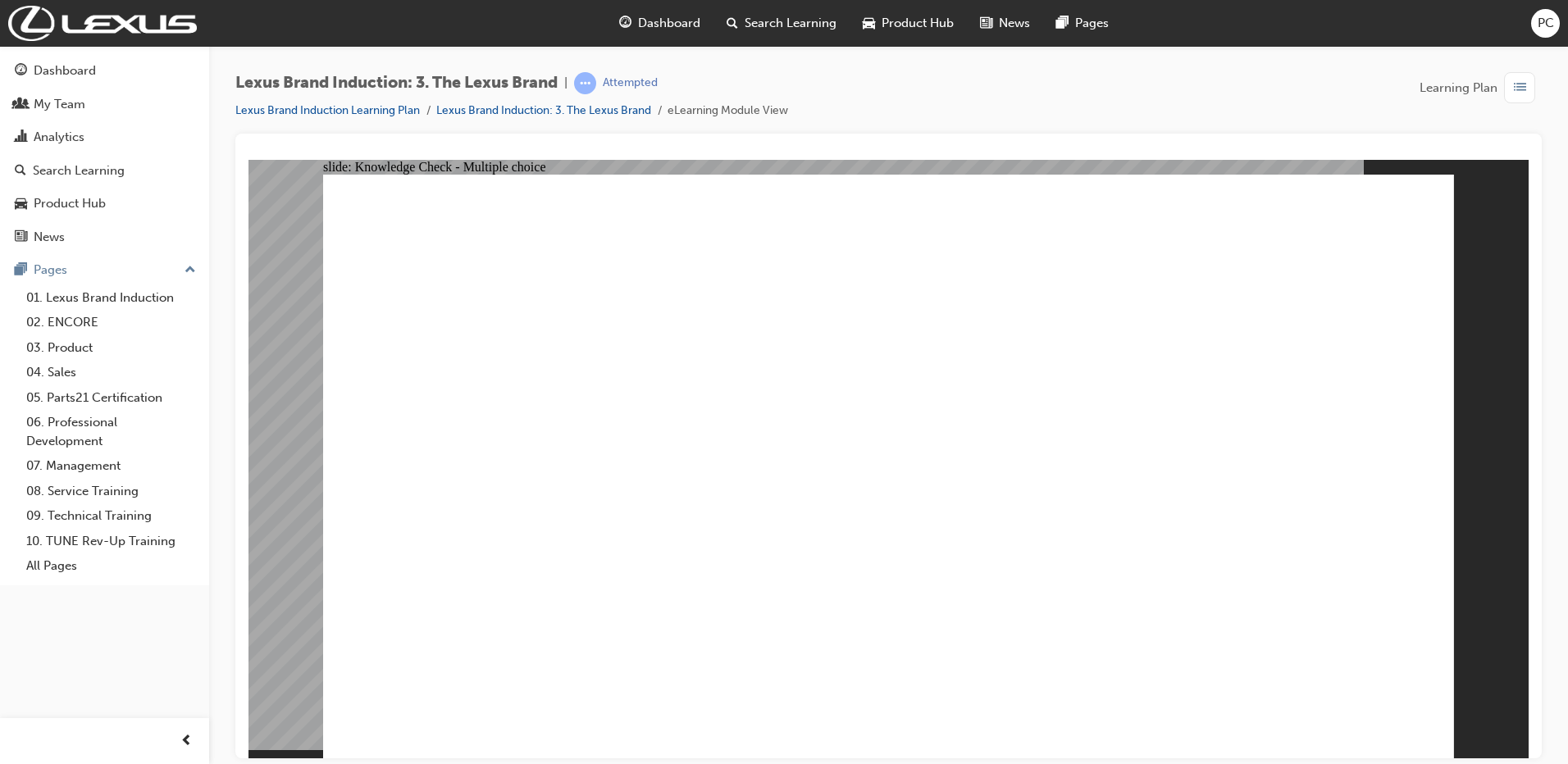
drag, startPoint x: 457, startPoint y: 350, endPoint x: 600, endPoint y: 396, distance: 150.2
drag, startPoint x: 449, startPoint y: 390, endPoint x: 803, endPoint y: 306, distance: 363.8
drag, startPoint x: 466, startPoint y: 456, endPoint x: 1214, endPoint y: 352, distance: 755.2
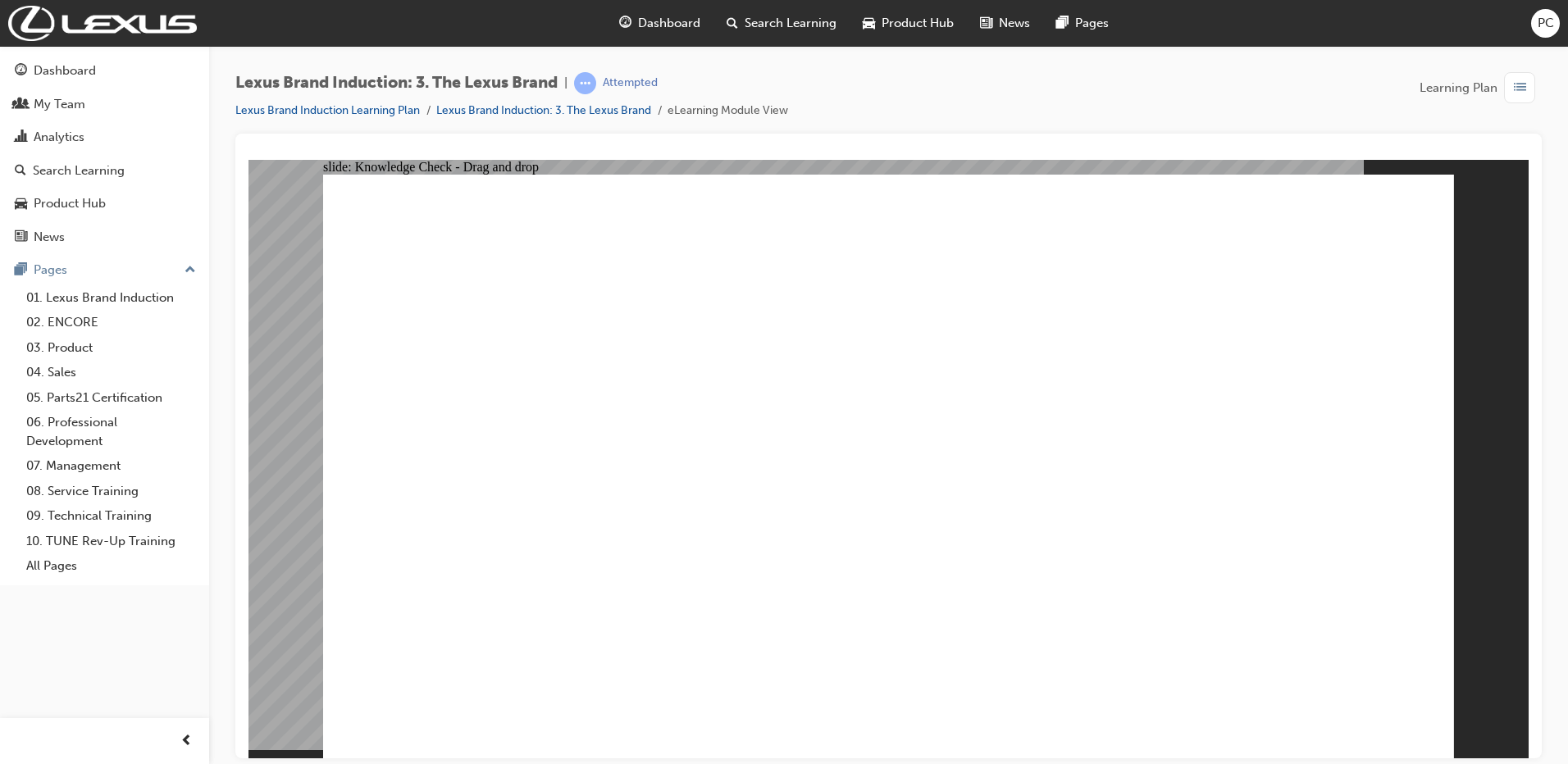
drag, startPoint x: 447, startPoint y: 512, endPoint x: 1285, endPoint y: 503, distance: 838.0
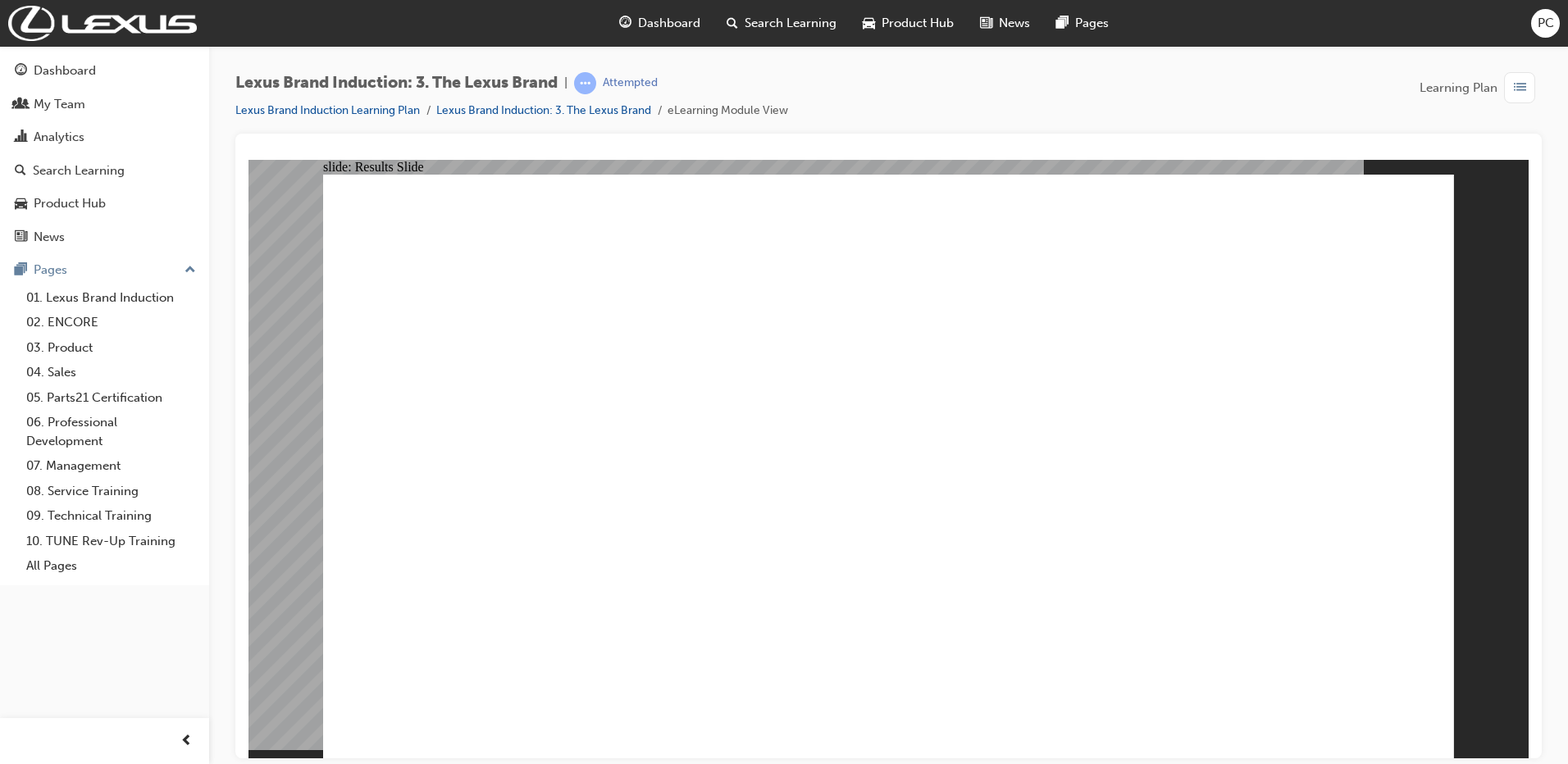
click at [1550, 18] on span "PC" at bounding box center [1546, 23] width 17 height 19
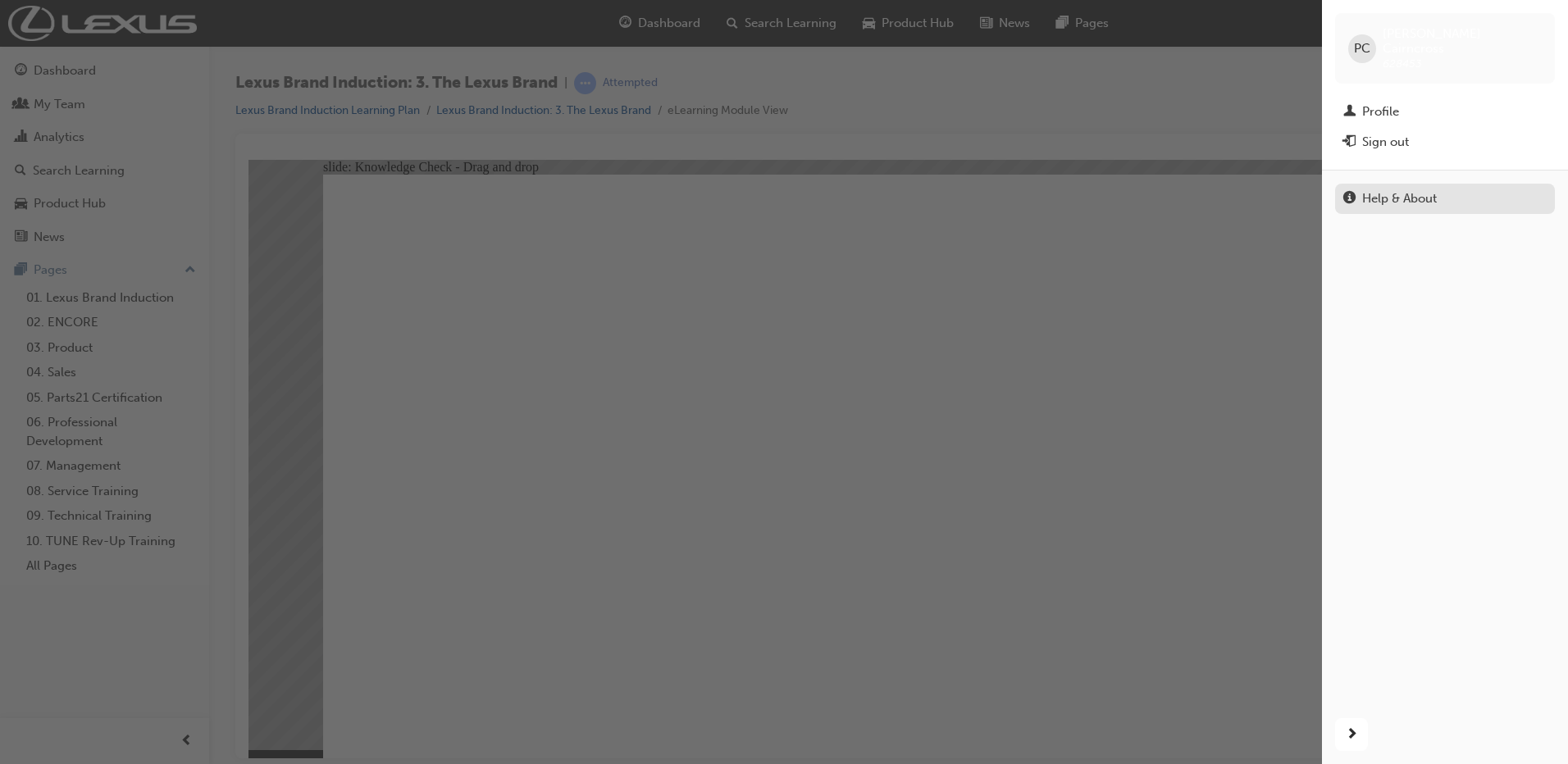
click at [1408, 191] on div "Help & About" at bounding box center [1400, 198] width 75 height 19
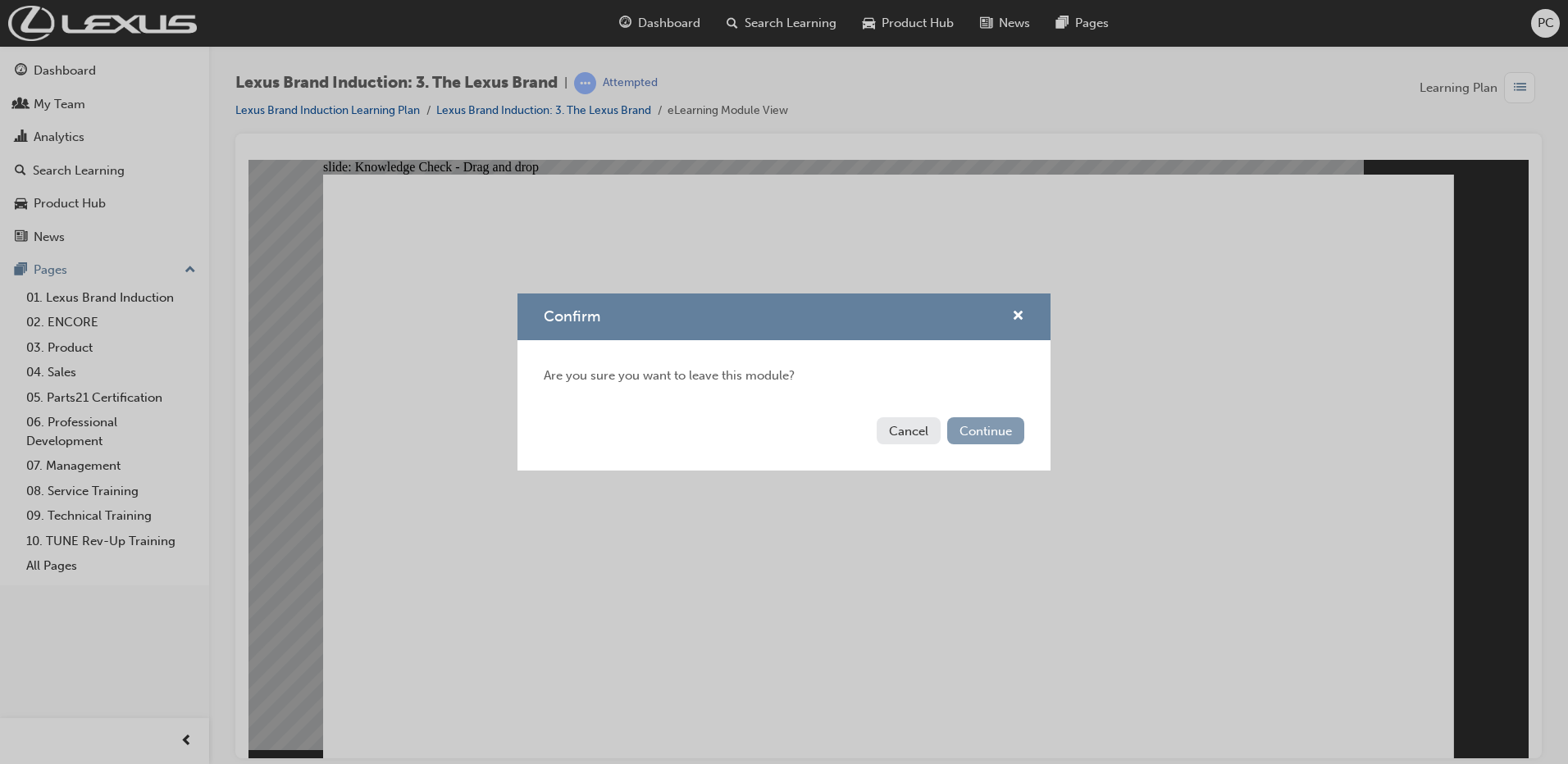
click at [963, 429] on button "Continue" at bounding box center [986, 430] width 77 height 27
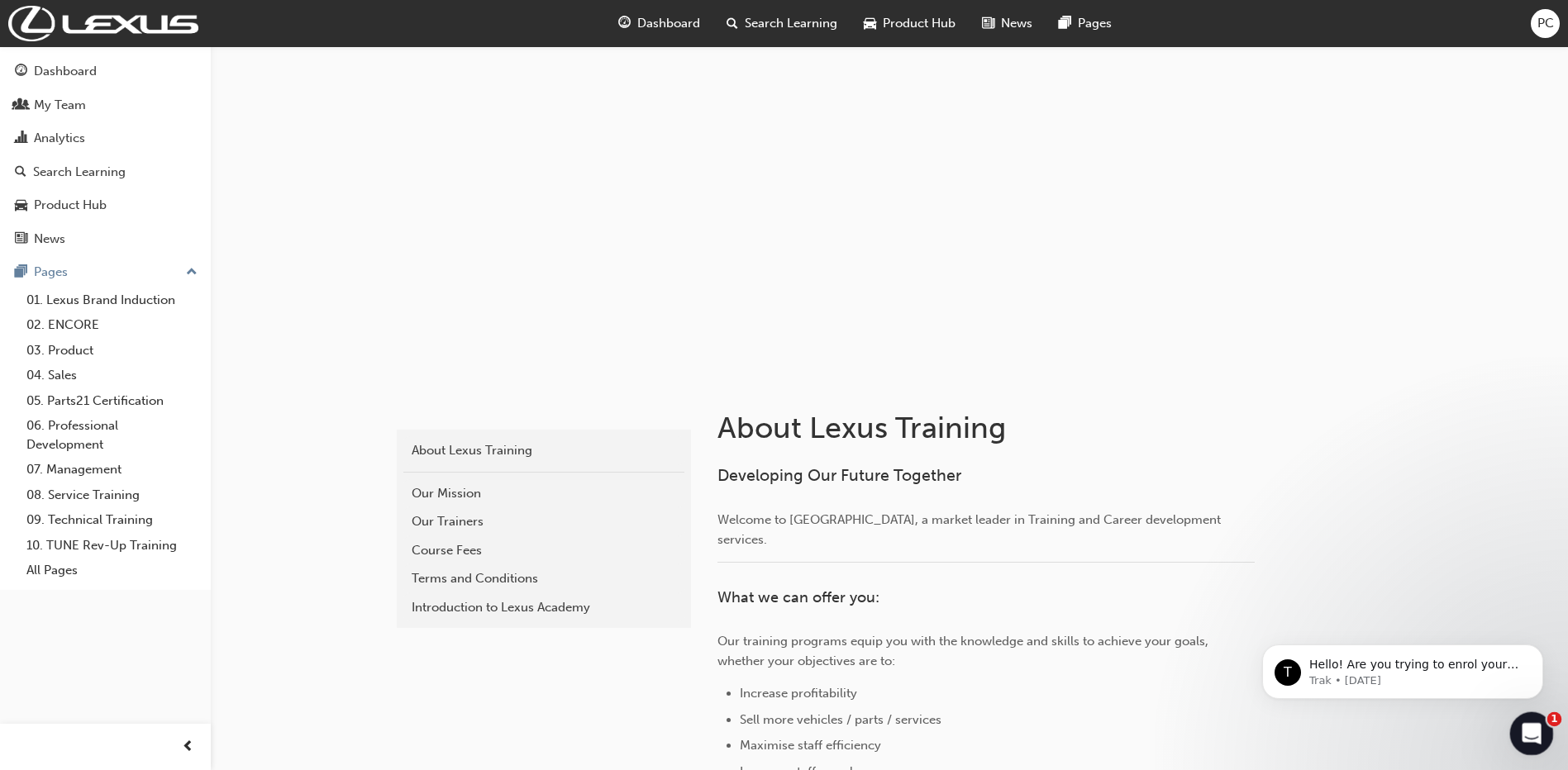
click at [1523, 718] on div "Open Intercom Messenger" at bounding box center [1529, 731] width 54 height 54
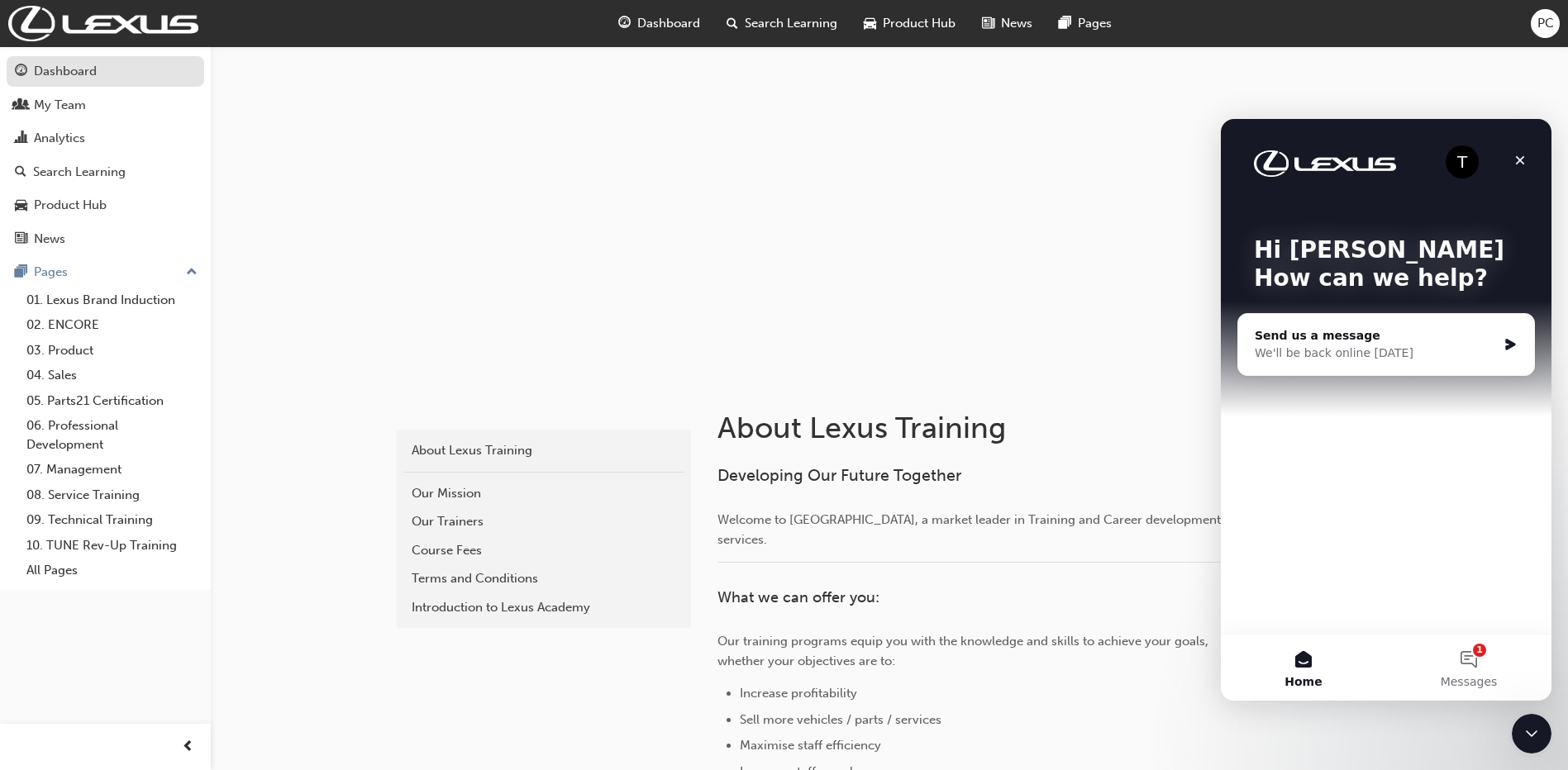
click at [73, 72] on div "Dashboard" at bounding box center [64, 71] width 63 height 19
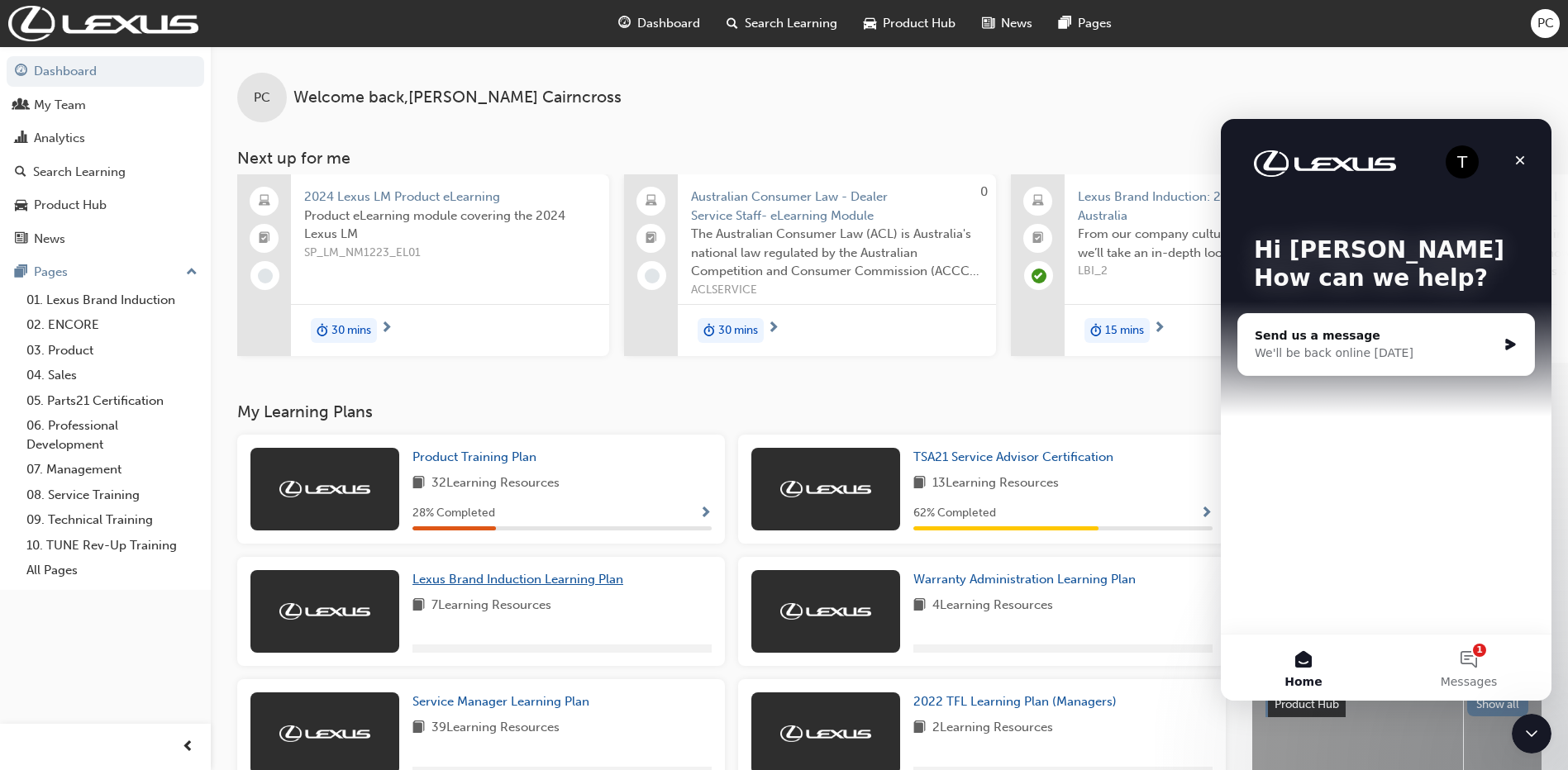
click at [482, 587] on span "Lexus Brand Induction Learning Plan" at bounding box center [518, 579] width 211 height 15
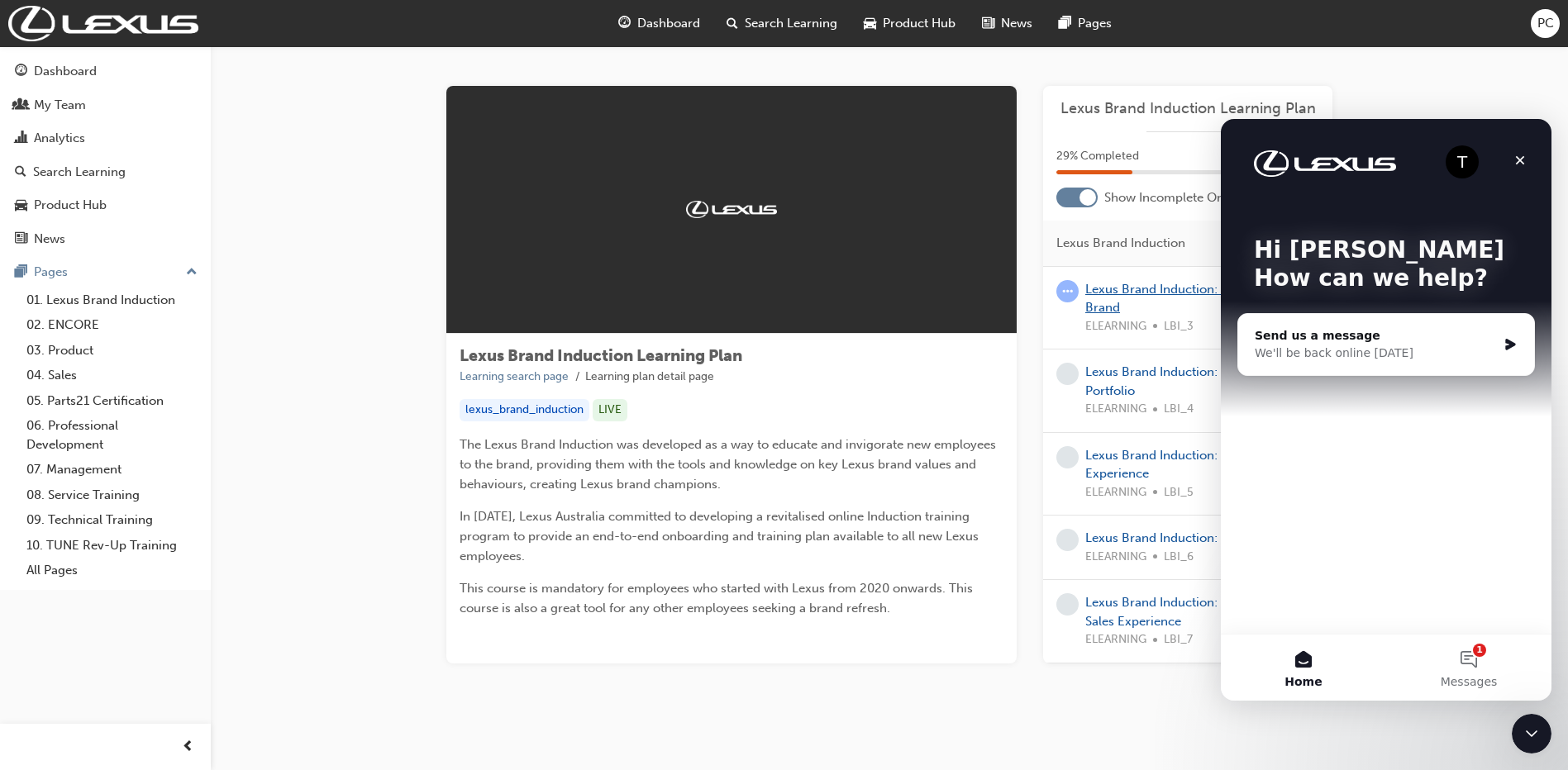
click at [1140, 289] on link "Lexus Brand Induction: 3. The Lexus Brand" at bounding box center [1189, 299] width 208 height 33
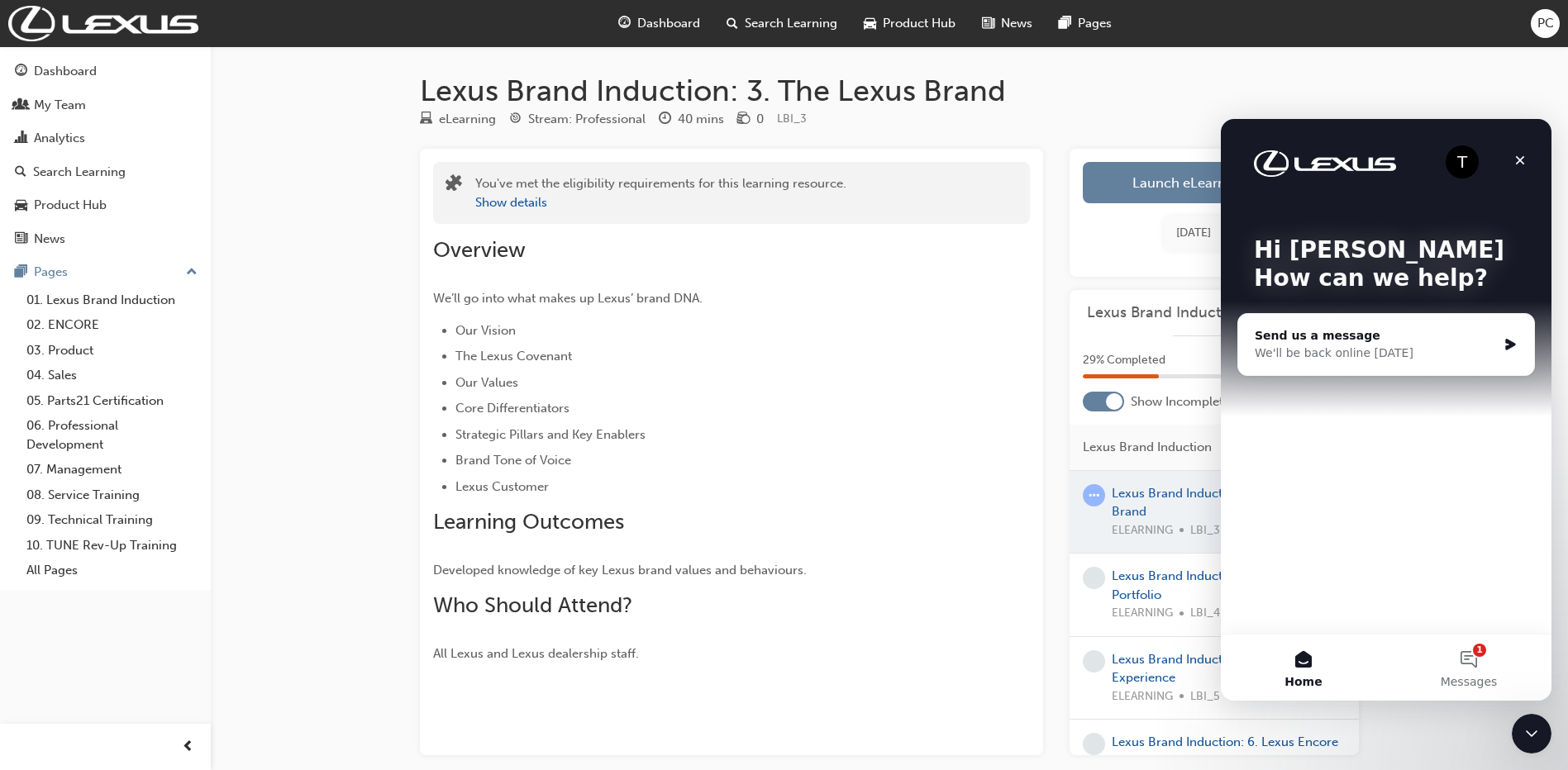
click at [1141, 496] on div at bounding box center [1213, 512] width 289 height 83
click at [1143, 482] on div at bounding box center [1213, 512] width 289 height 83
click at [1145, 196] on link "Launch eLearning module" at bounding box center [1214, 182] width 263 height 41
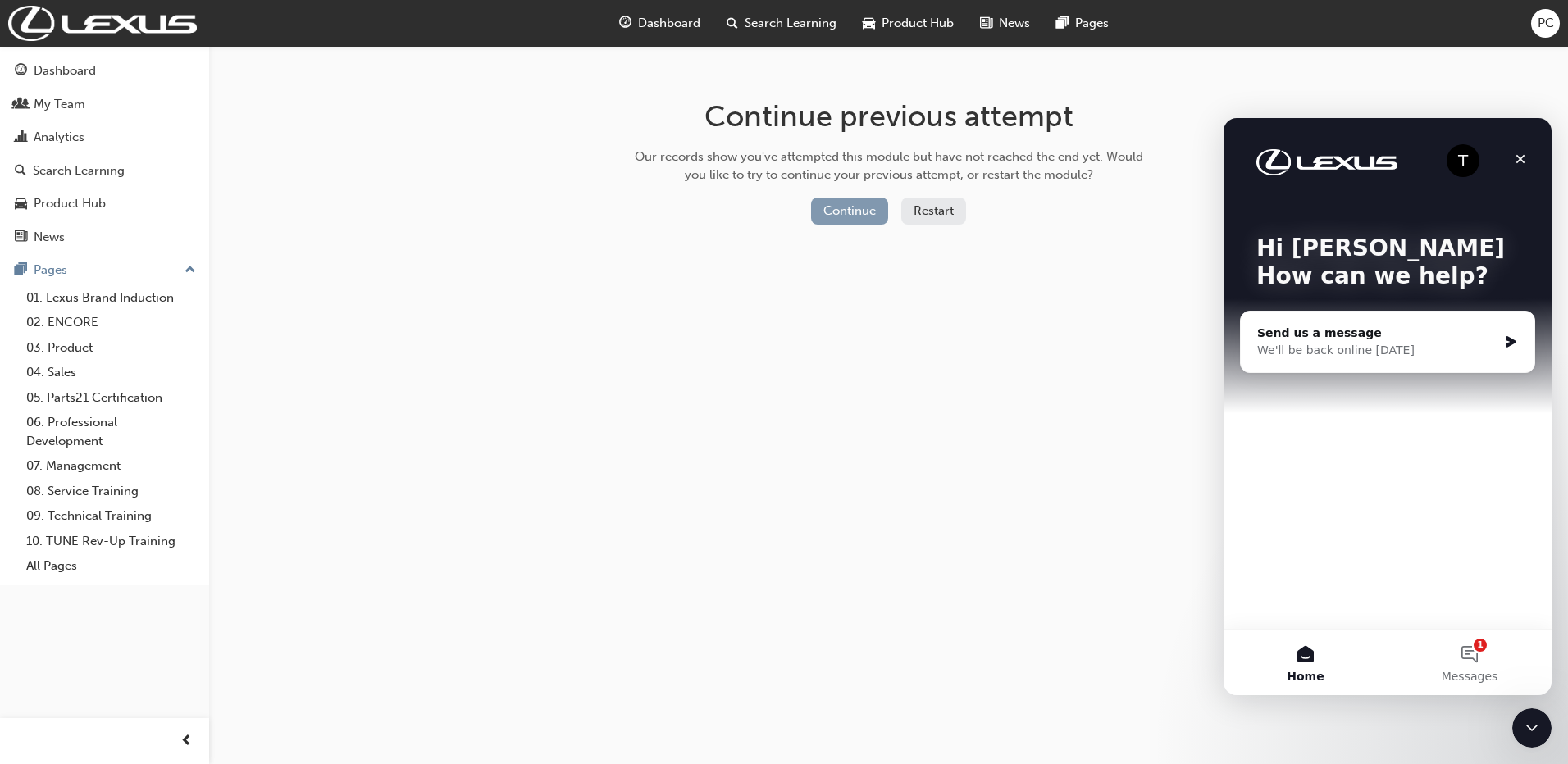
click at [836, 211] on button "Continue" at bounding box center [849, 211] width 77 height 27
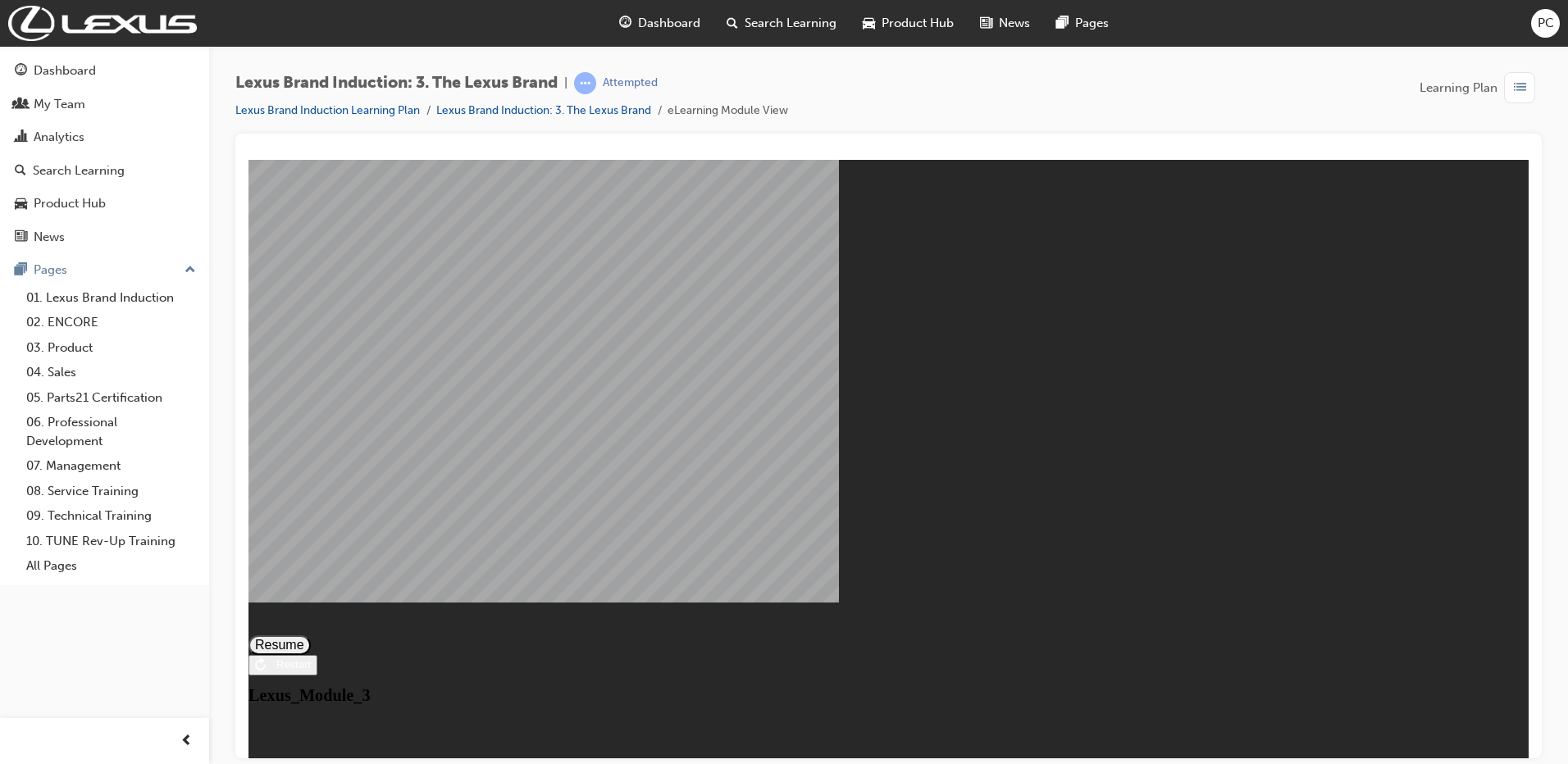
click at [311, 634] on button "Resume" at bounding box center [279, 644] width 62 height 20
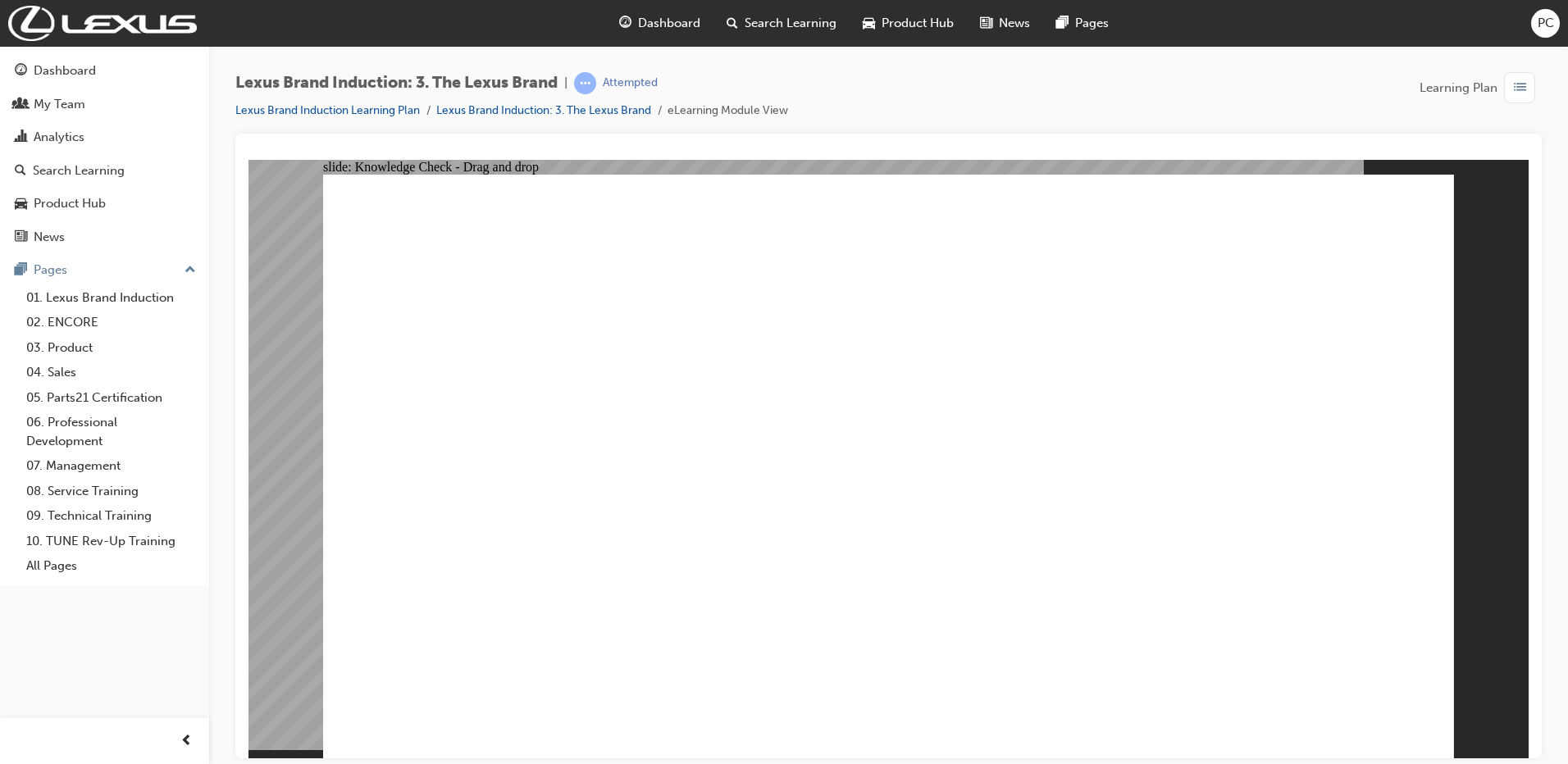
click at [1566, 88] on div "Lexus Brand Induction: 3. The Lexus Brand | Attempted Lexus Brand Induction Lea…" at bounding box center [889, 384] width 1359 height 677
click at [1546, 26] on span "PC" at bounding box center [1546, 23] width 17 height 19
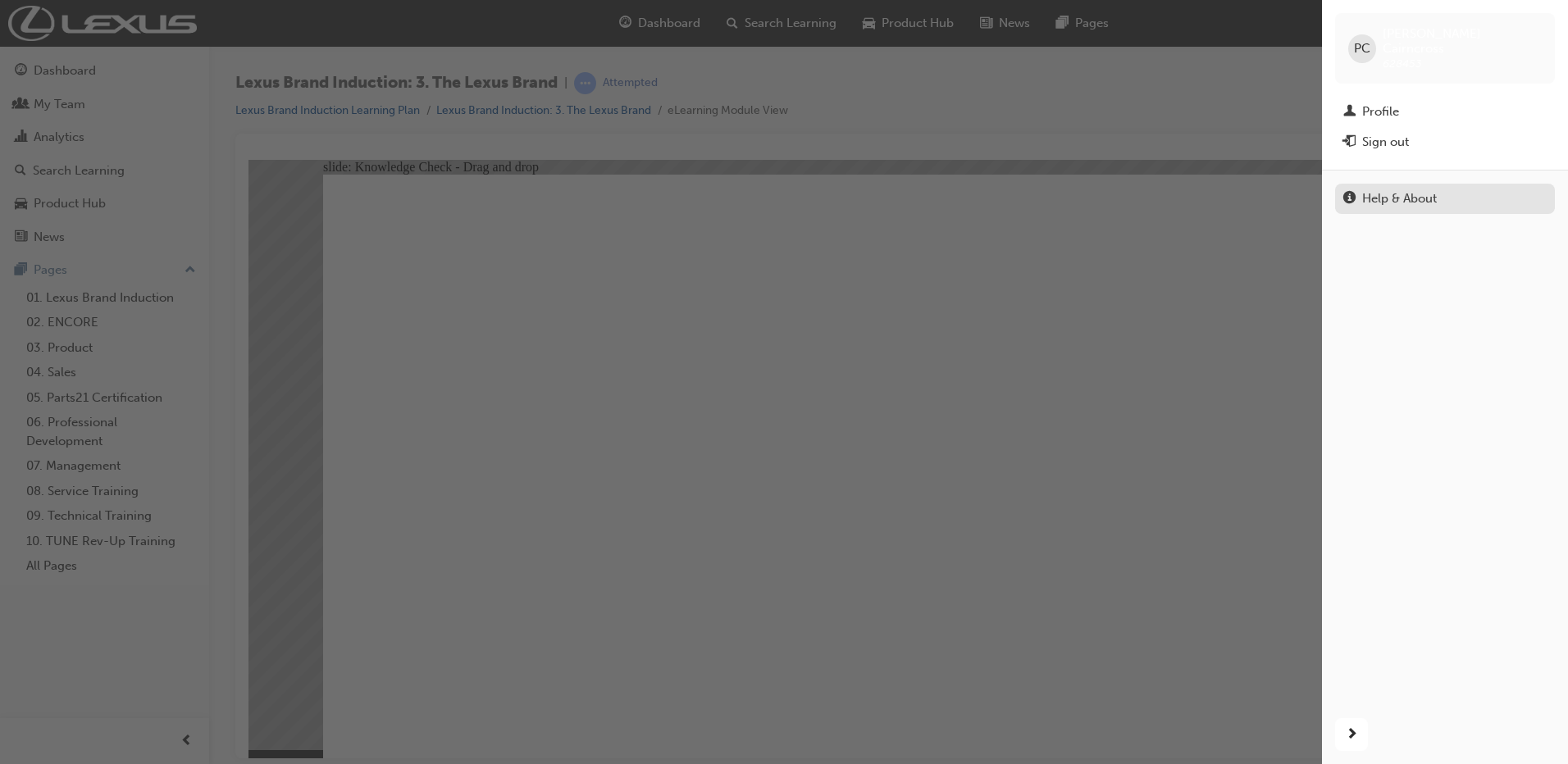
click at [1405, 189] on div "Help & About" at bounding box center [1400, 198] width 75 height 19
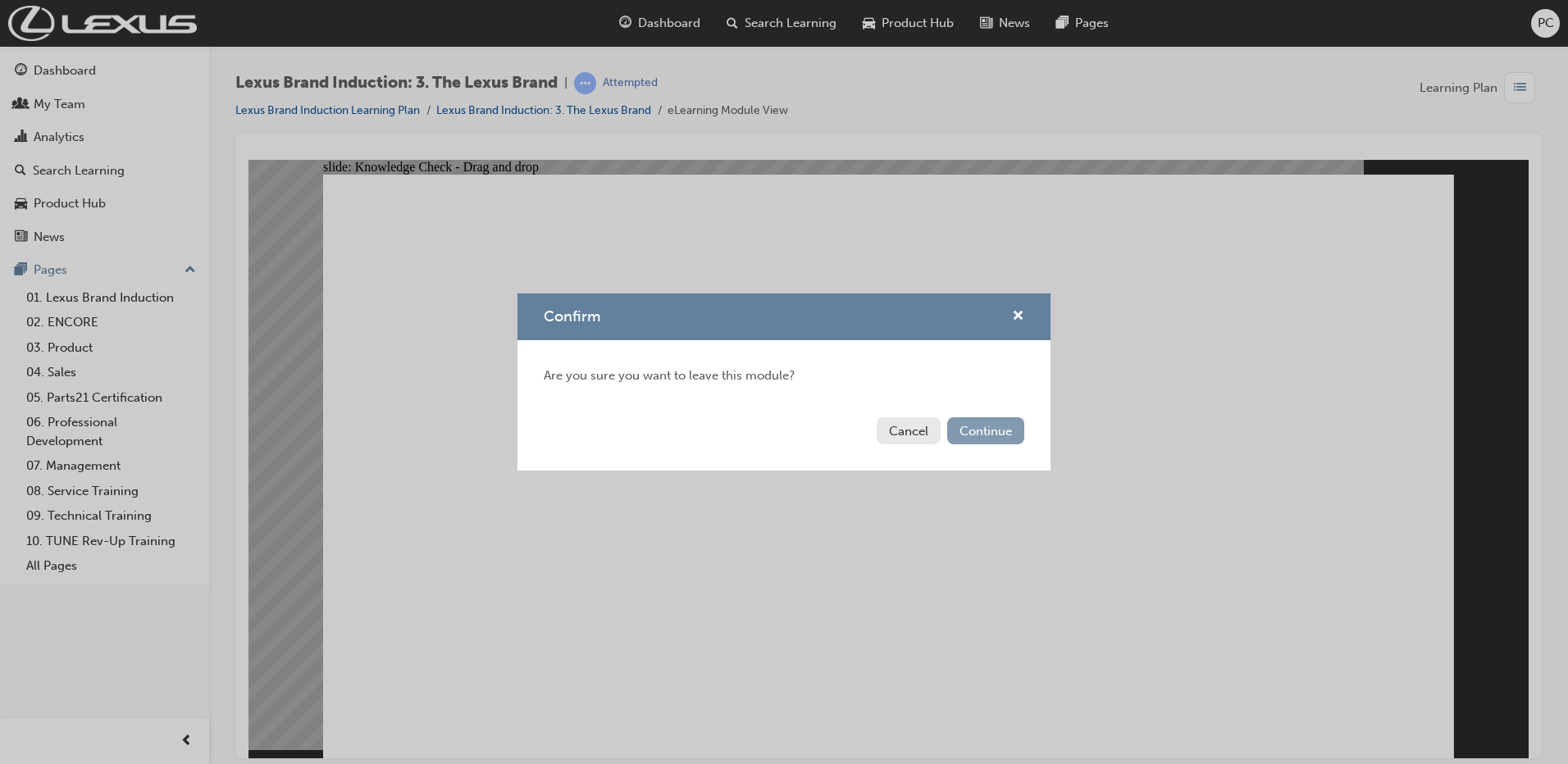
click at [990, 423] on button "Continue" at bounding box center [986, 430] width 77 height 27
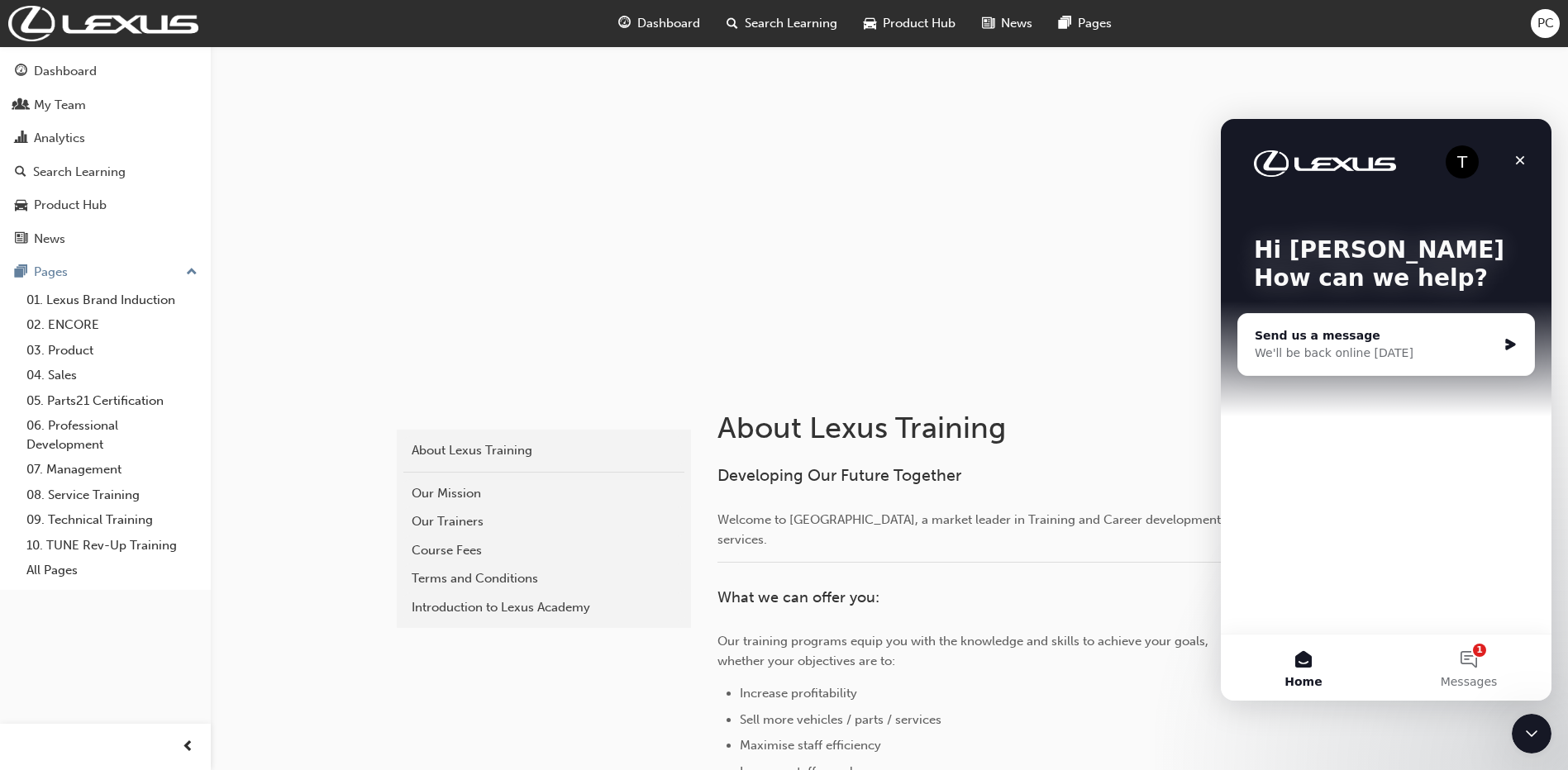
click at [1338, 326] on div "Send us a message We'll be back online [DATE]" at bounding box center [1385, 344] width 296 height 61
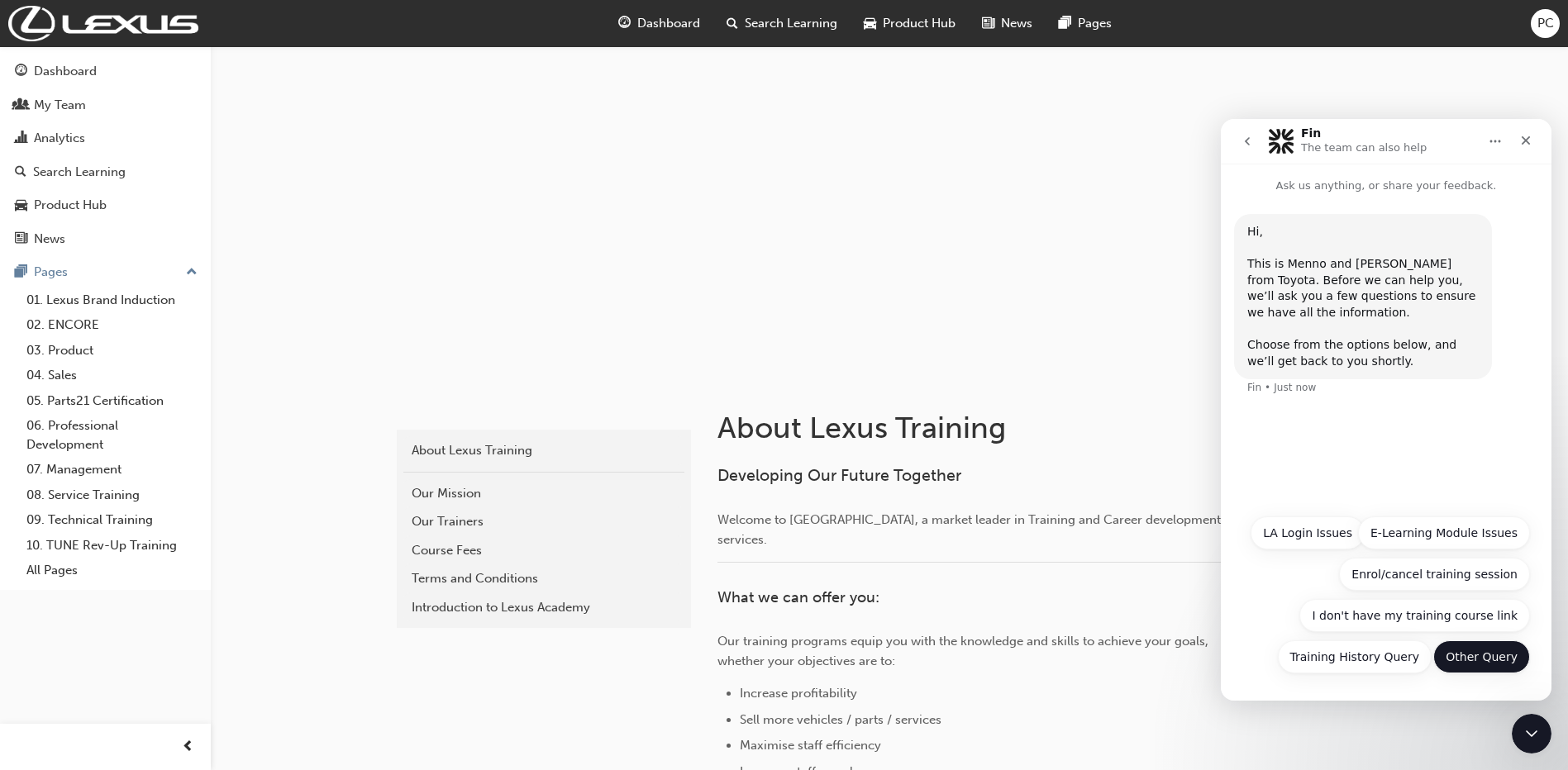
click at [1486, 660] on button "Other Query" at bounding box center [1481, 656] width 96 height 33
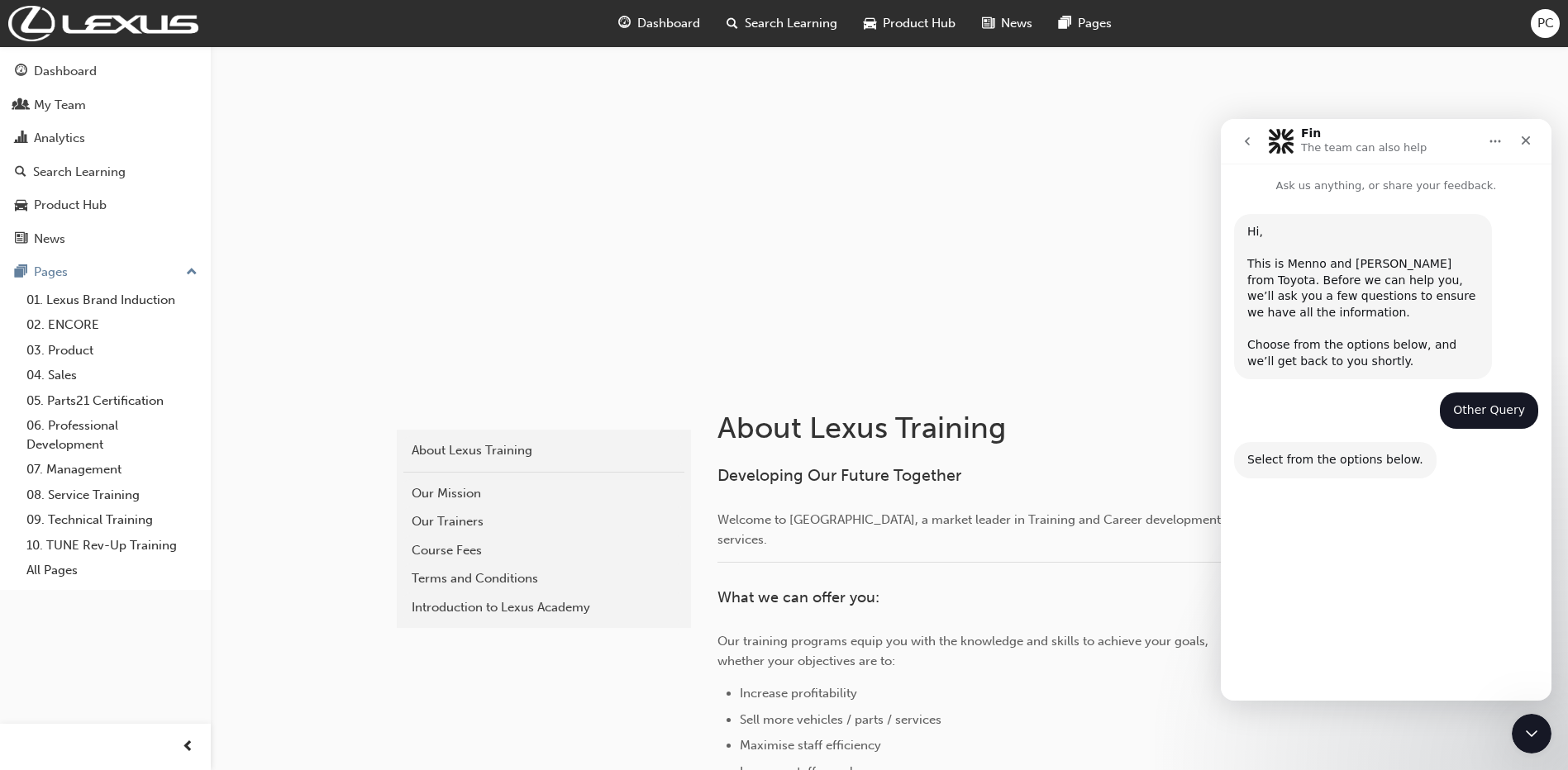
scroll to position [49, 0]
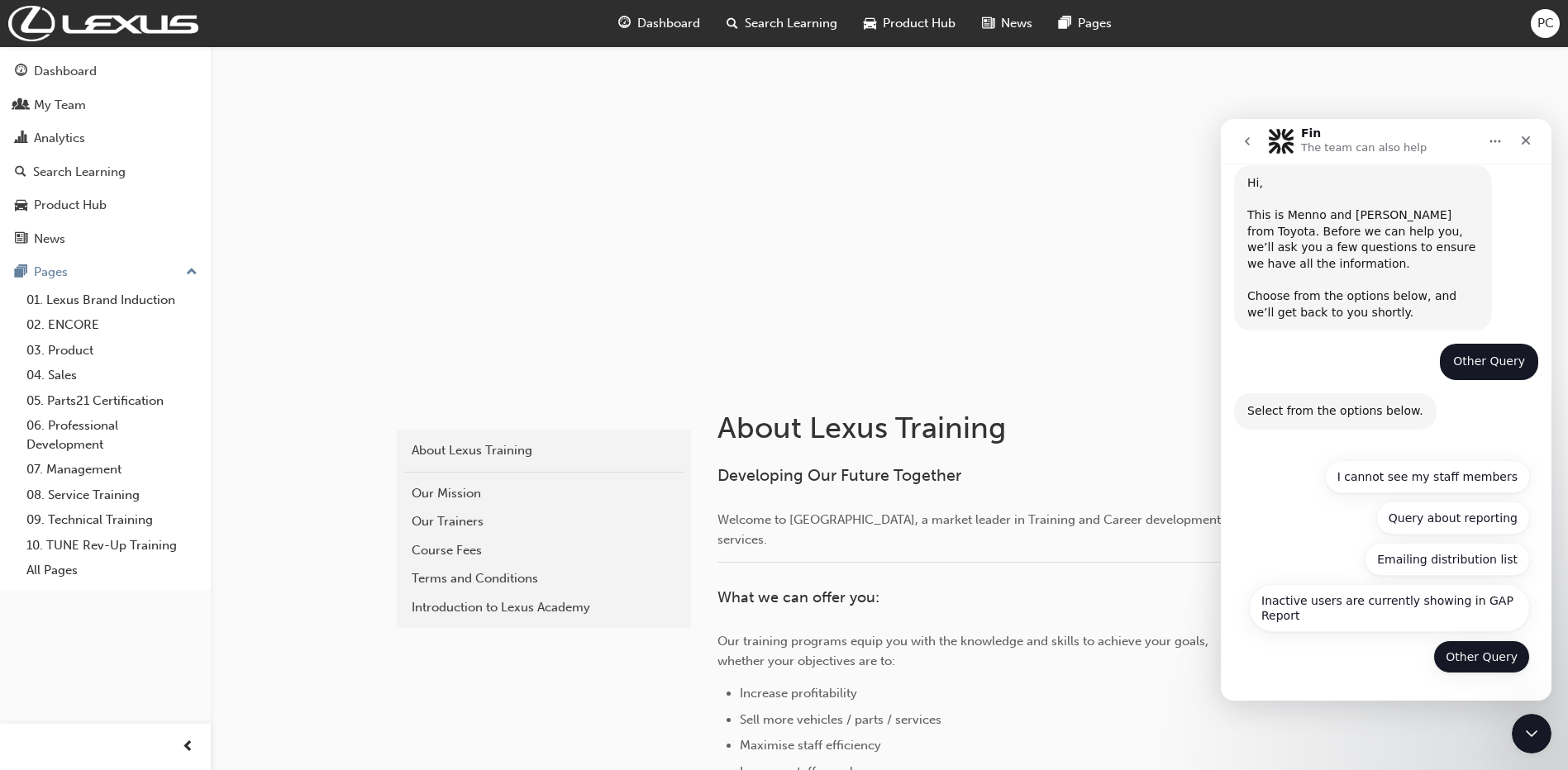
click at [1487, 657] on button "Other Query" at bounding box center [1481, 656] width 96 height 33
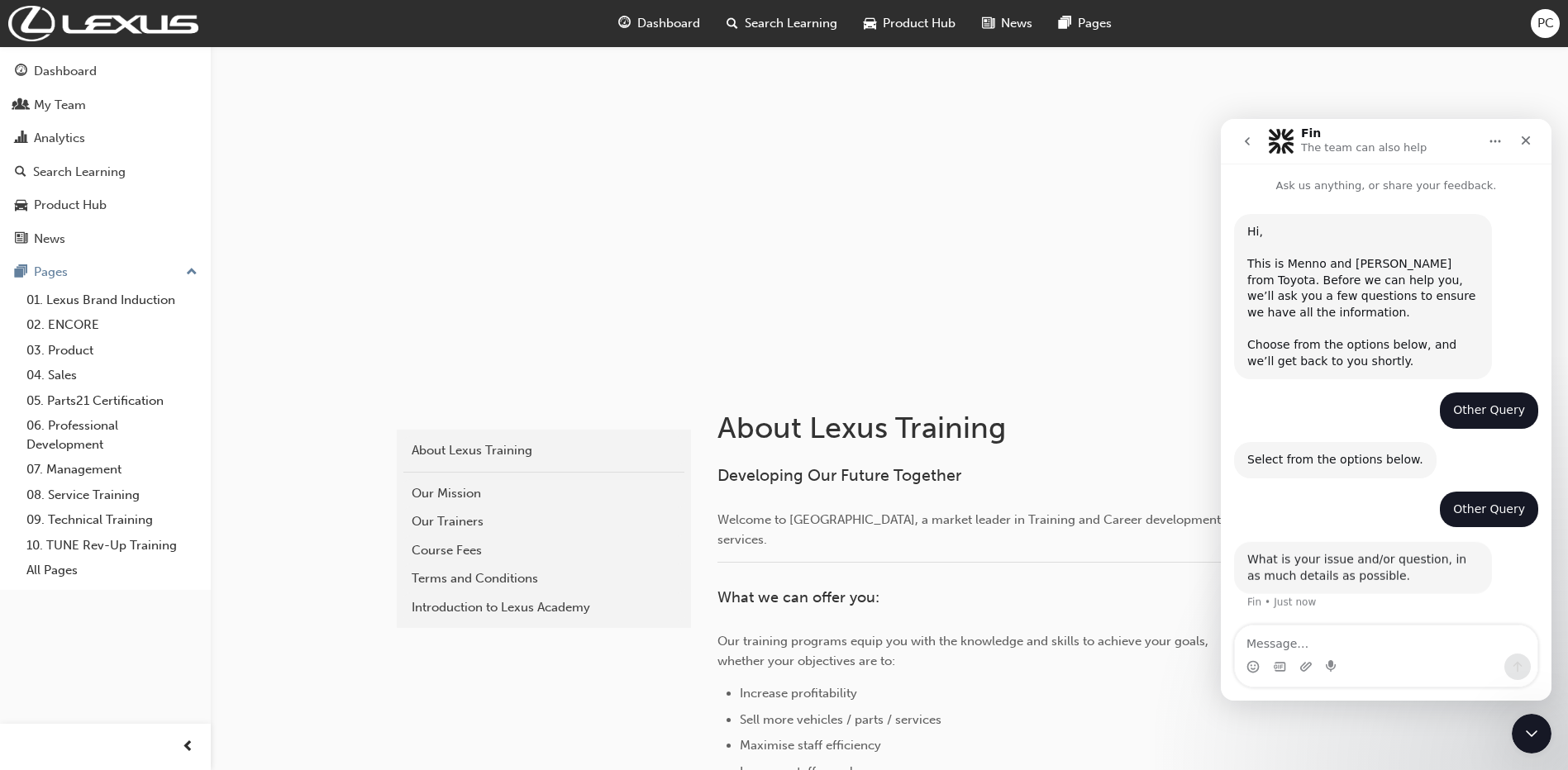
scroll to position [2, 0]
type textarea "Quiz coming up in another language"
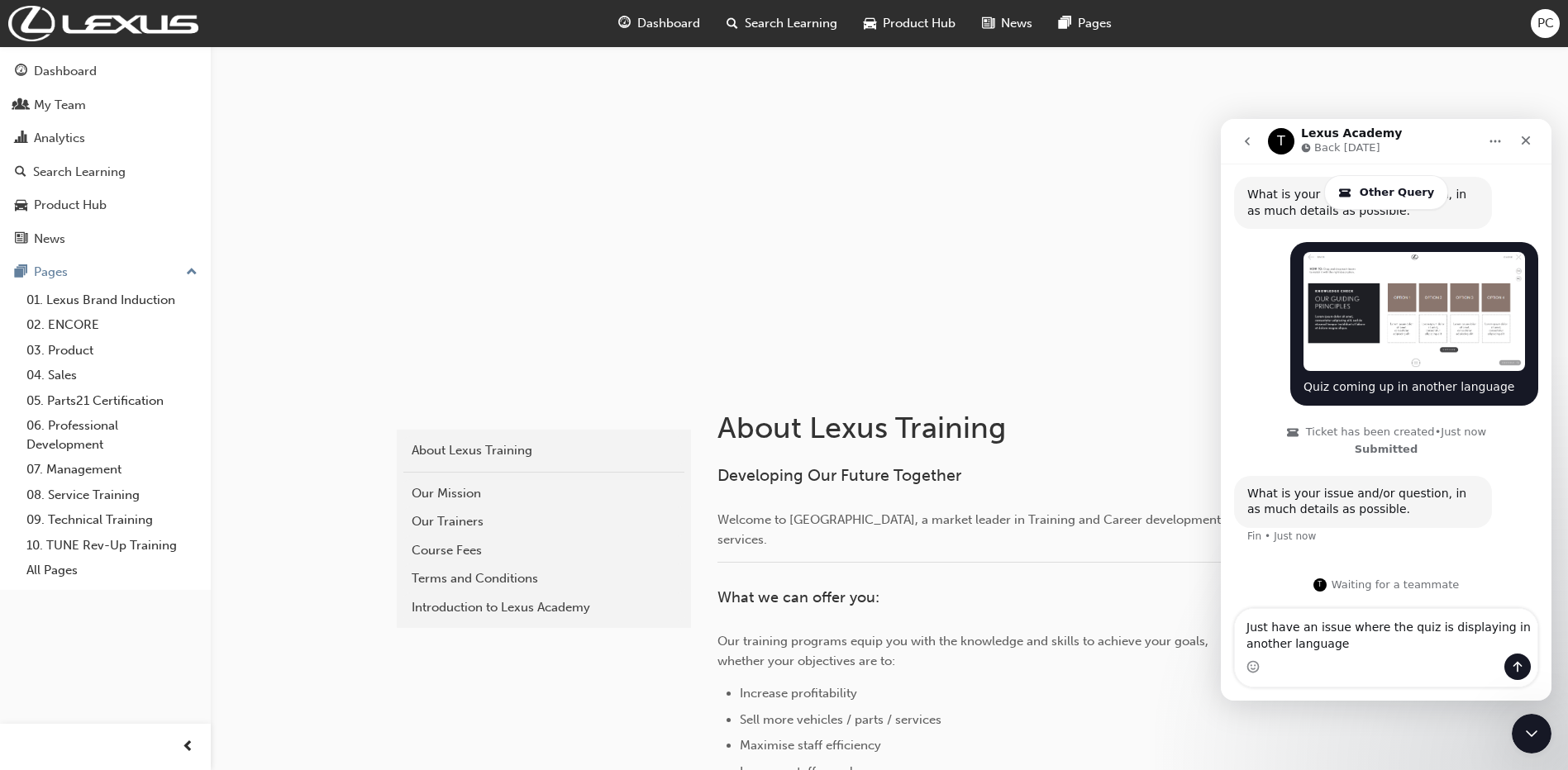
scroll to position [426, 0]
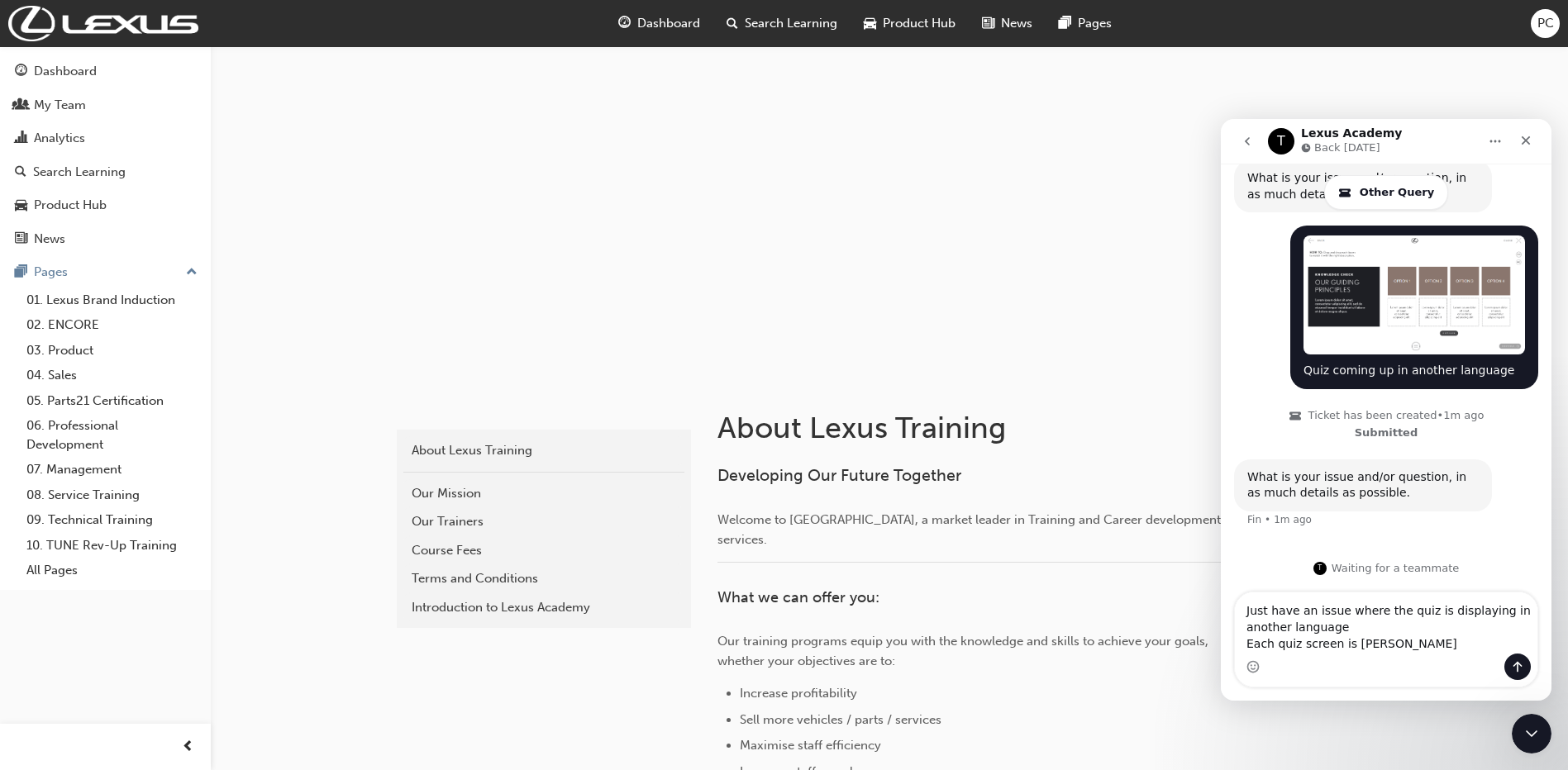
type textarea "Just have an issue where the quiz is displaying in another language Each quiz s…"
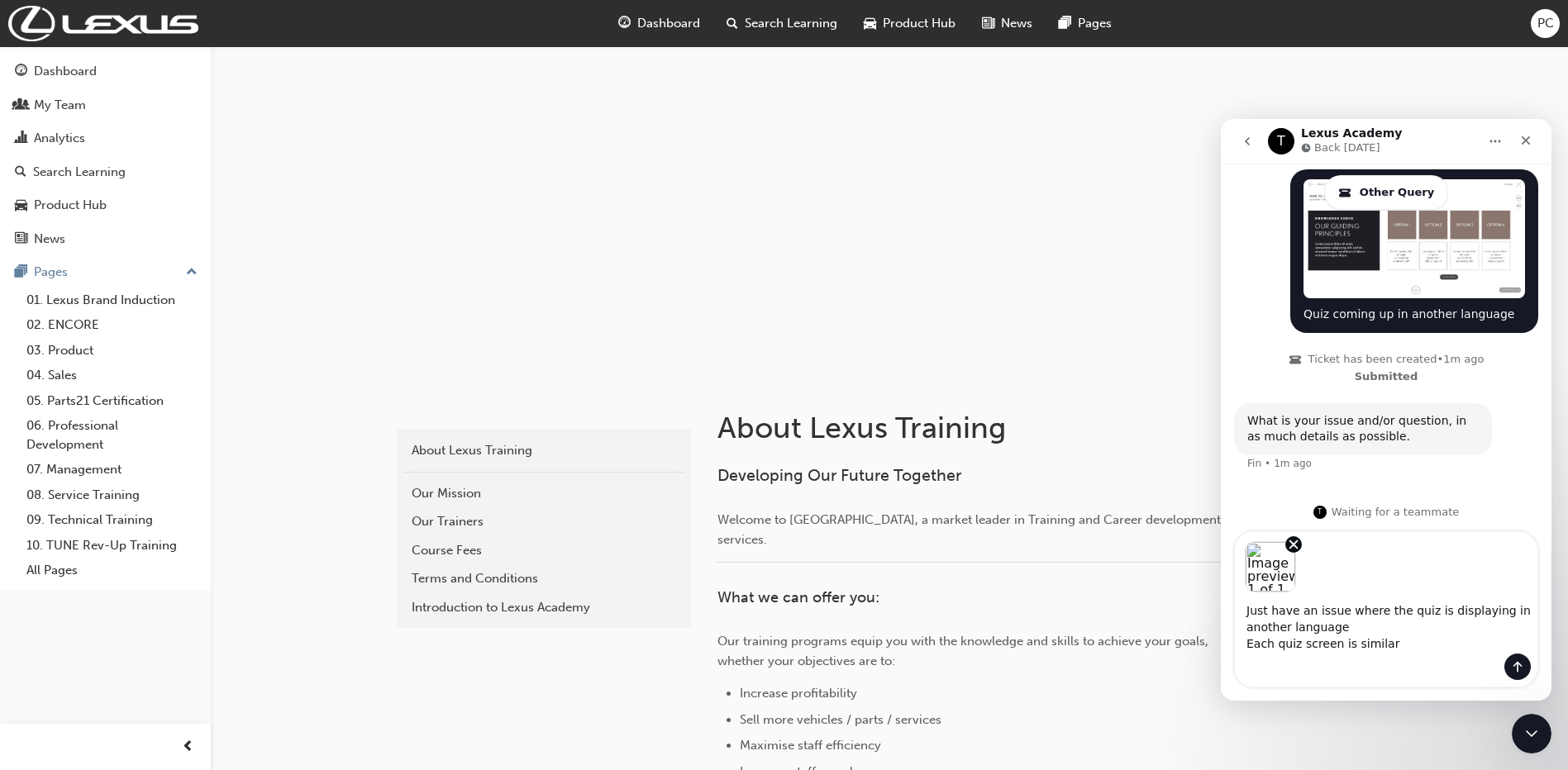
scroll to position [486, 0]
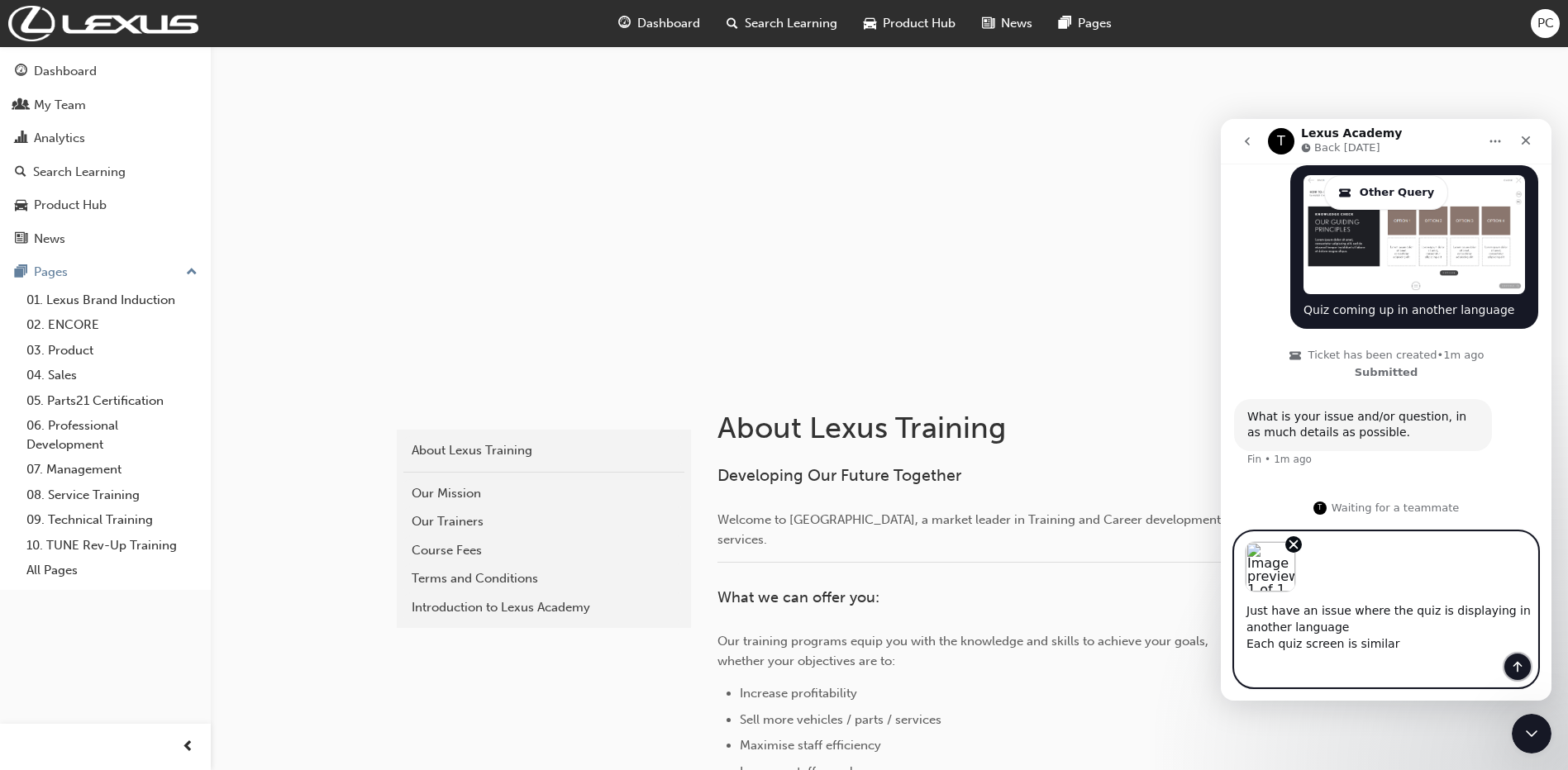
click at [1520, 658] on button "Send a message…" at bounding box center [1518, 667] width 27 height 27
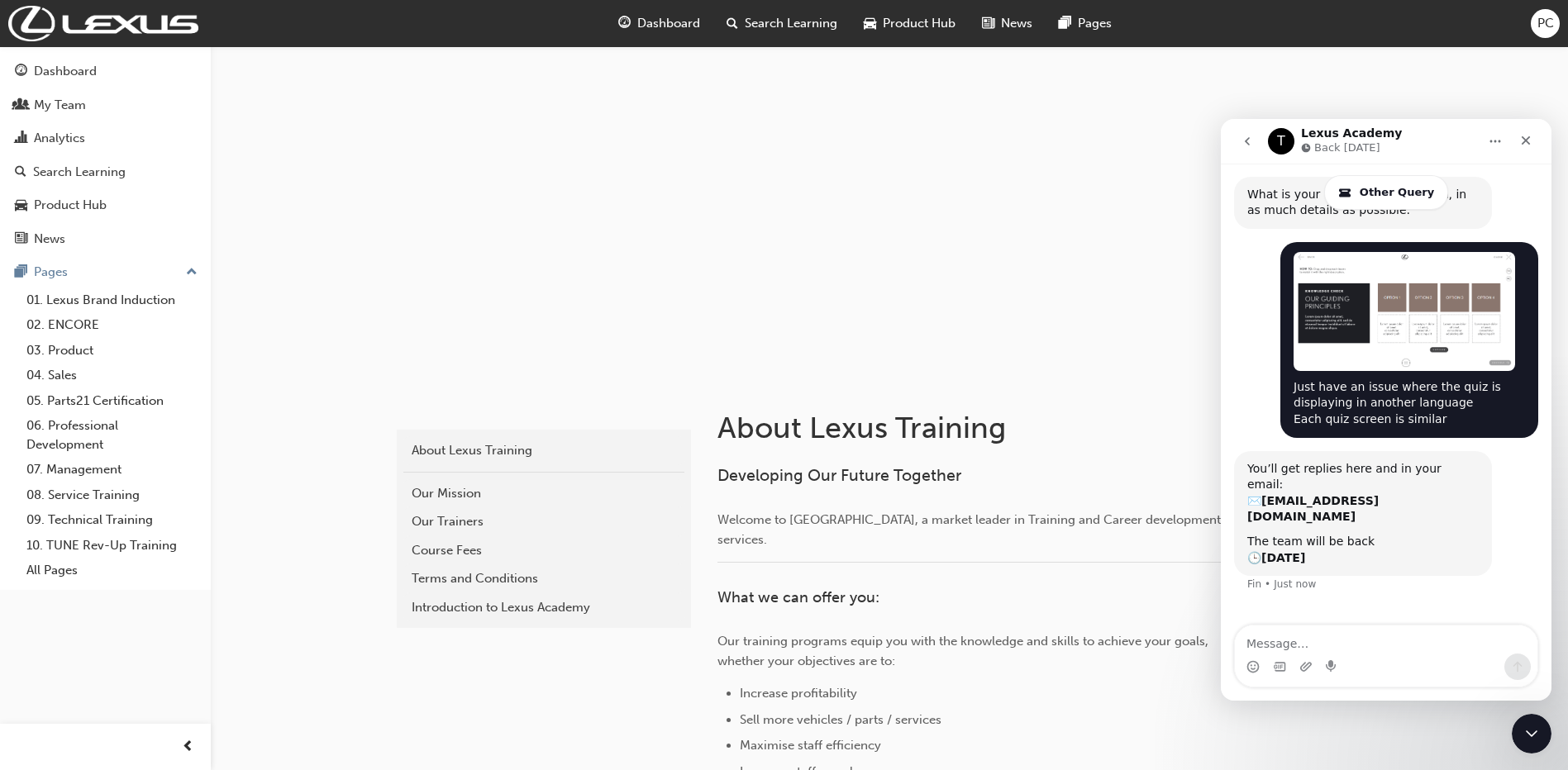
scroll to position [708, 0]
